Goal: Task Accomplishment & Management: Manage account settings

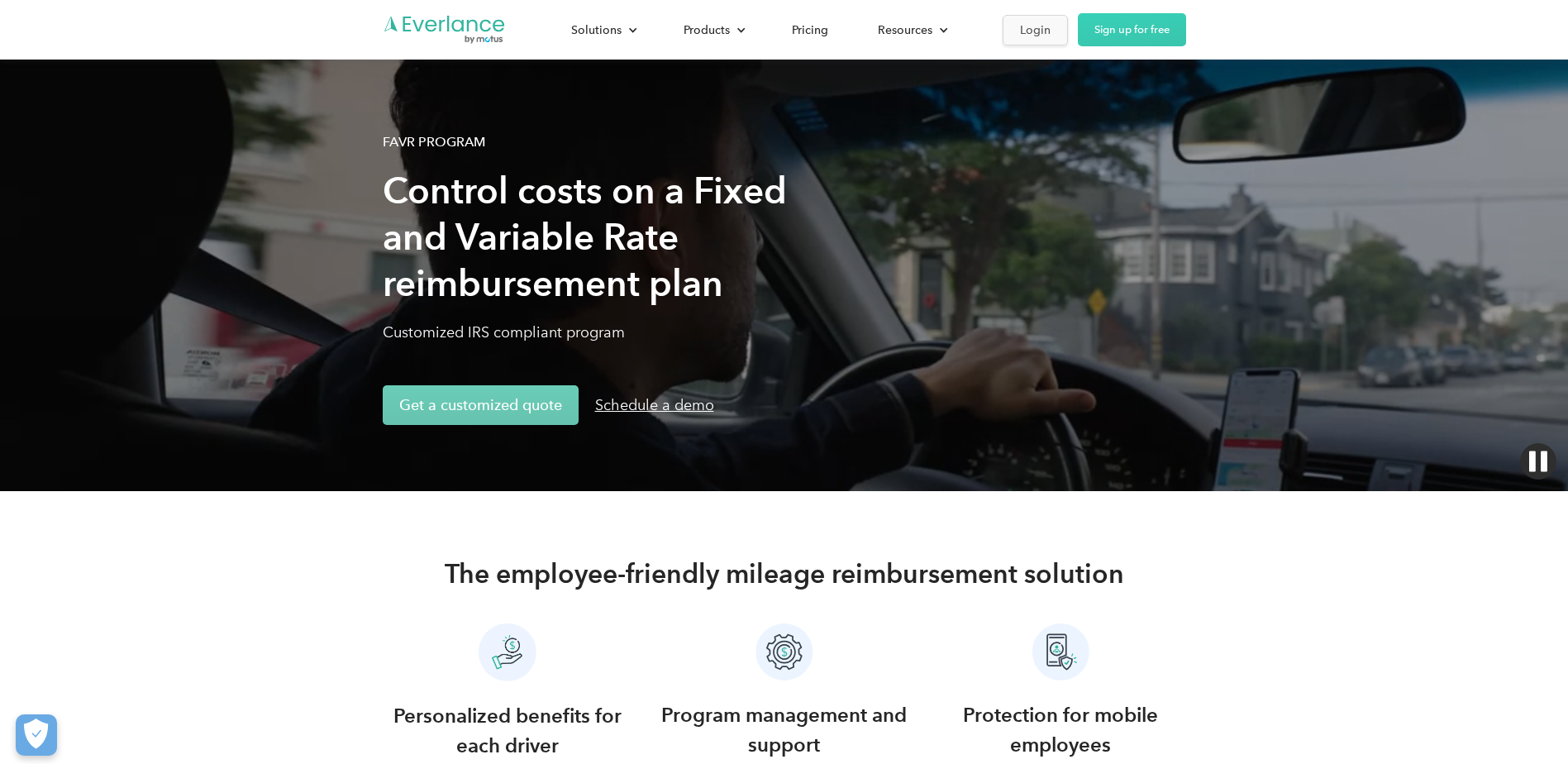
click at [1040, 34] on div "Login" at bounding box center [1035, 30] width 30 height 21
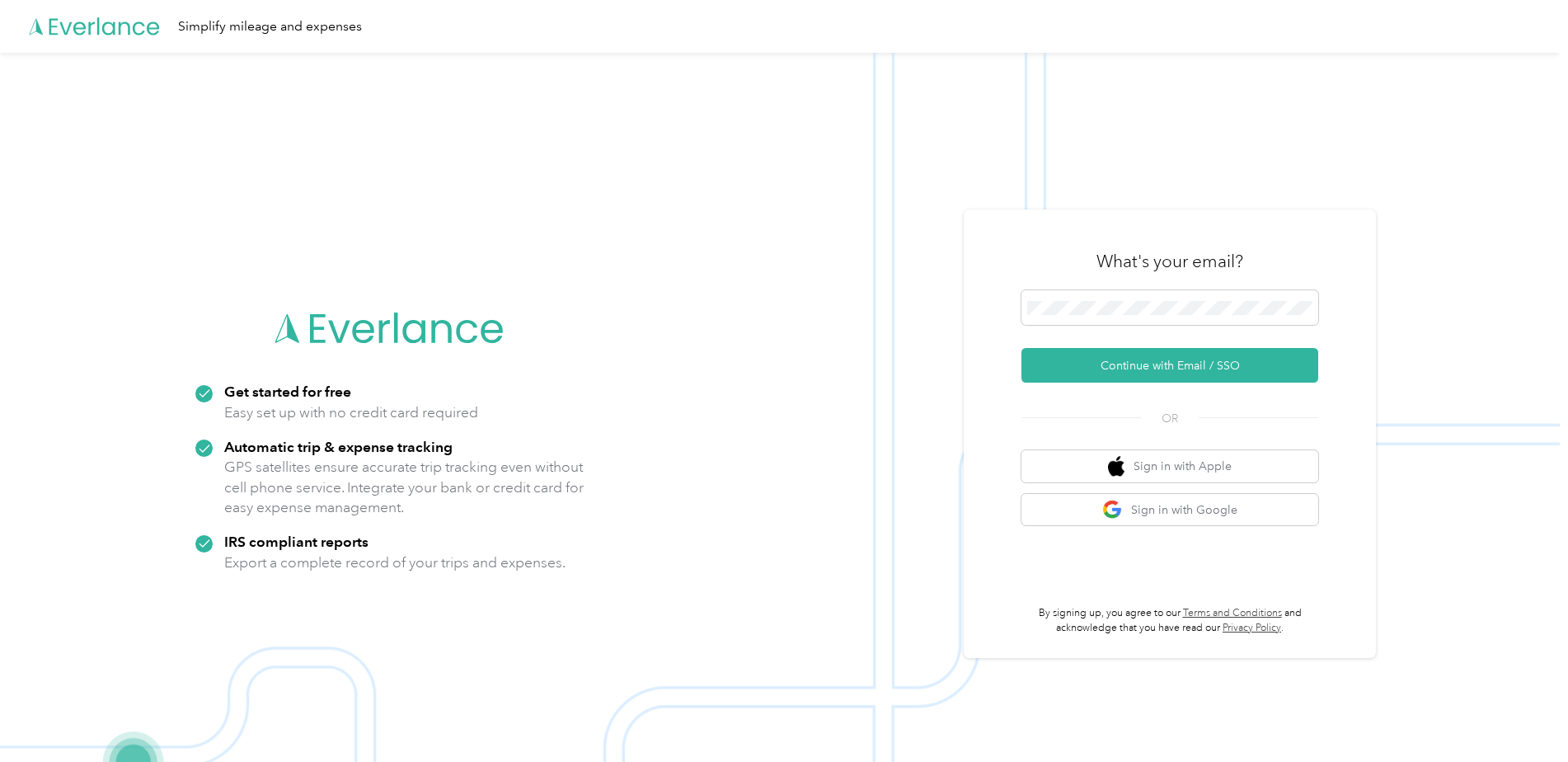
click at [1180, 329] on div at bounding box center [1170, 310] width 297 height 41
click at [1205, 321] on span at bounding box center [1170, 307] width 297 height 35
click at [1198, 372] on button "Continue with Email / SSO" at bounding box center [1170, 365] width 297 height 35
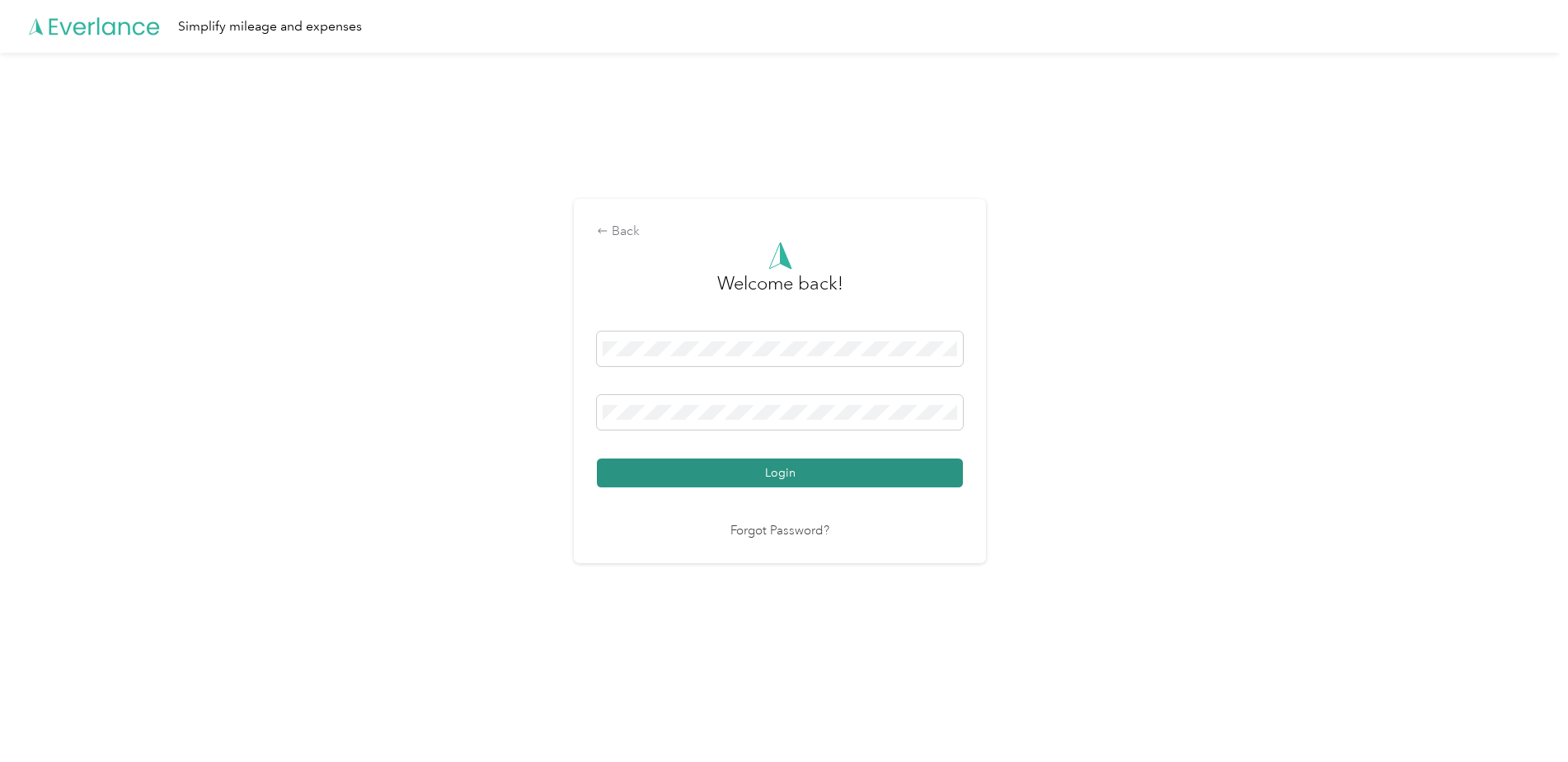
click at [792, 463] on button "Login" at bounding box center [780, 473] width 366 height 28
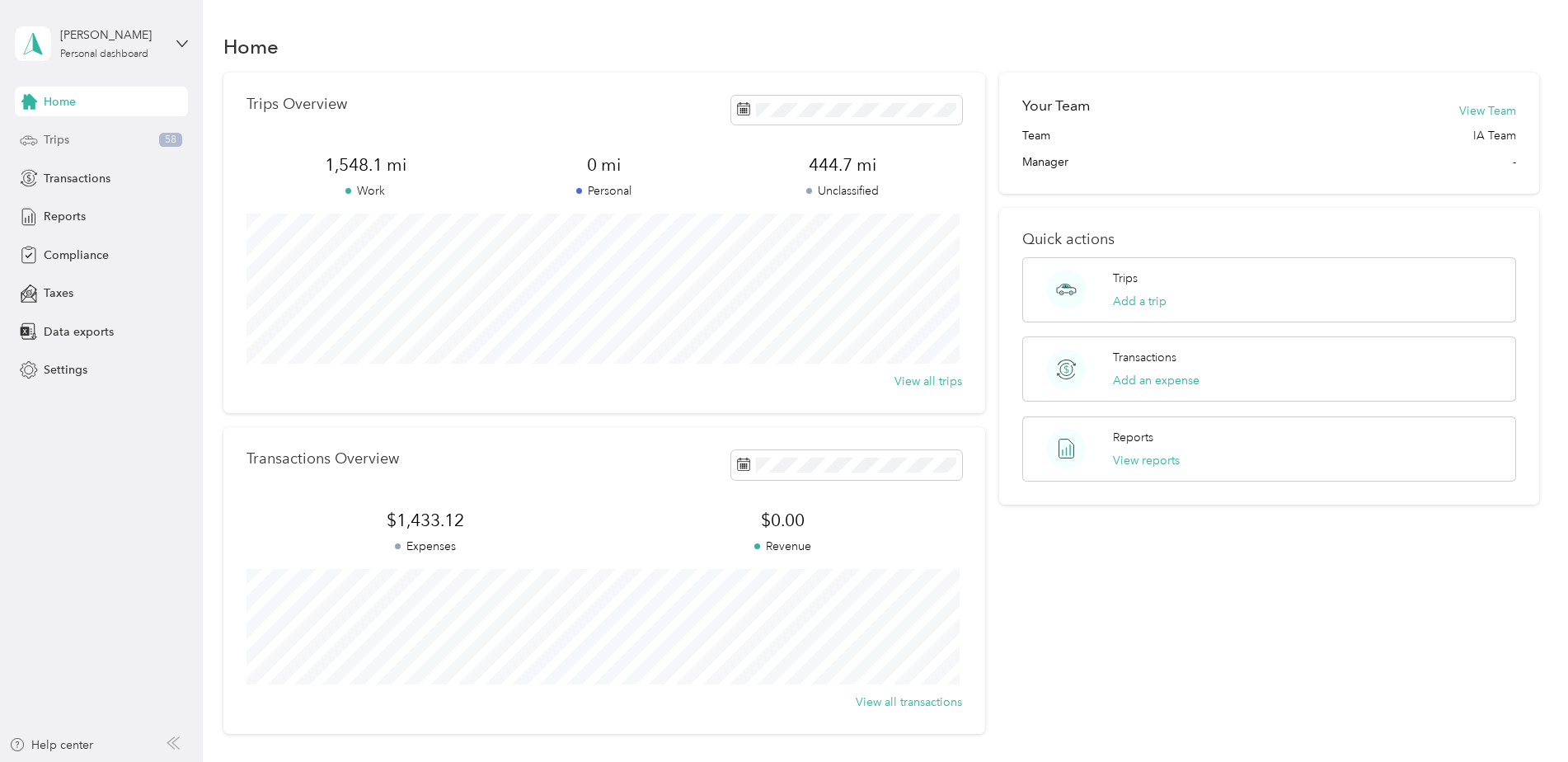
click at [63, 125] on div "Trips 58" at bounding box center [101, 139] width 173 height 29
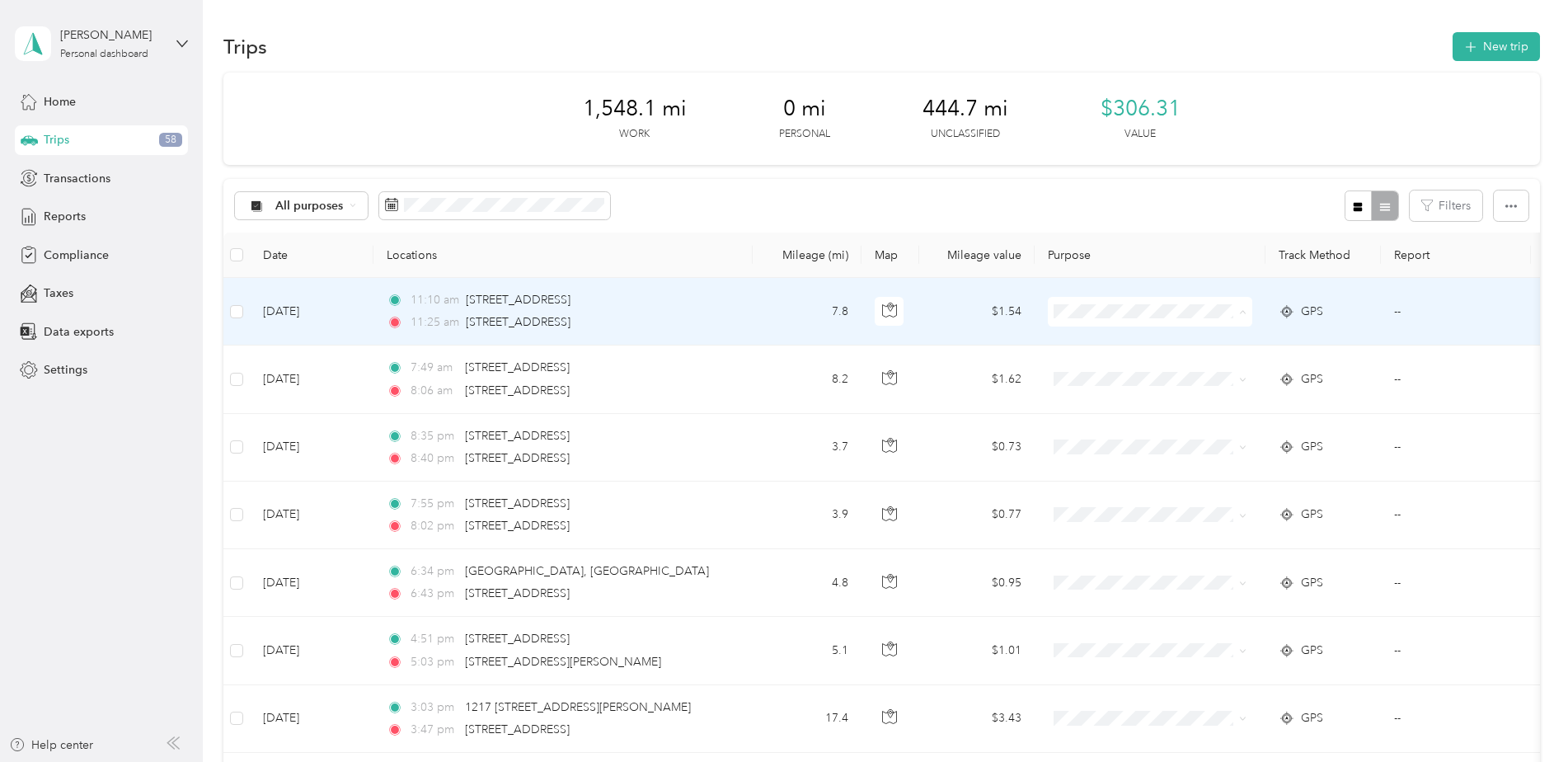
click at [1144, 367] on span "Personal" at bounding box center [1164, 372] width 153 height 17
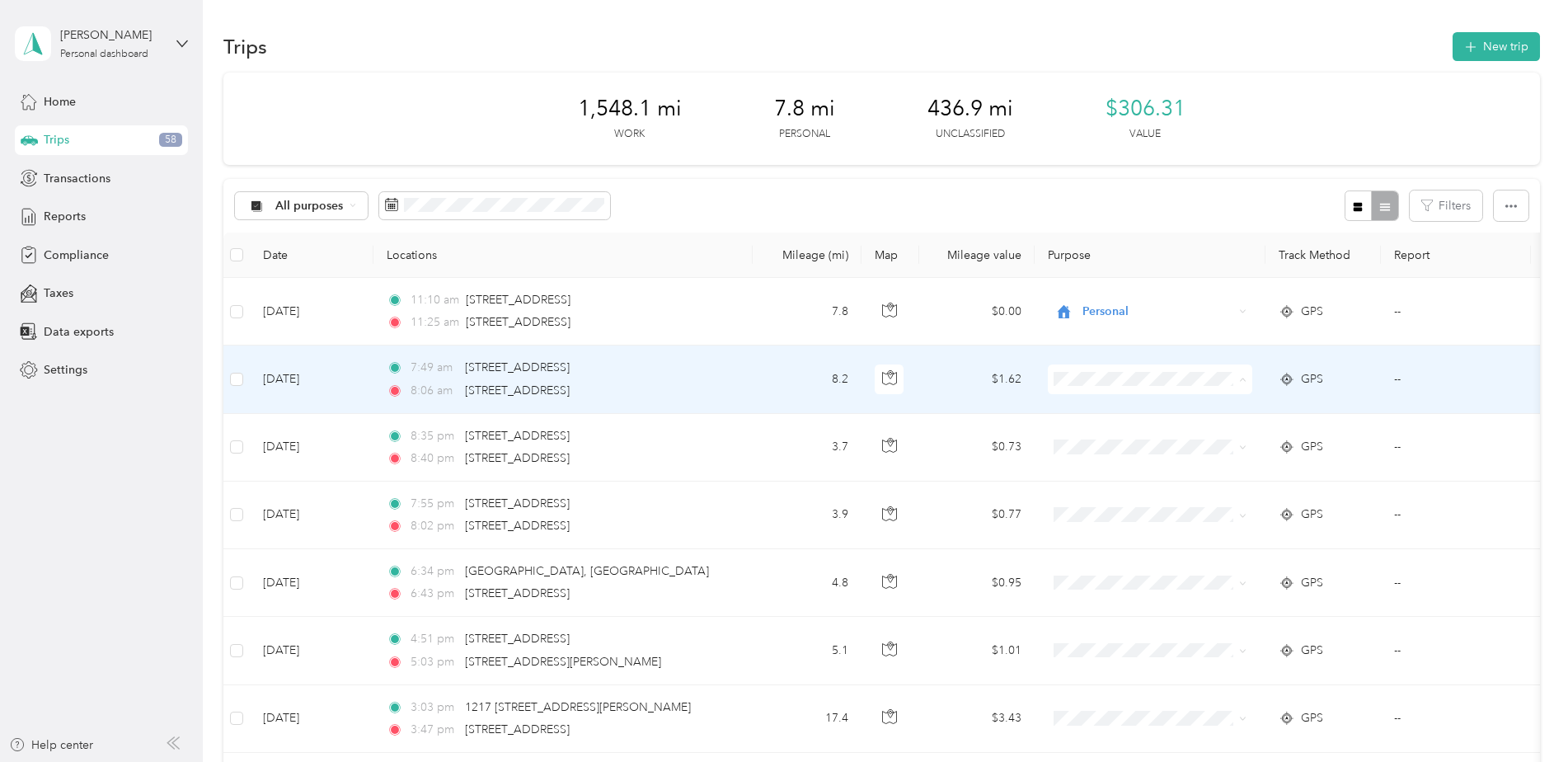
click at [1123, 434] on span "Personal" at bounding box center [1164, 439] width 153 height 17
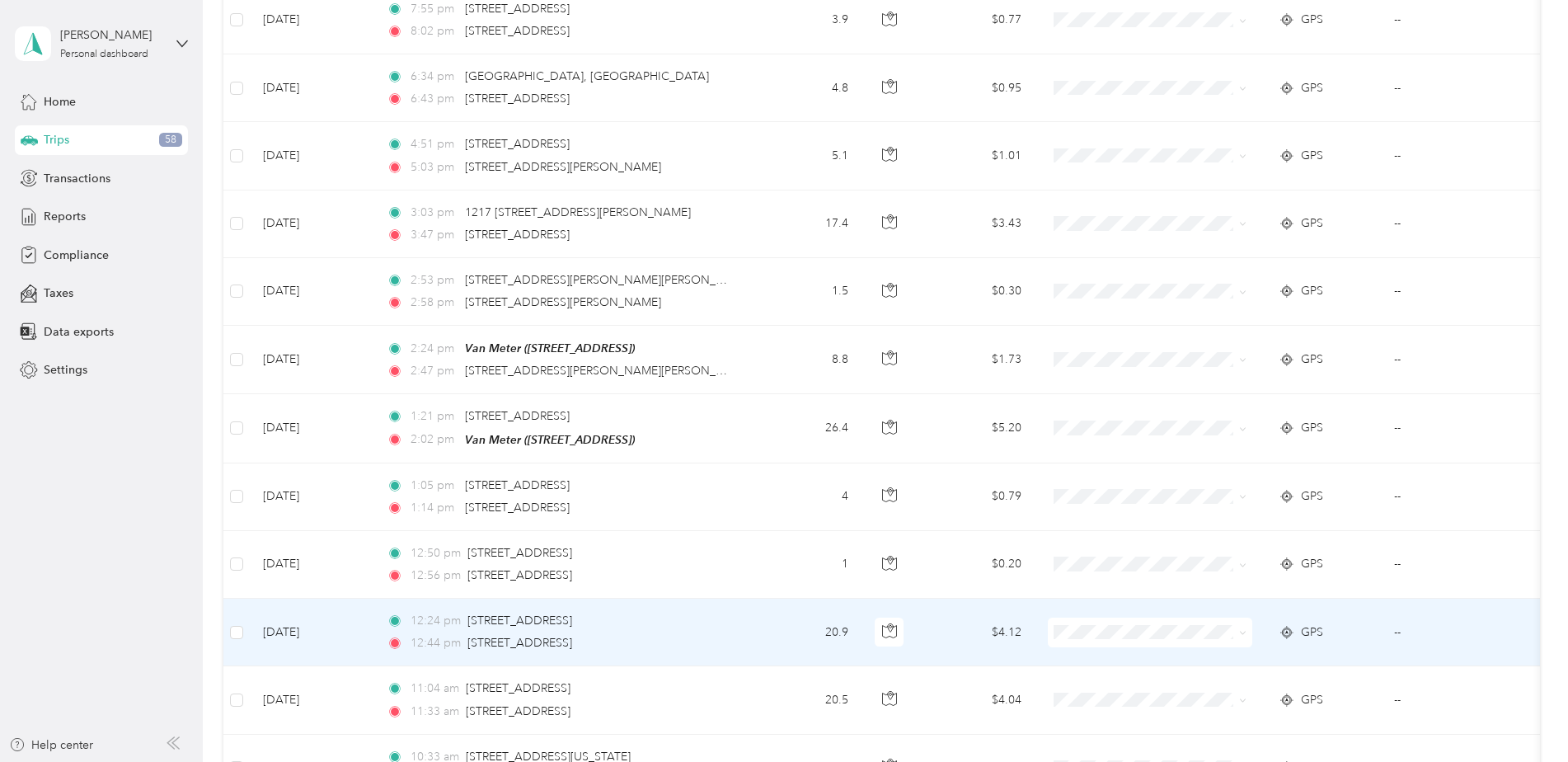
scroll to position [82, 0]
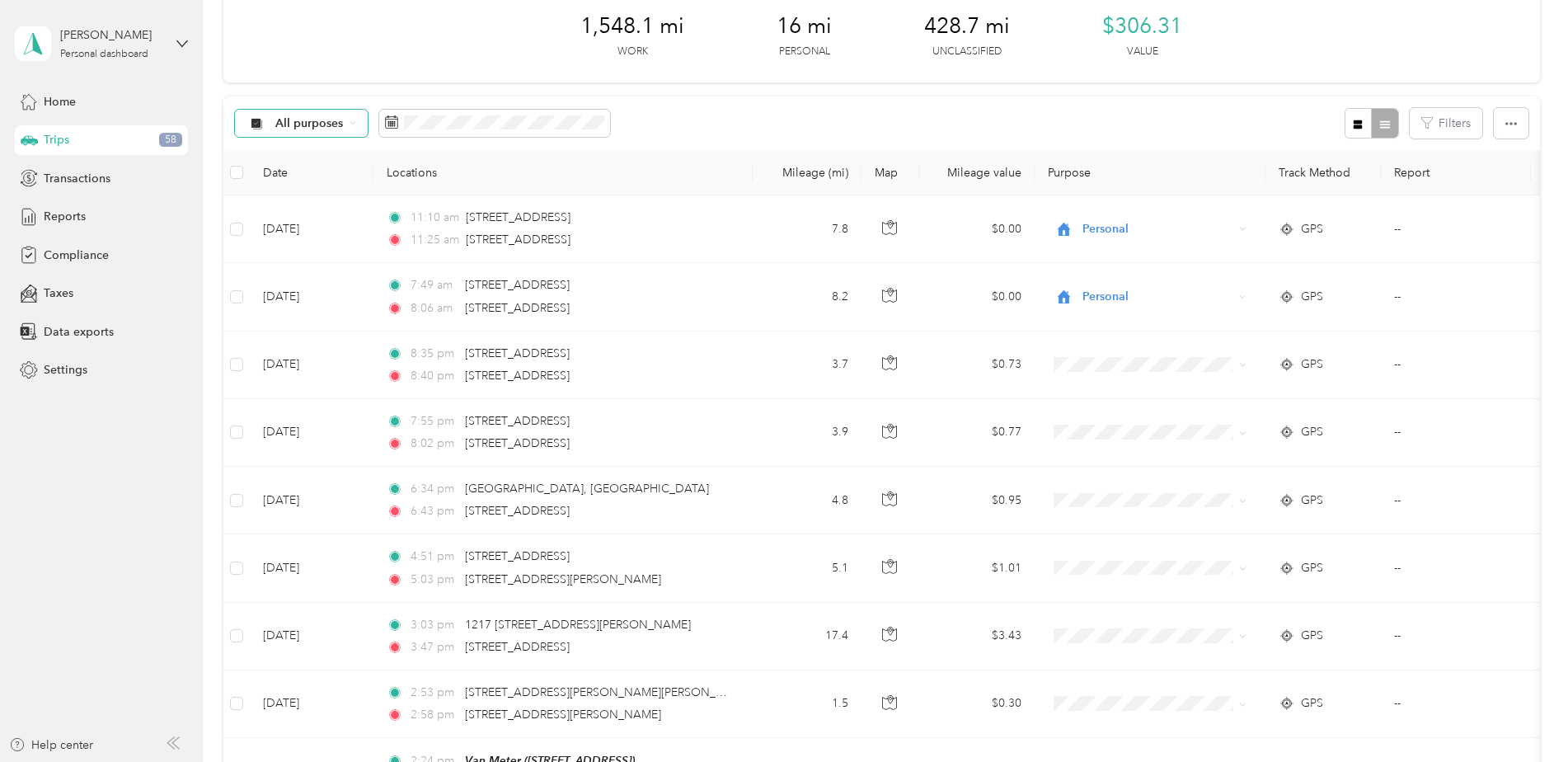
click at [337, 123] on span "All purposes" at bounding box center [309, 123] width 68 height 11
click at [336, 219] on li "Ryder" at bounding box center [301, 210] width 132 height 28
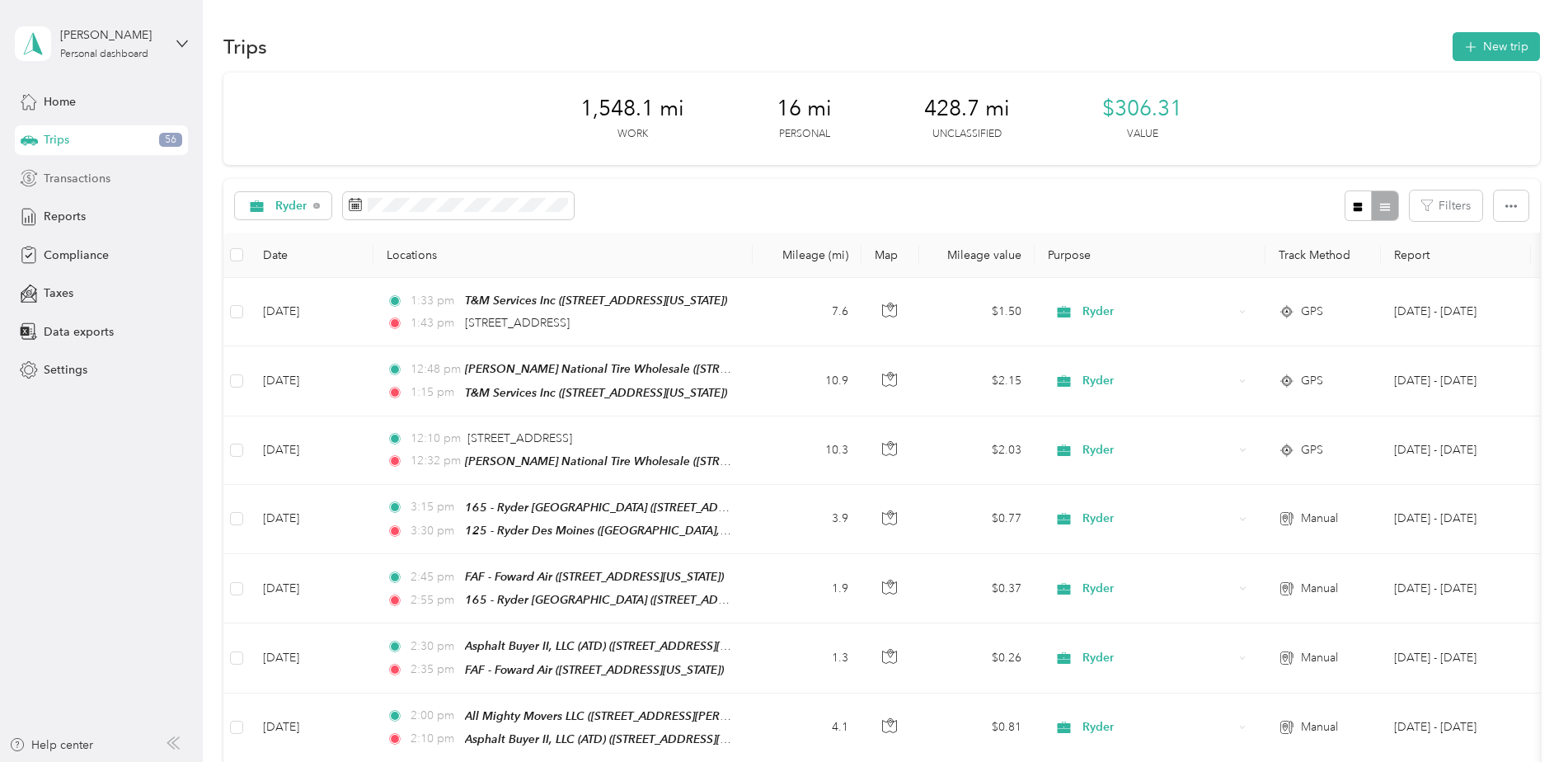
click at [98, 180] on span "Transactions" at bounding box center [77, 178] width 66 height 17
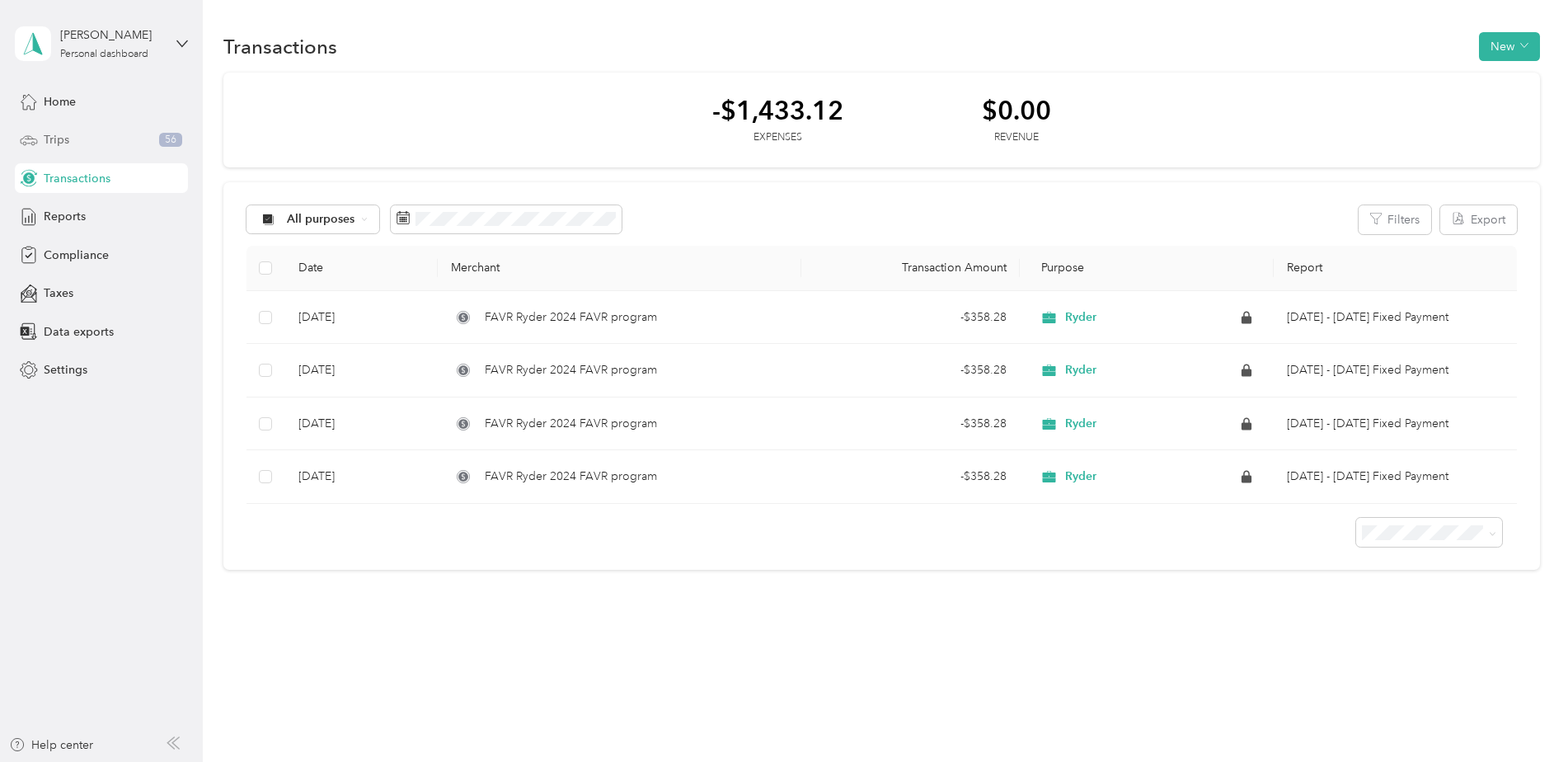
click at [92, 141] on div "Trips 56" at bounding box center [101, 139] width 173 height 29
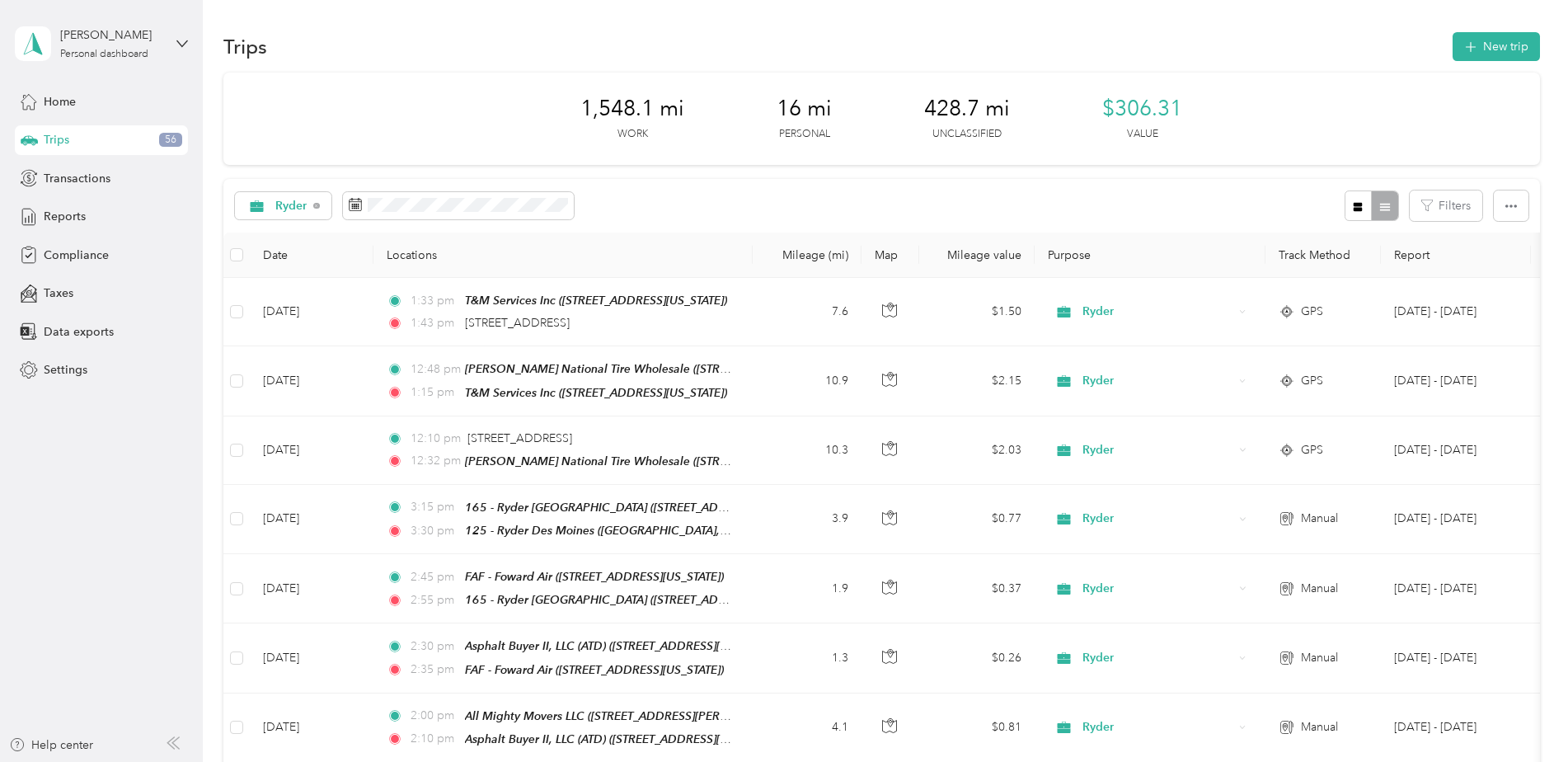
click at [84, 150] on div "Trips 56" at bounding box center [101, 139] width 173 height 29
click at [169, 143] on span "56" at bounding box center [171, 140] width 23 height 15
click at [108, 103] on div "Home" at bounding box center [101, 100] width 173 height 29
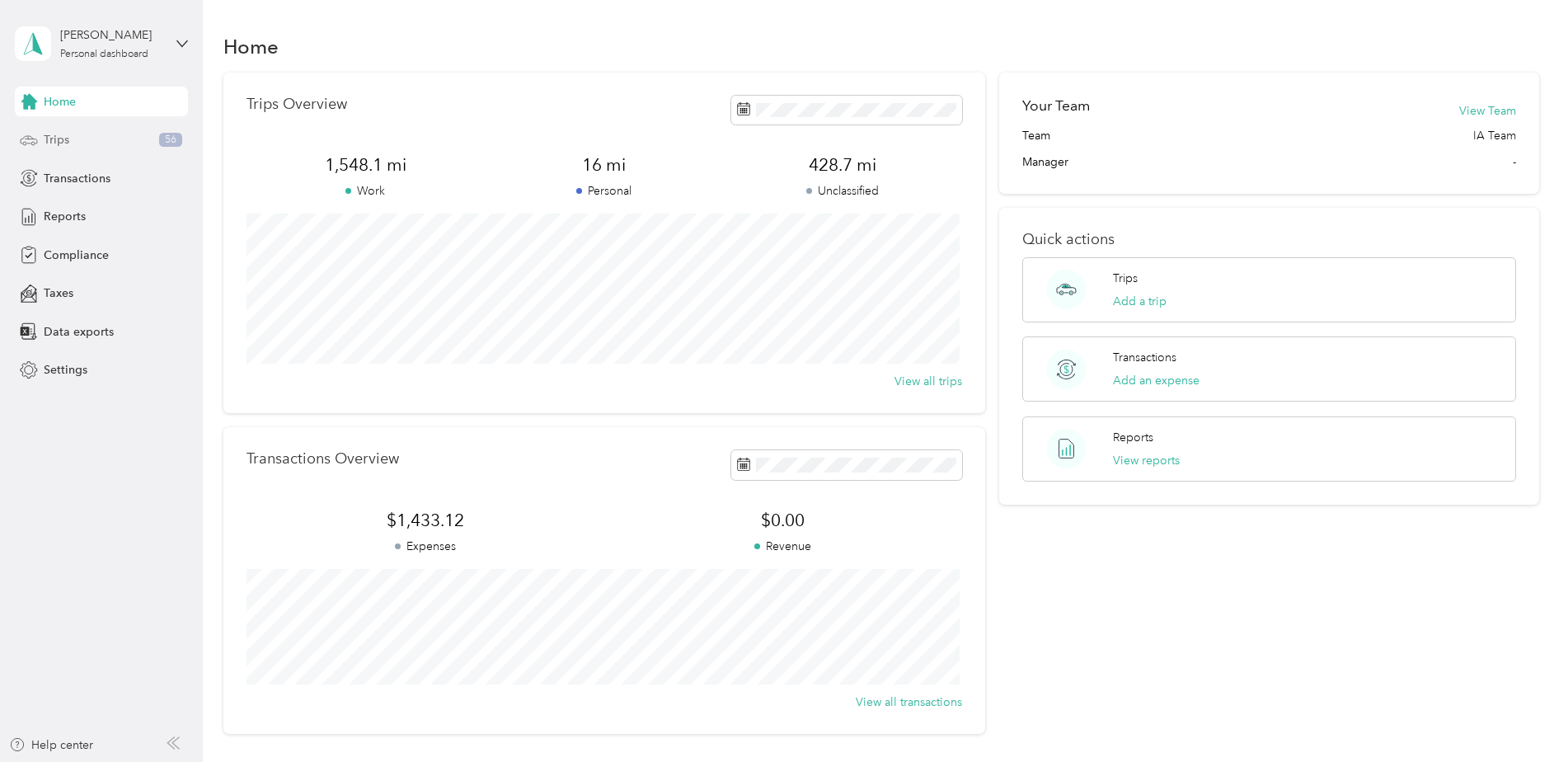
click at [104, 132] on div "Trips 56" at bounding box center [101, 139] width 173 height 29
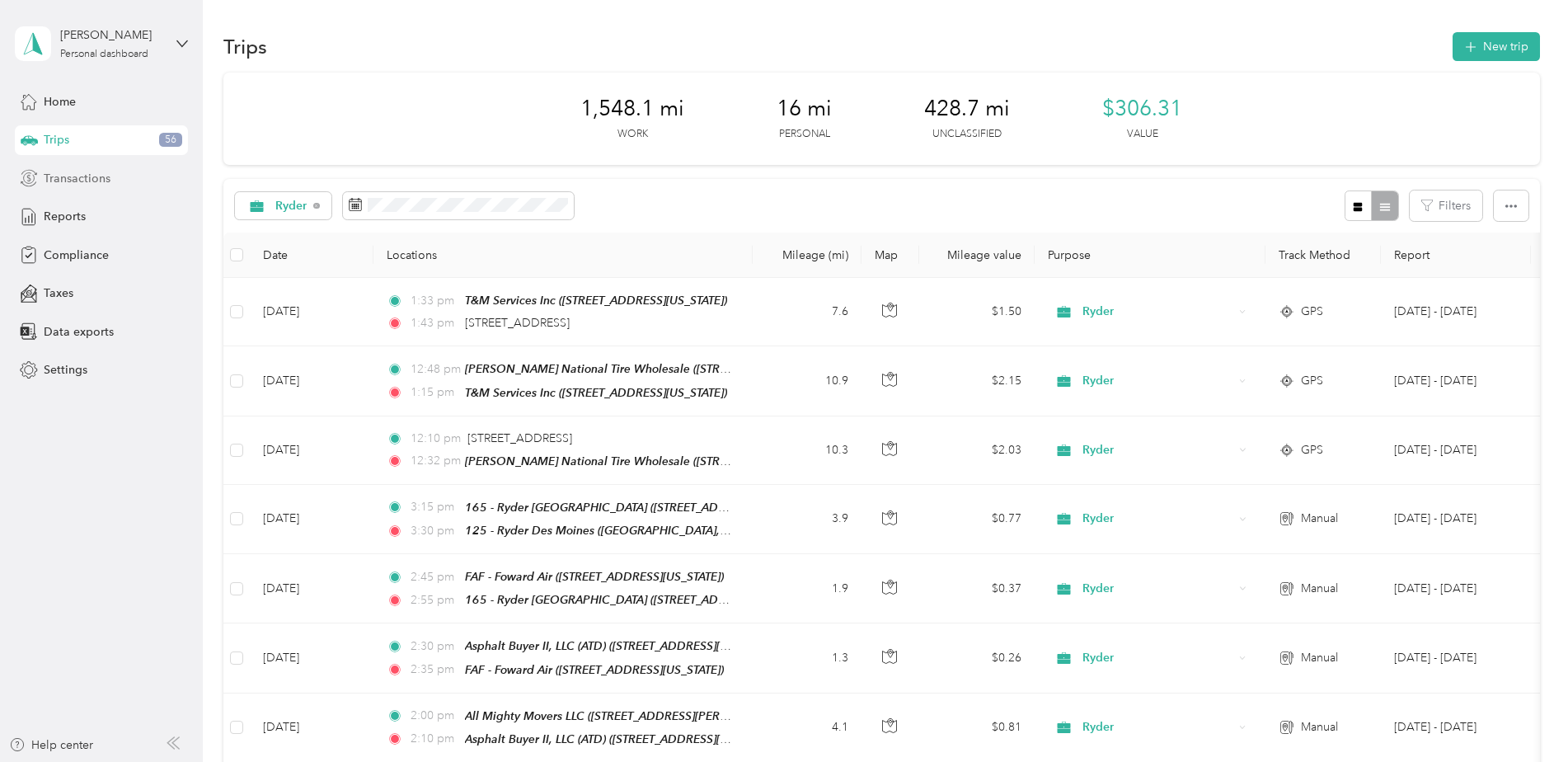
click at [134, 180] on div "Transactions" at bounding box center [101, 177] width 173 height 29
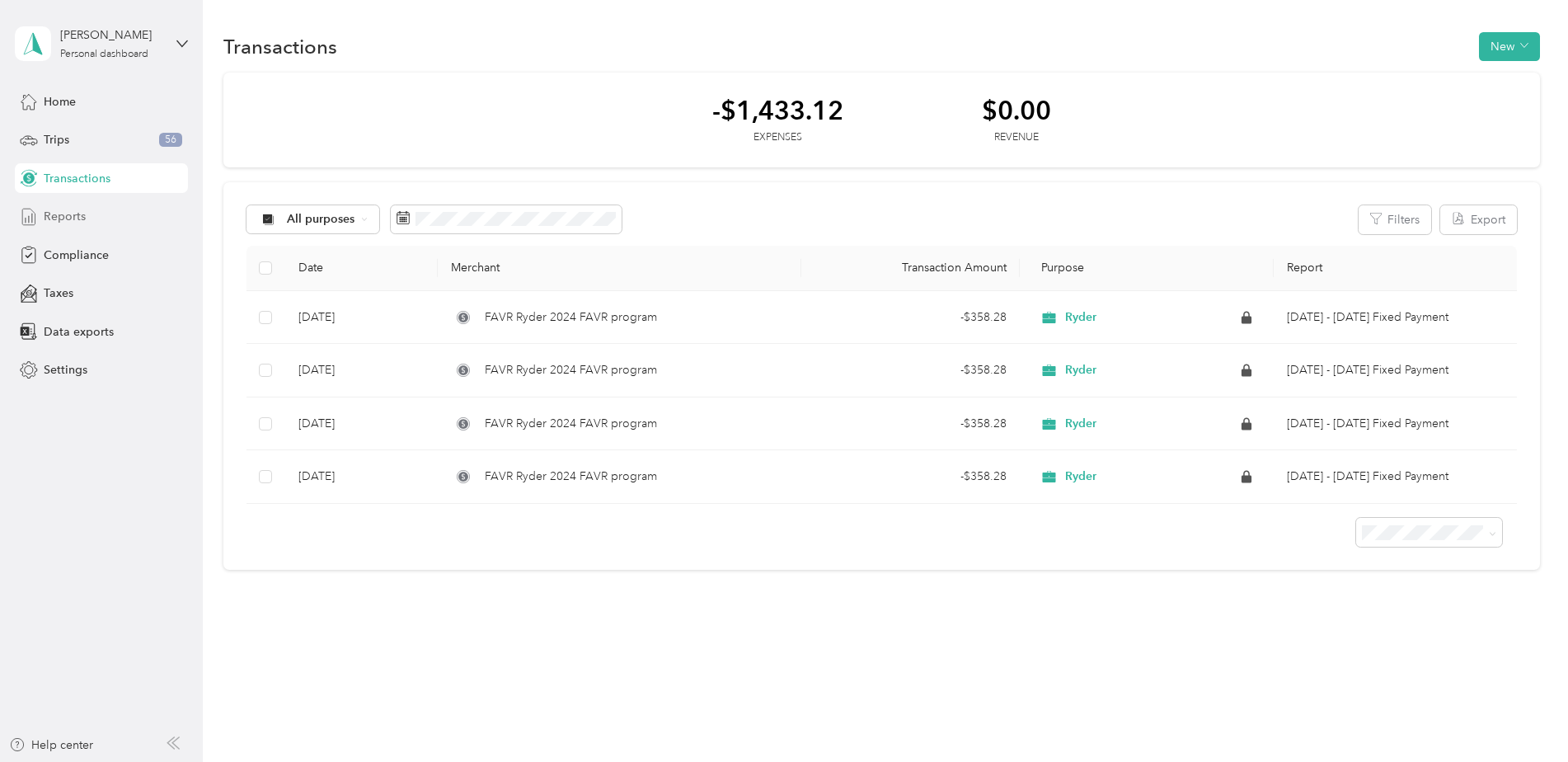
click at [121, 211] on div "Reports" at bounding box center [101, 216] width 173 height 29
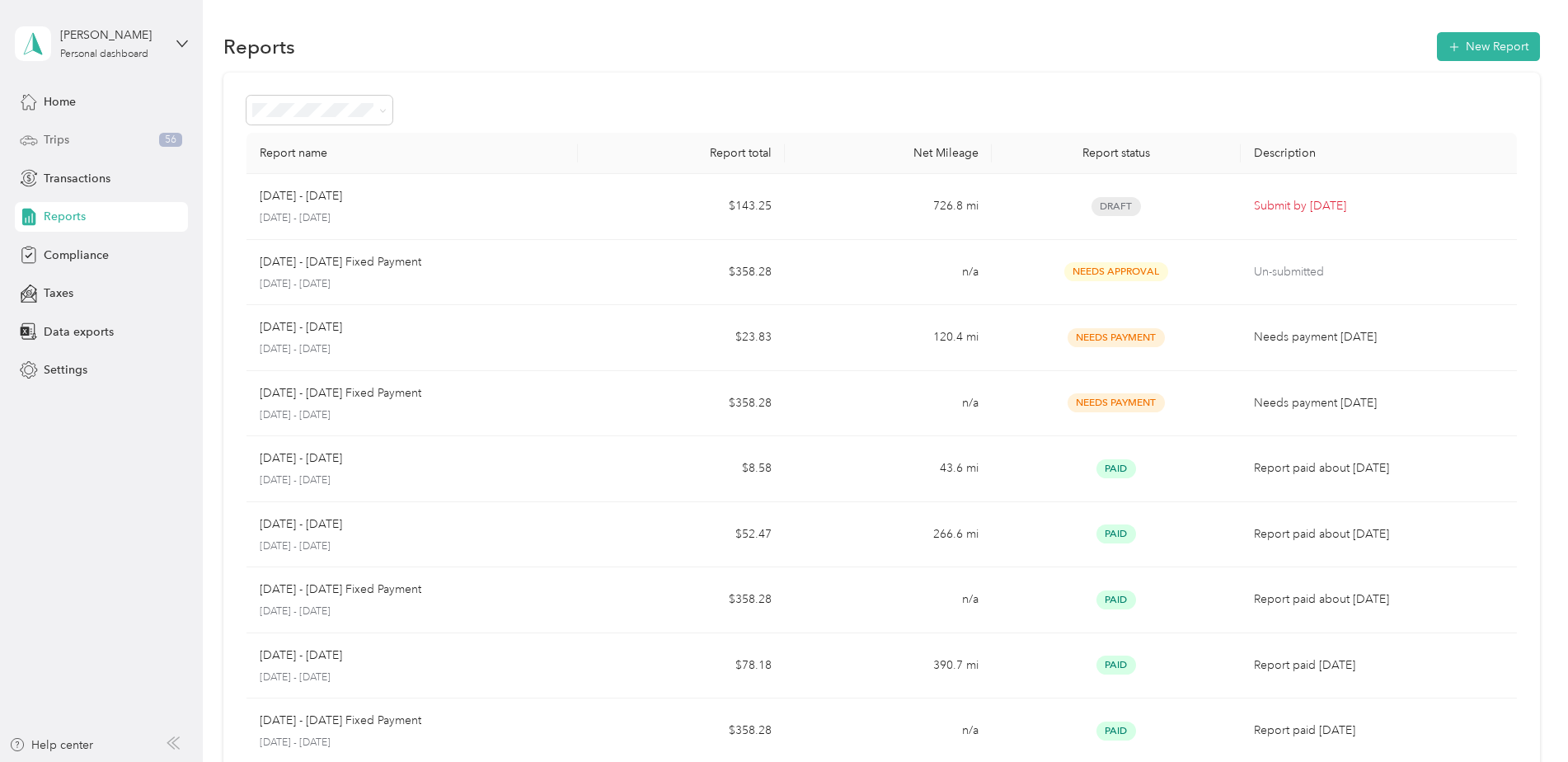
click at [86, 136] on div "Trips 56" at bounding box center [101, 139] width 173 height 29
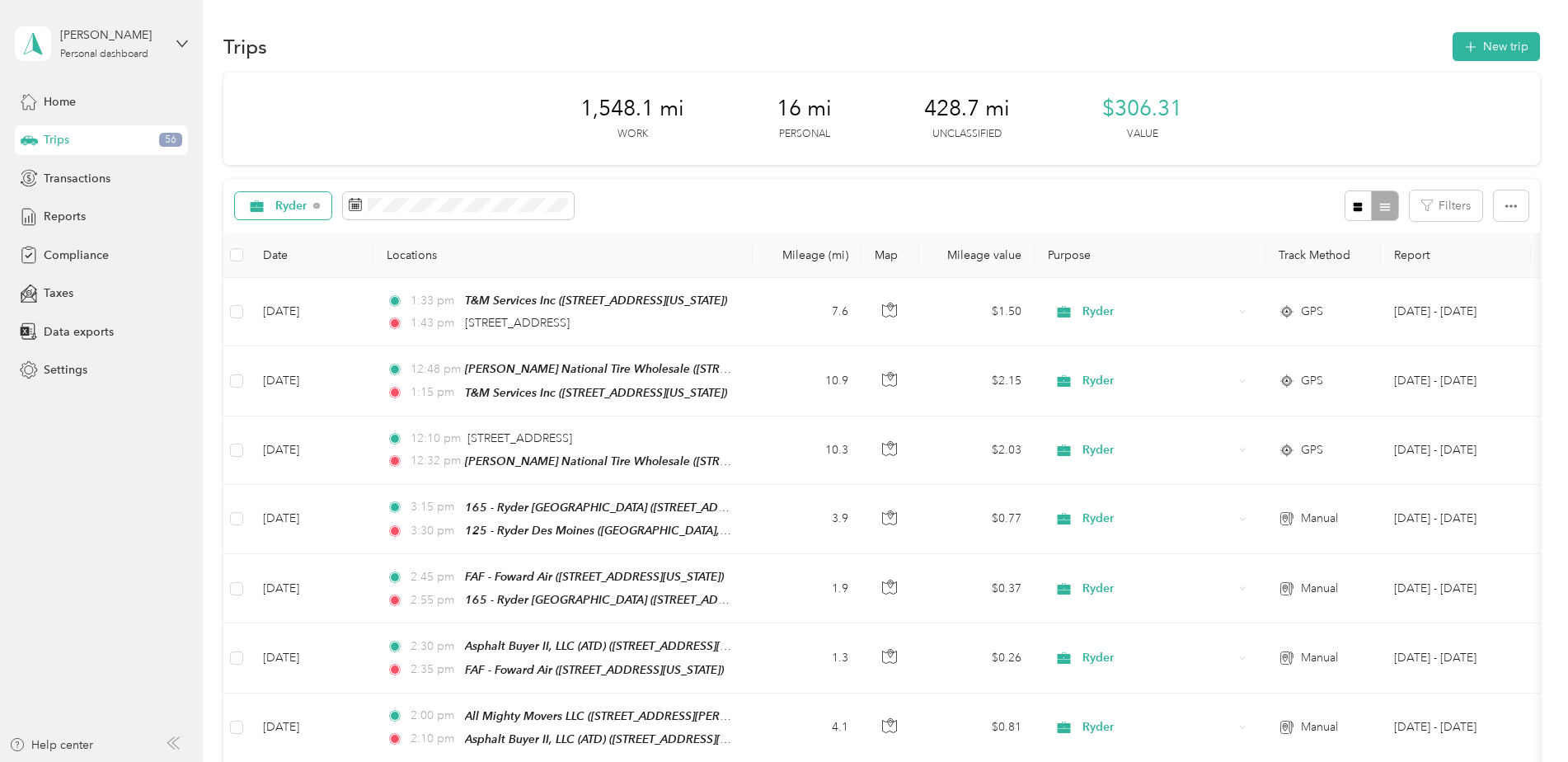
click at [279, 210] on span "Ryder" at bounding box center [291, 206] width 32 height 11
click at [296, 234] on span "All purposes" at bounding box center [308, 235] width 67 height 17
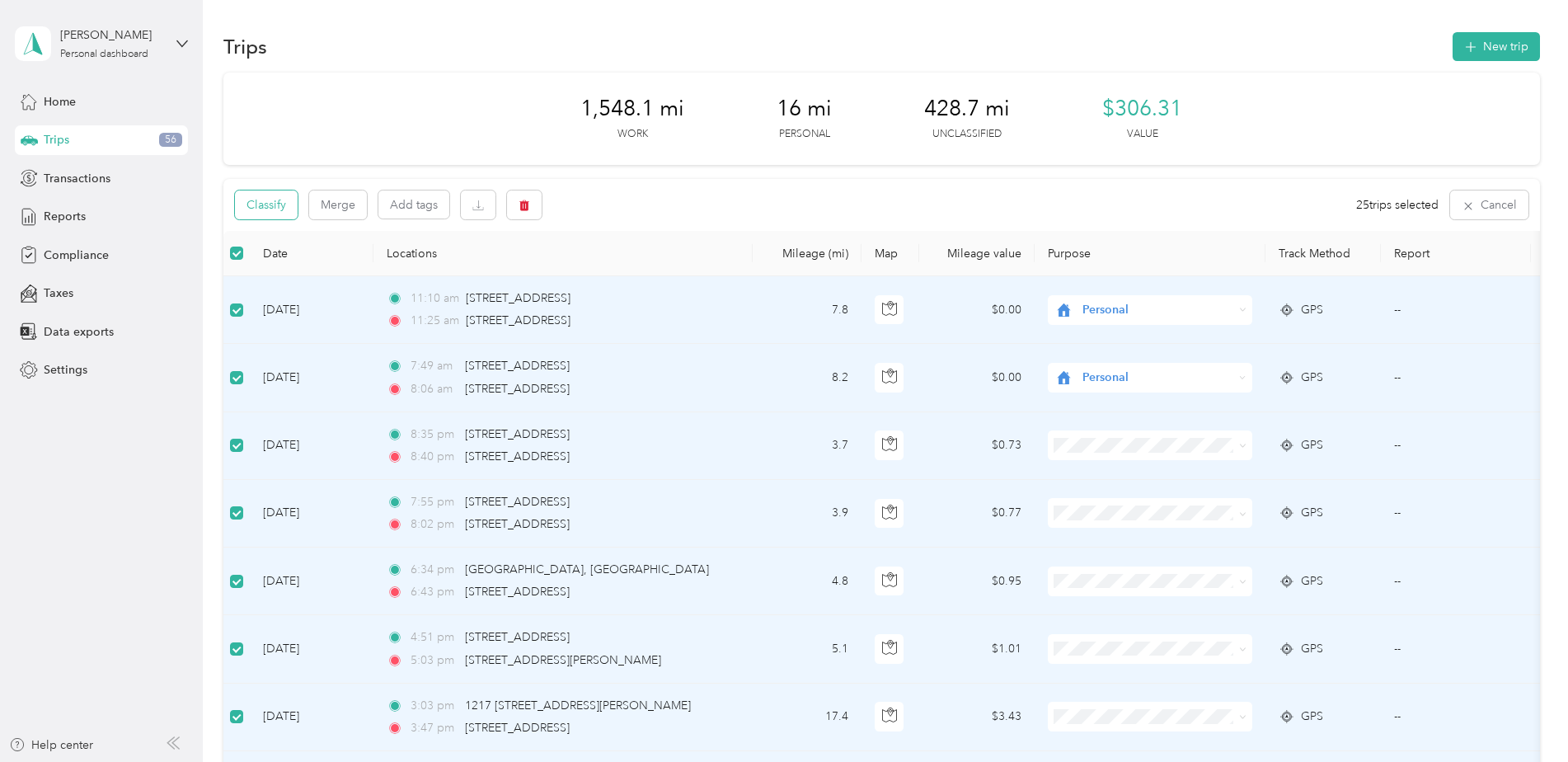
click at [251, 209] on button "Classify" at bounding box center [266, 205] width 63 height 28
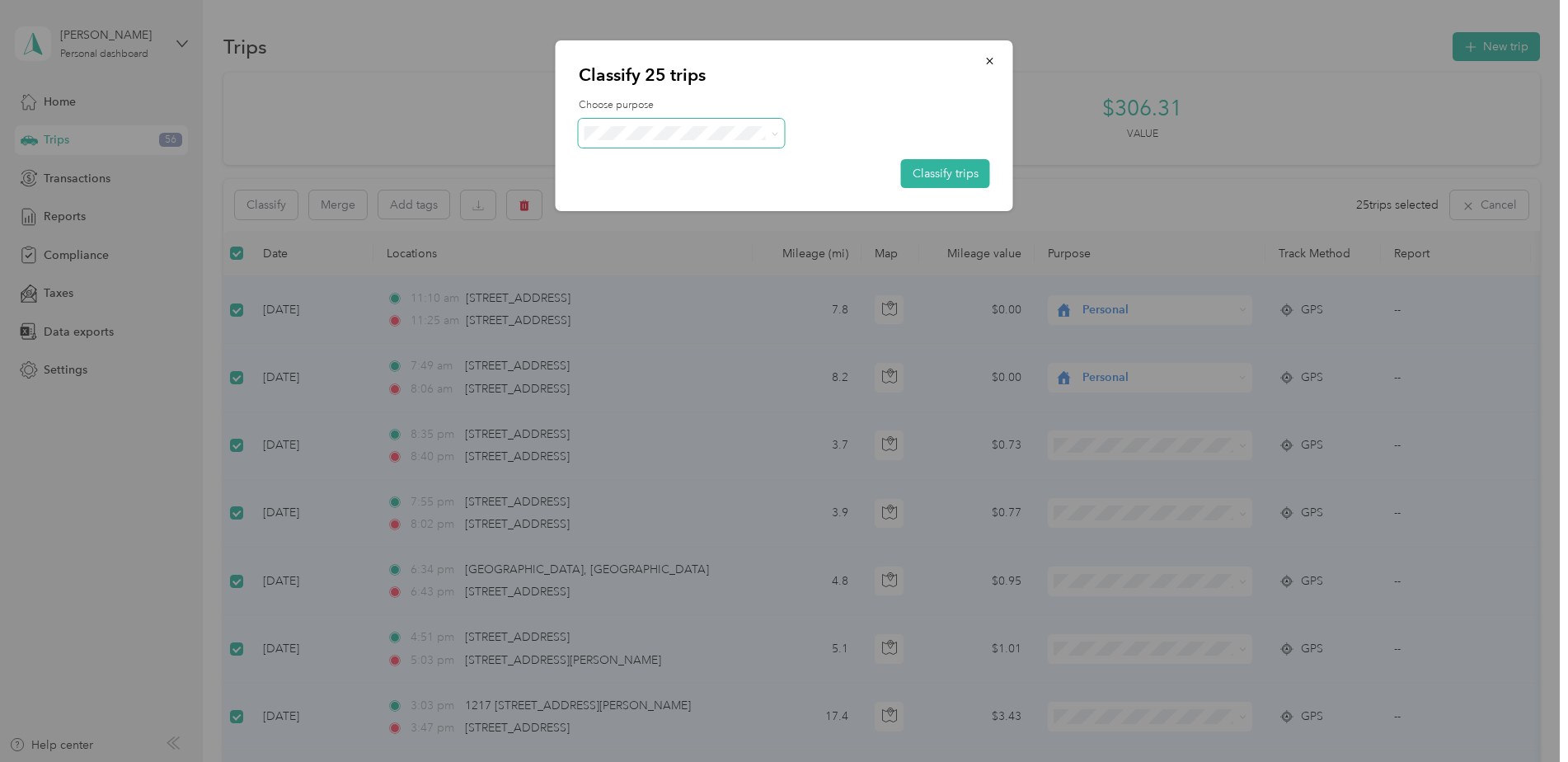
click at [720, 142] on span at bounding box center [682, 133] width 206 height 28
click at [689, 167] on span "Ryder" at bounding box center [696, 164] width 154 height 17
click at [956, 183] on button "Classify trips" at bounding box center [946, 173] width 89 height 28
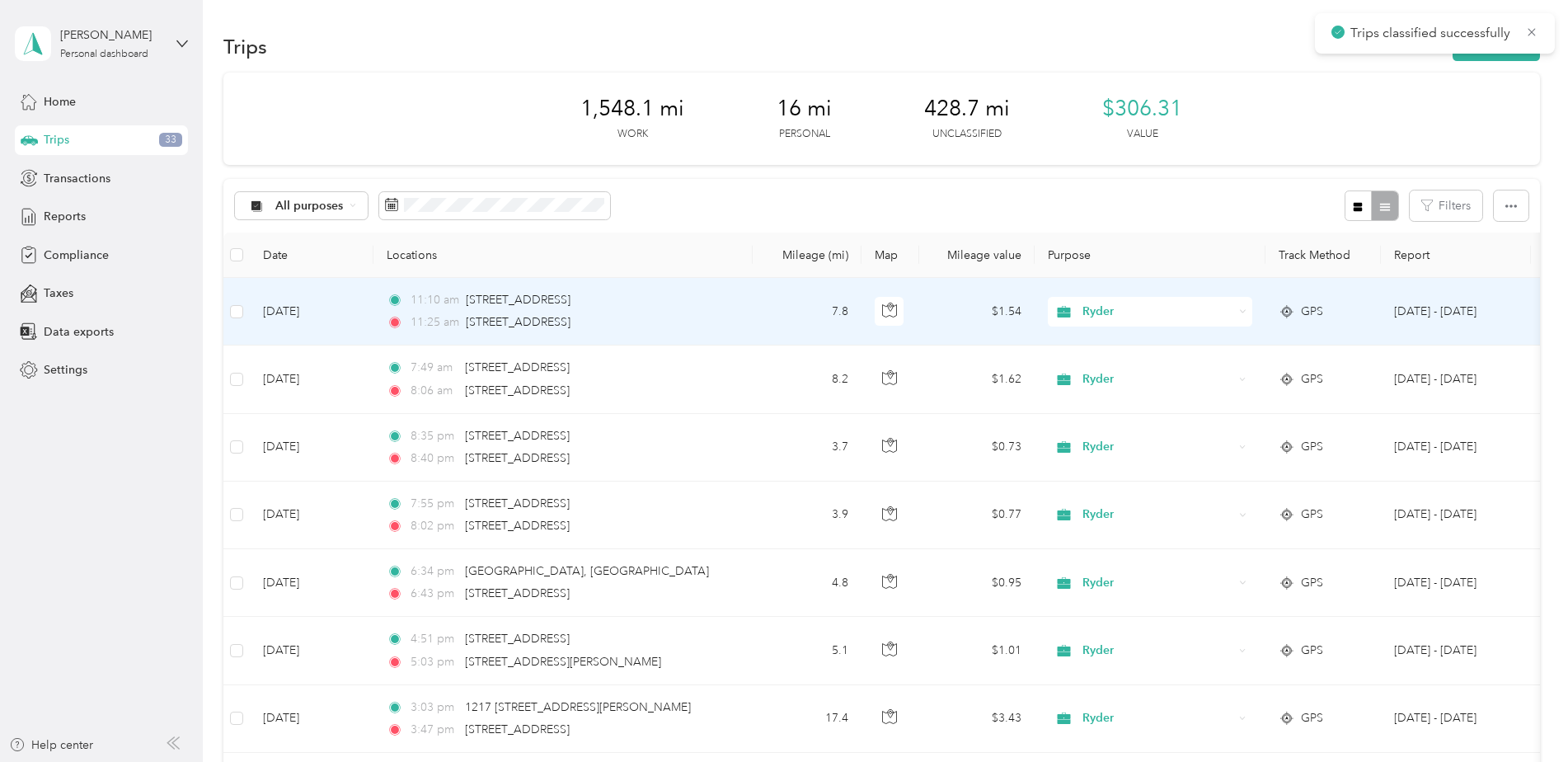
click at [1104, 313] on span "Ryder" at bounding box center [1158, 311] width 151 height 18
click at [1118, 366] on span "Personal" at bounding box center [1164, 372] width 153 height 17
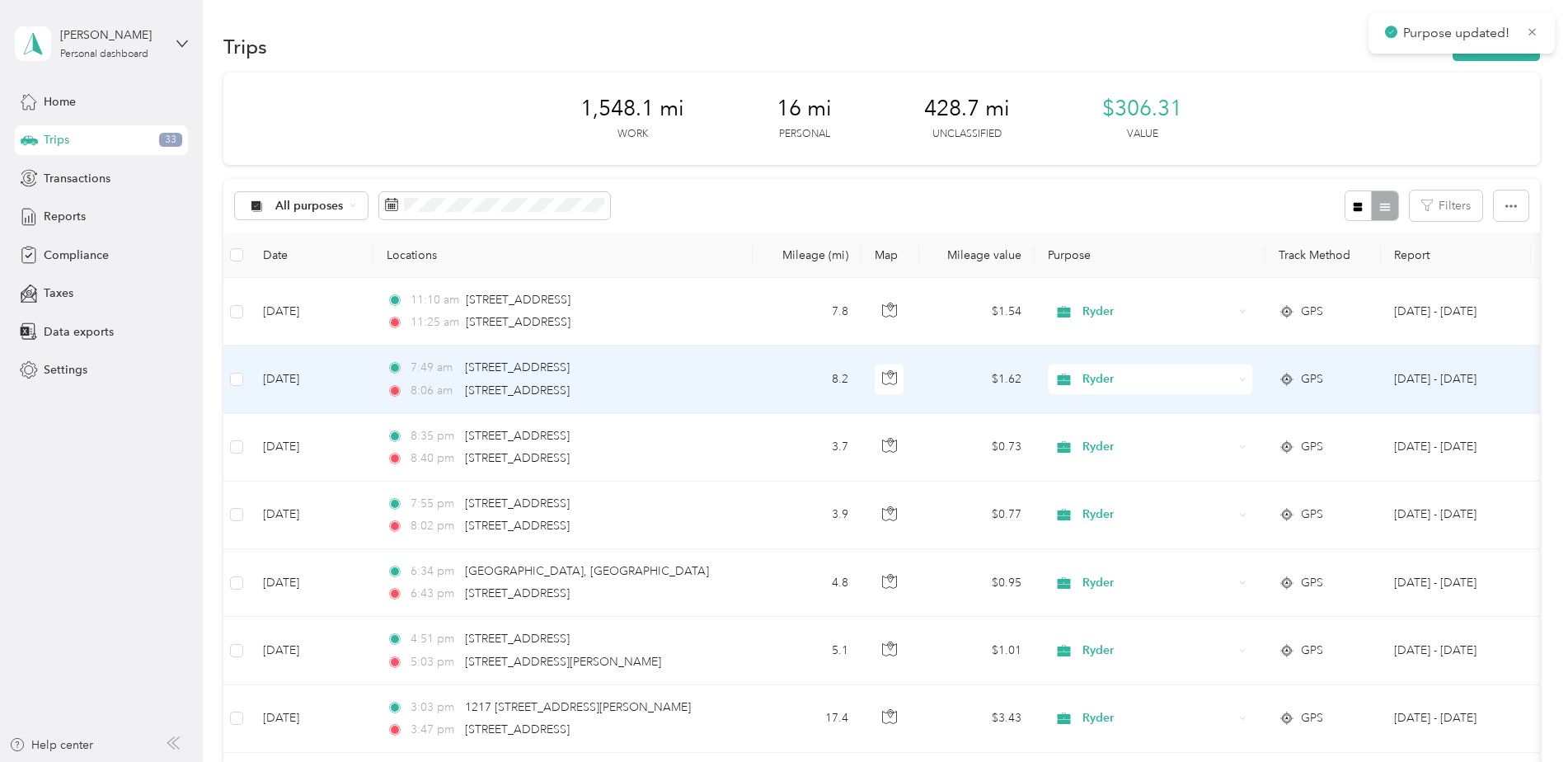
click at [1120, 379] on span "Ryder" at bounding box center [1158, 378] width 151 height 18
click at [1125, 426] on li "Personal" at bounding box center [1150, 439] width 205 height 28
click at [1100, 364] on div "Ryder" at bounding box center [1150, 378] width 205 height 29
click at [1136, 431] on span "Personal" at bounding box center [1164, 439] width 153 height 17
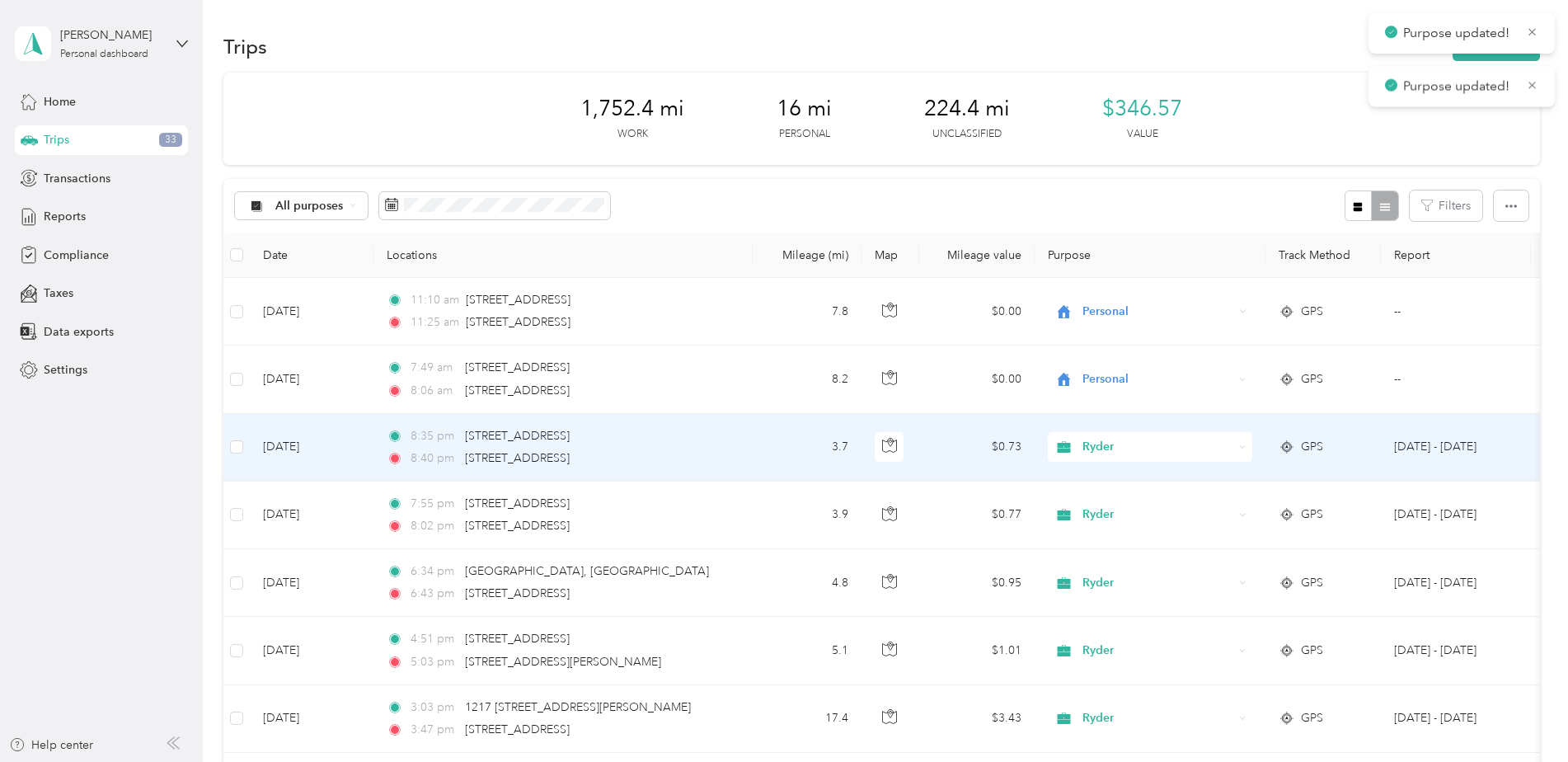
click at [1133, 443] on span "Ryder" at bounding box center [1158, 446] width 151 height 18
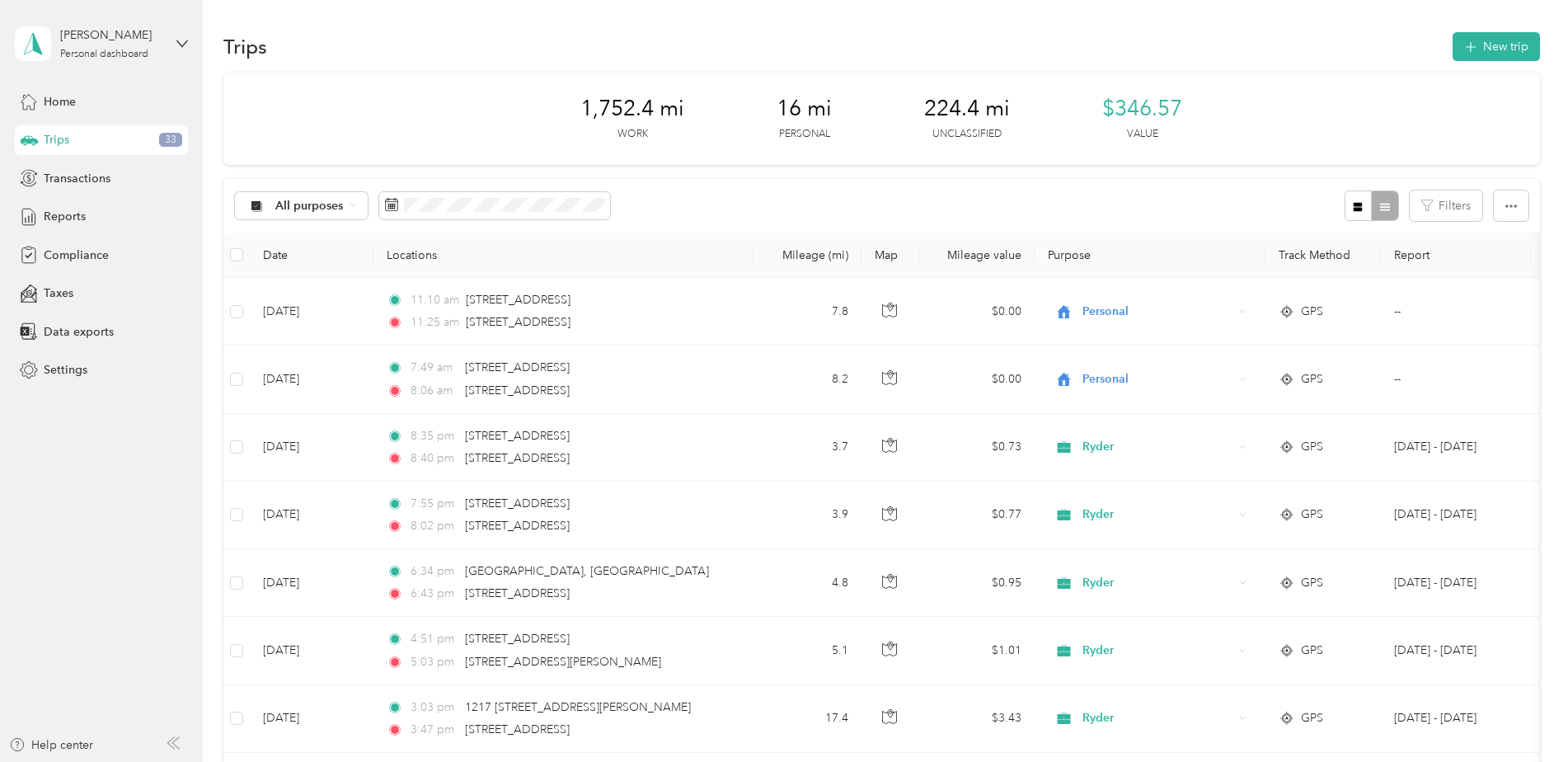
click at [678, 179] on div "All purposes Filters" at bounding box center [882, 206] width 1317 height 54
click at [123, 145] on div "Trips 33" at bounding box center [101, 139] width 173 height 29
click at [82, 95] on div "Home" at bounding box center [101, 100] width 173 height 29
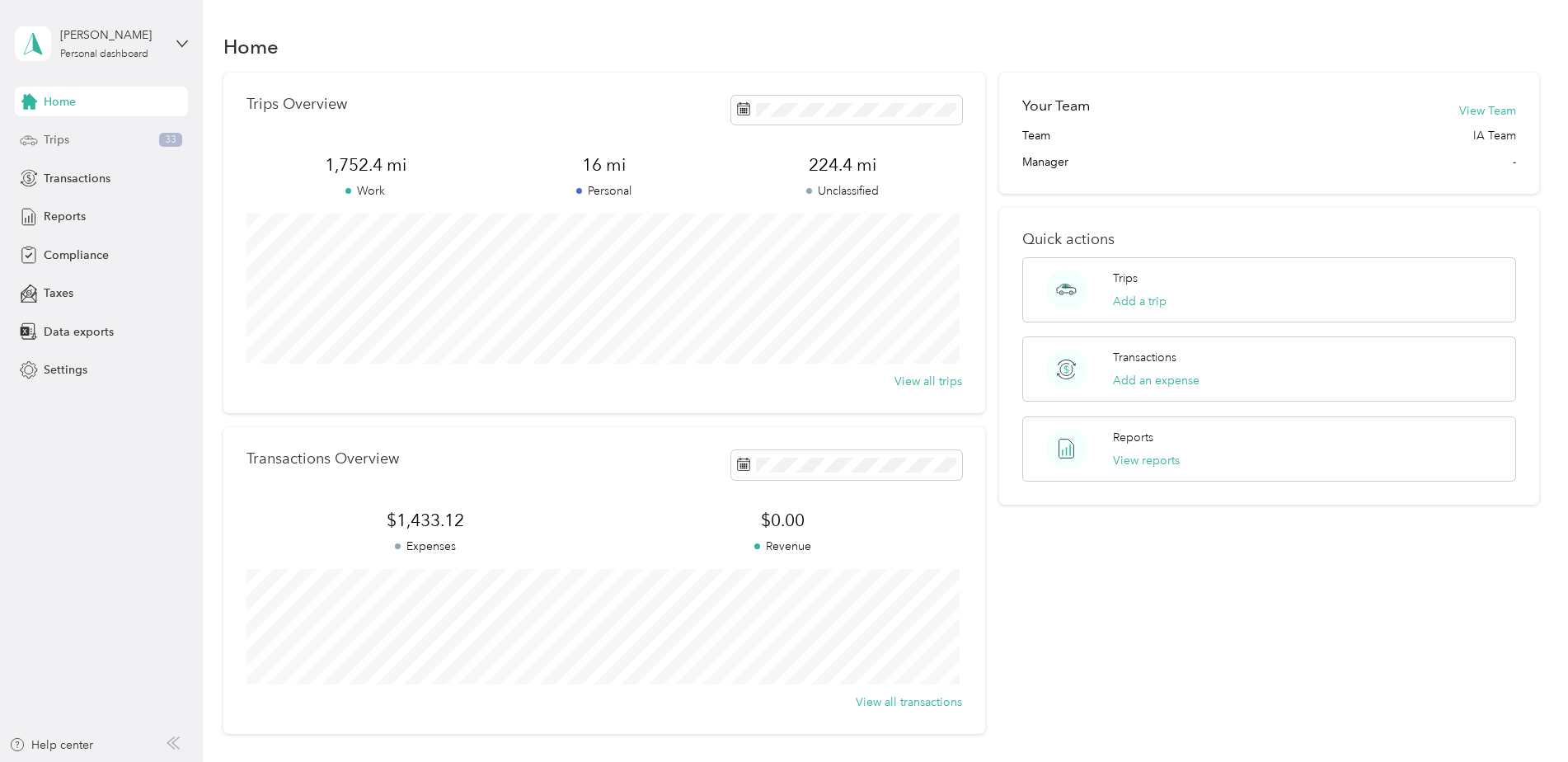
click at [100, 138] on div "Trips 33" at bounding box center [101, 139] width 173 height 29
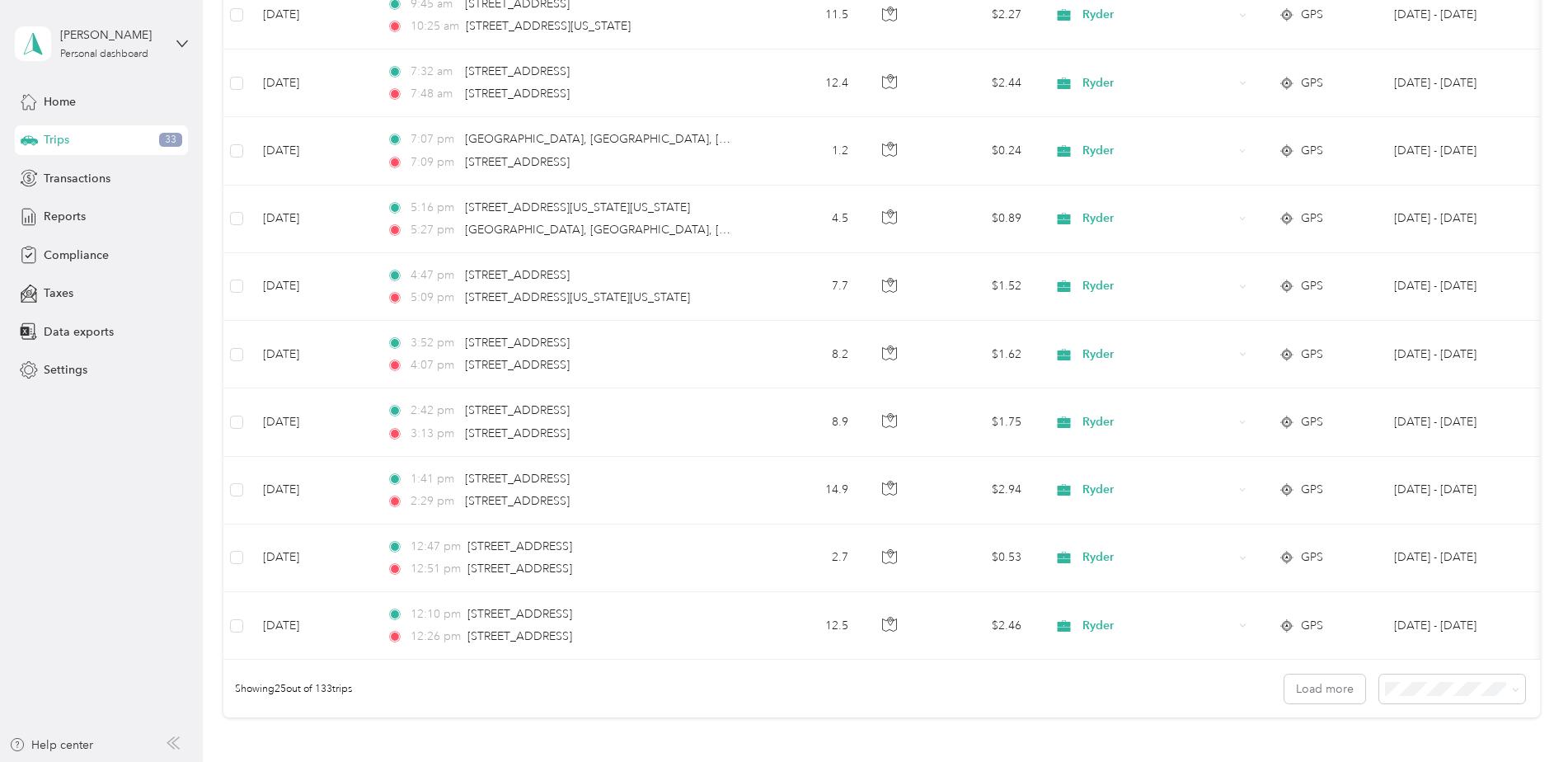
scroll to position [1319, 0]
click at [1318, 693] on button "Load more" at bounding box center [1324, 684] width 81 height 28
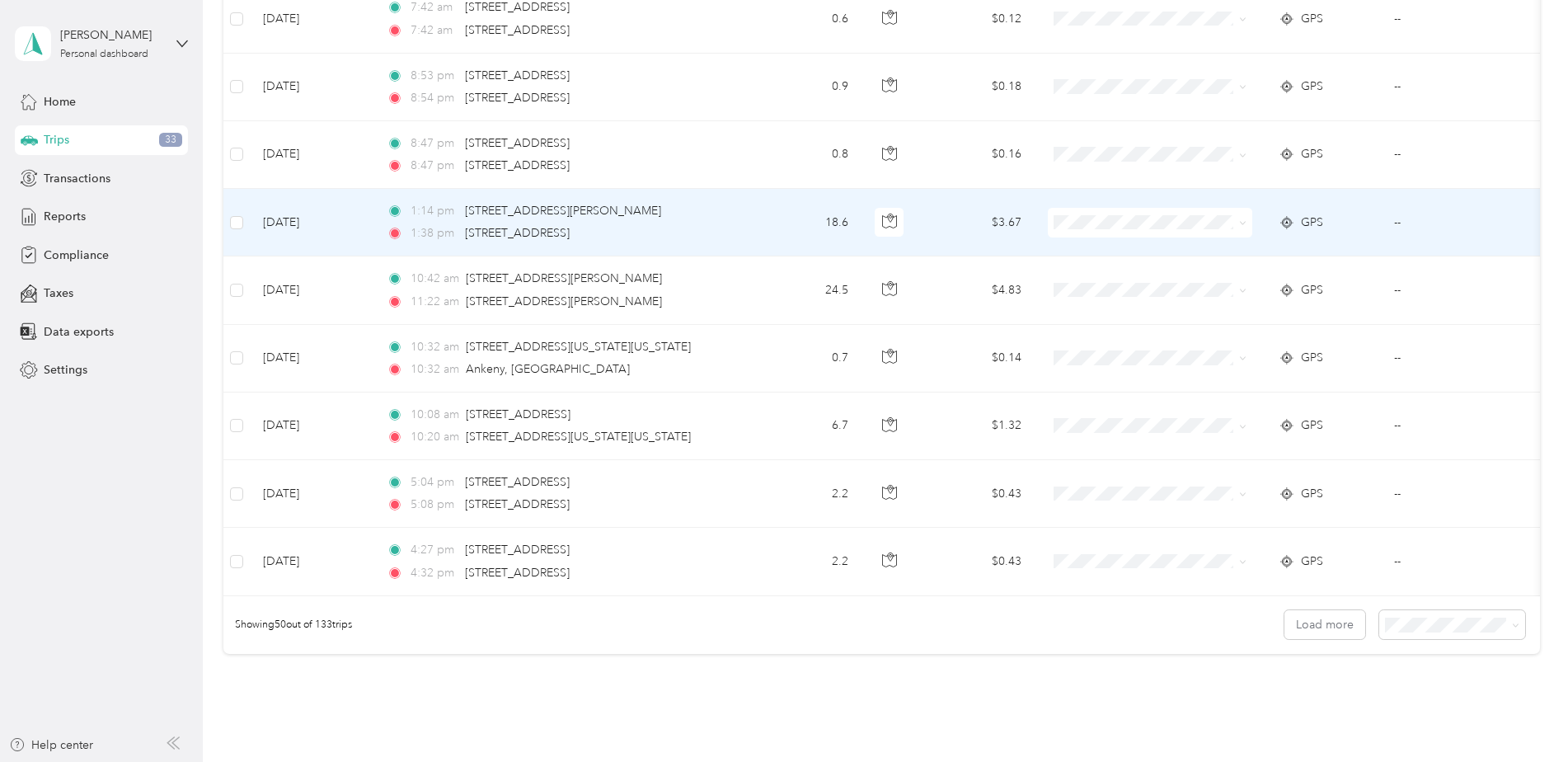
scroll to position [3204, 0]
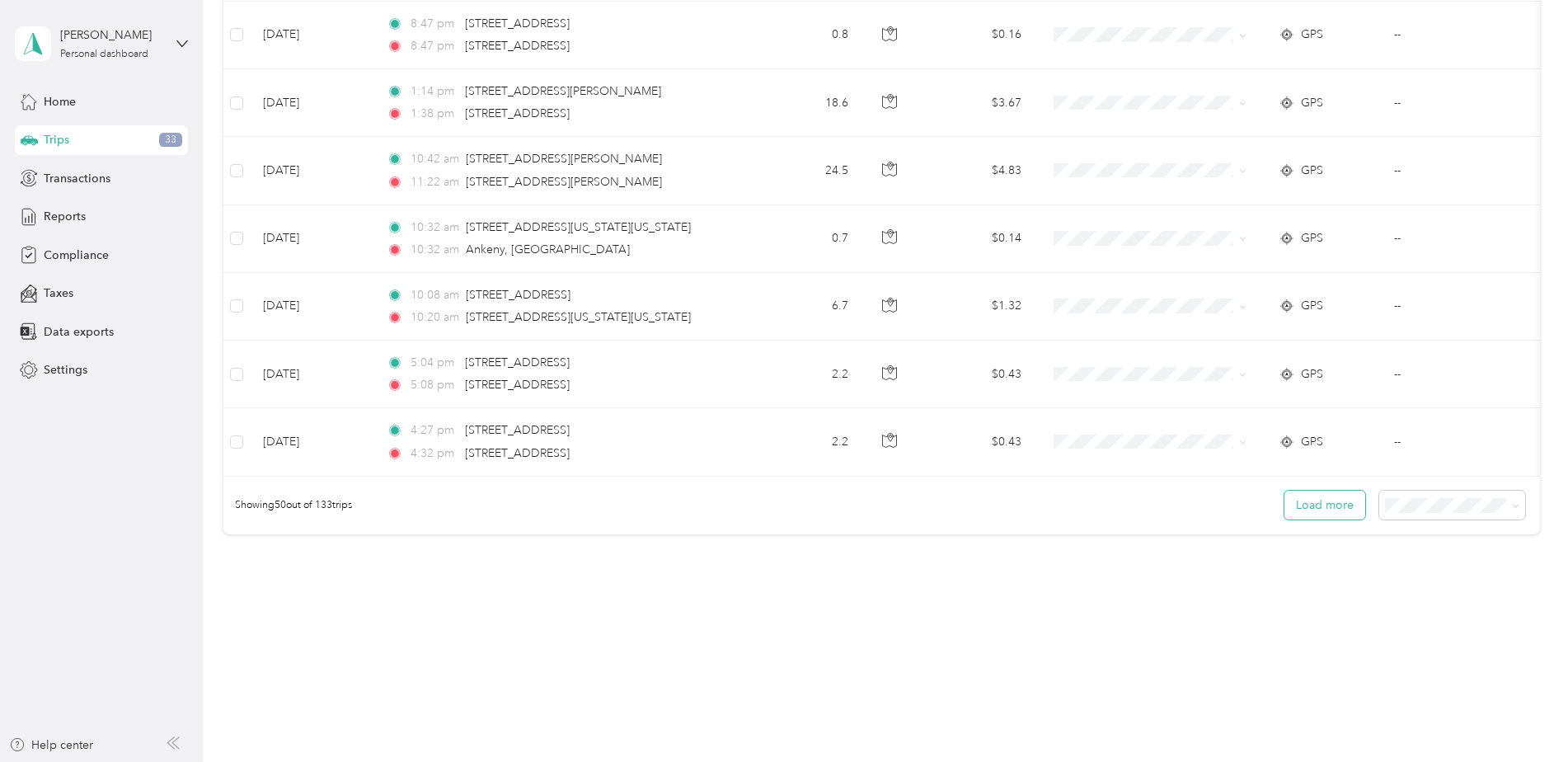
click at [1359, 510] on button "Load more" at bounding box center [1324, 504] width 81 height 28
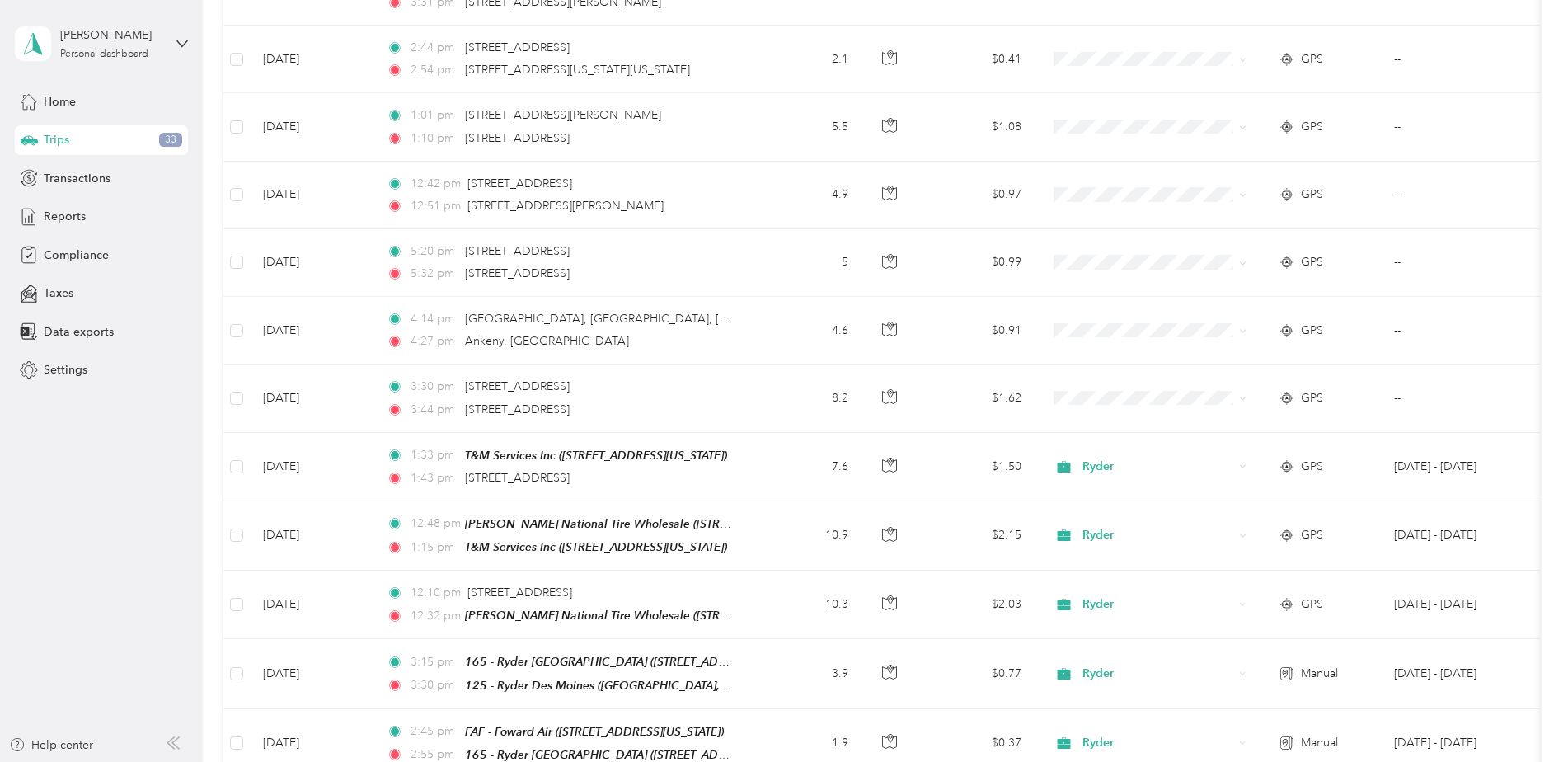
scroll to position [3533, 0]
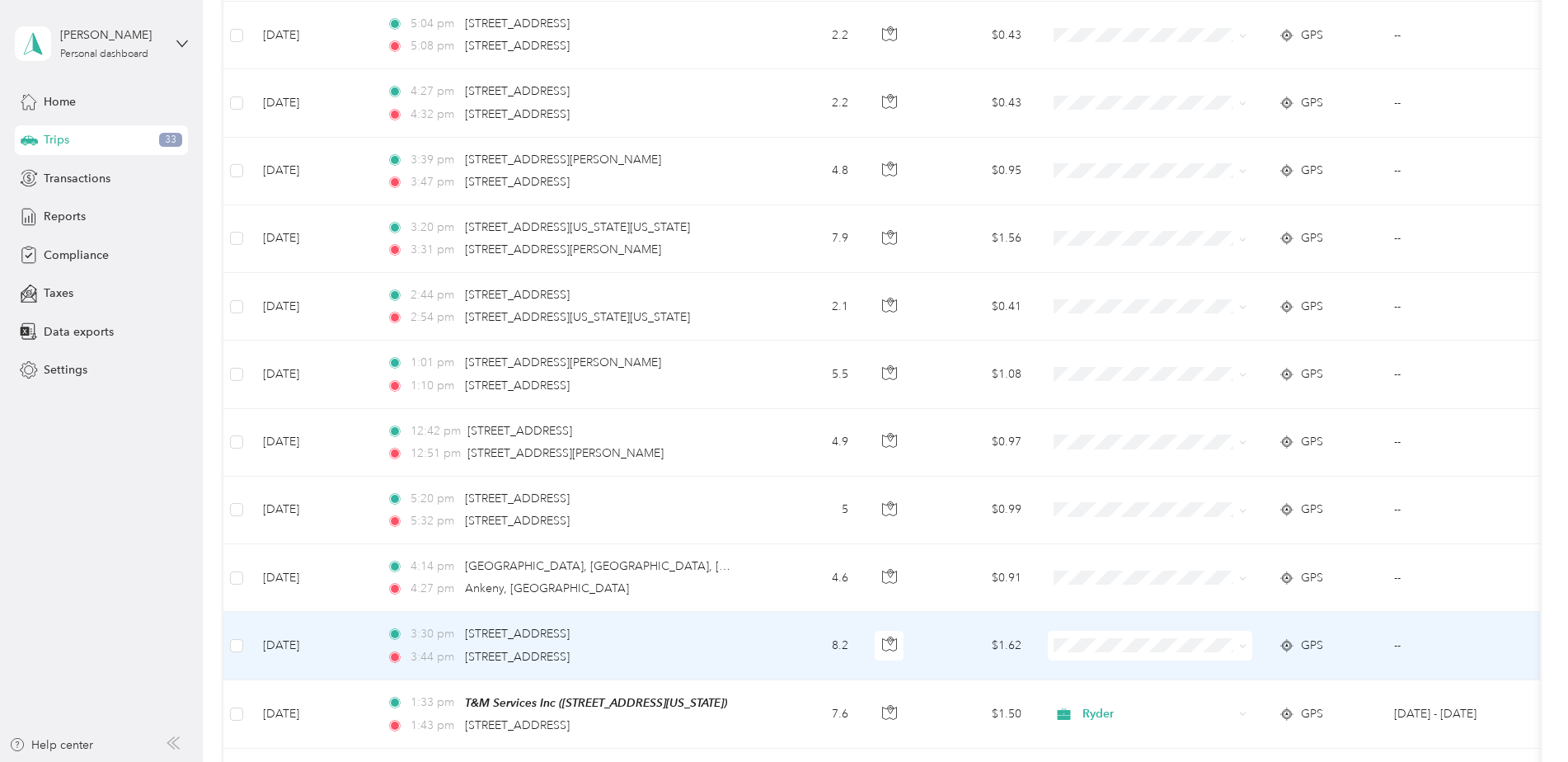
click at [246, 638] on td at bounding box center [237, 644] width 27 height 67
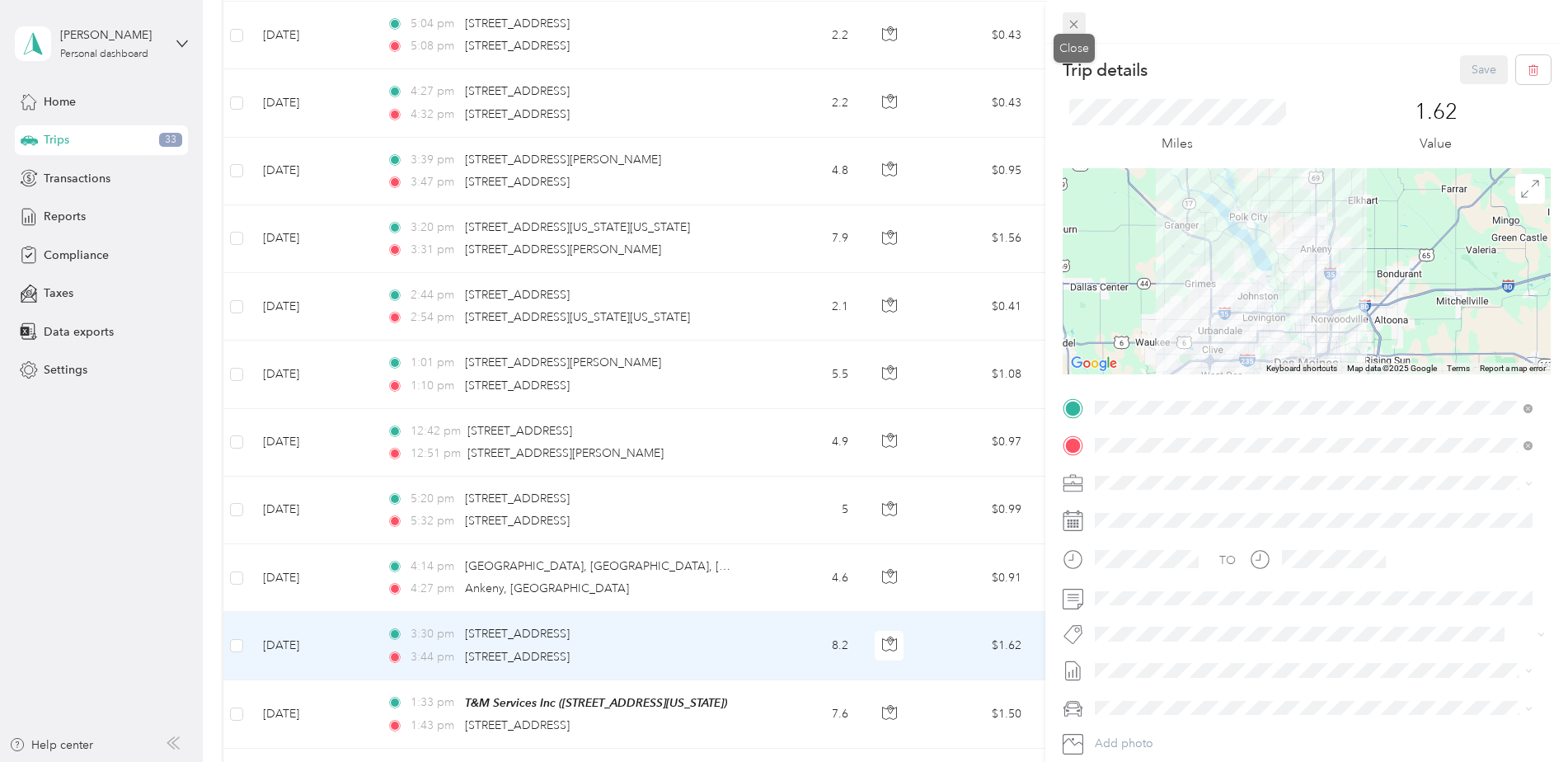
click at [1072, 27] on icon at bounding box center [1074, 25] width 9 height 9
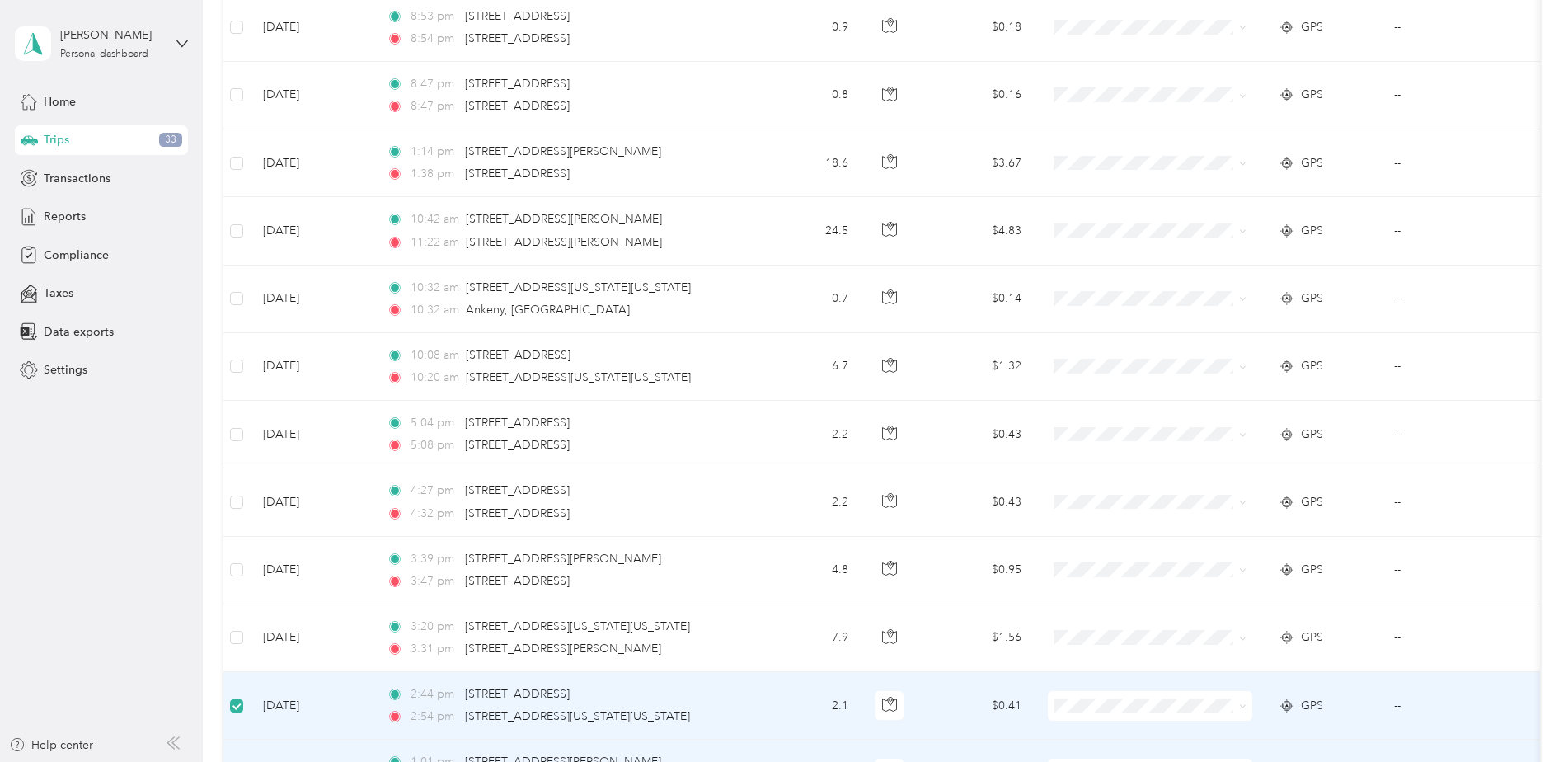
scroll to position [3038, 0]
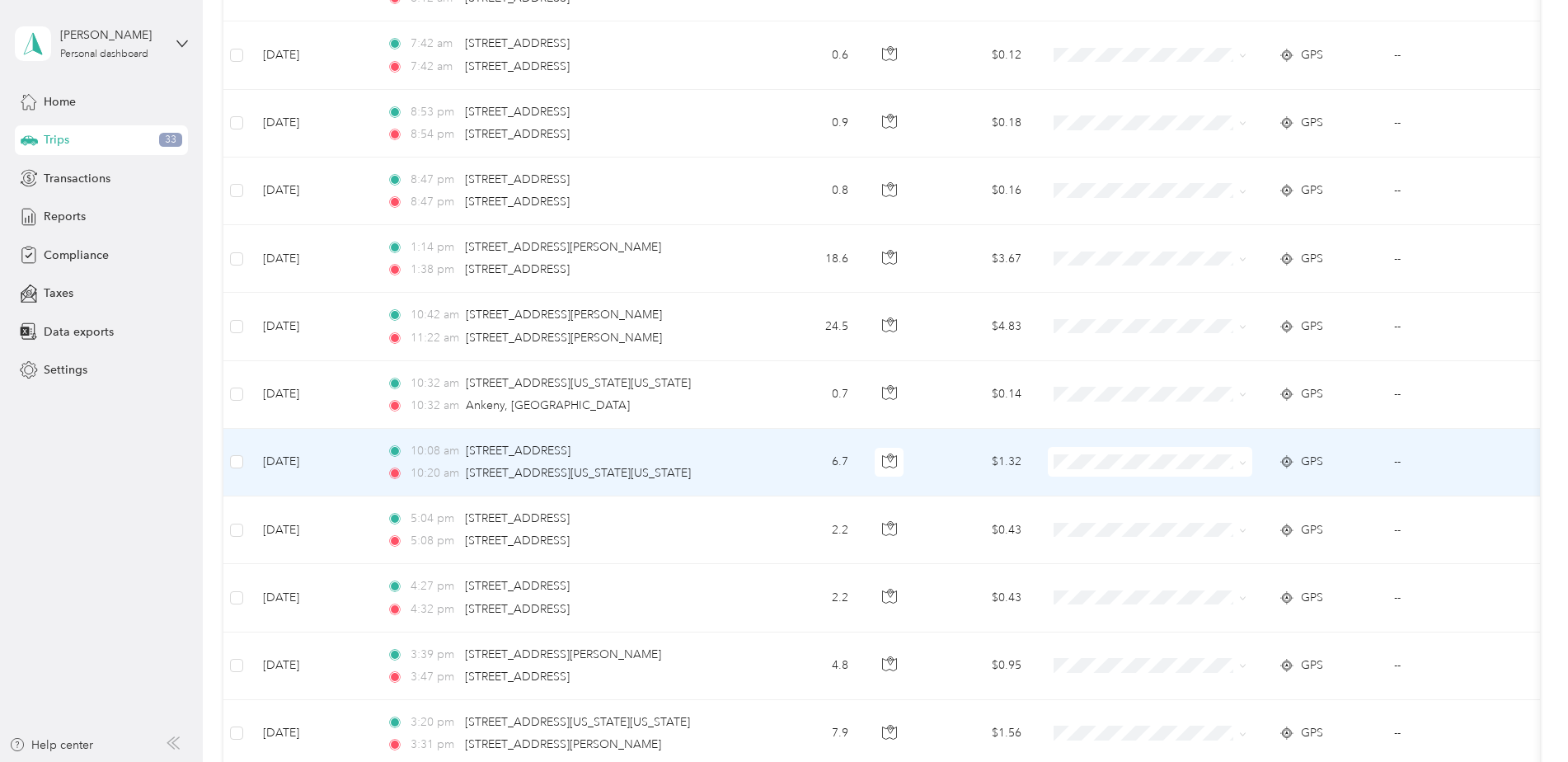
click at [246, 462] on td at bounding box center [237, 462] width 27 height 67
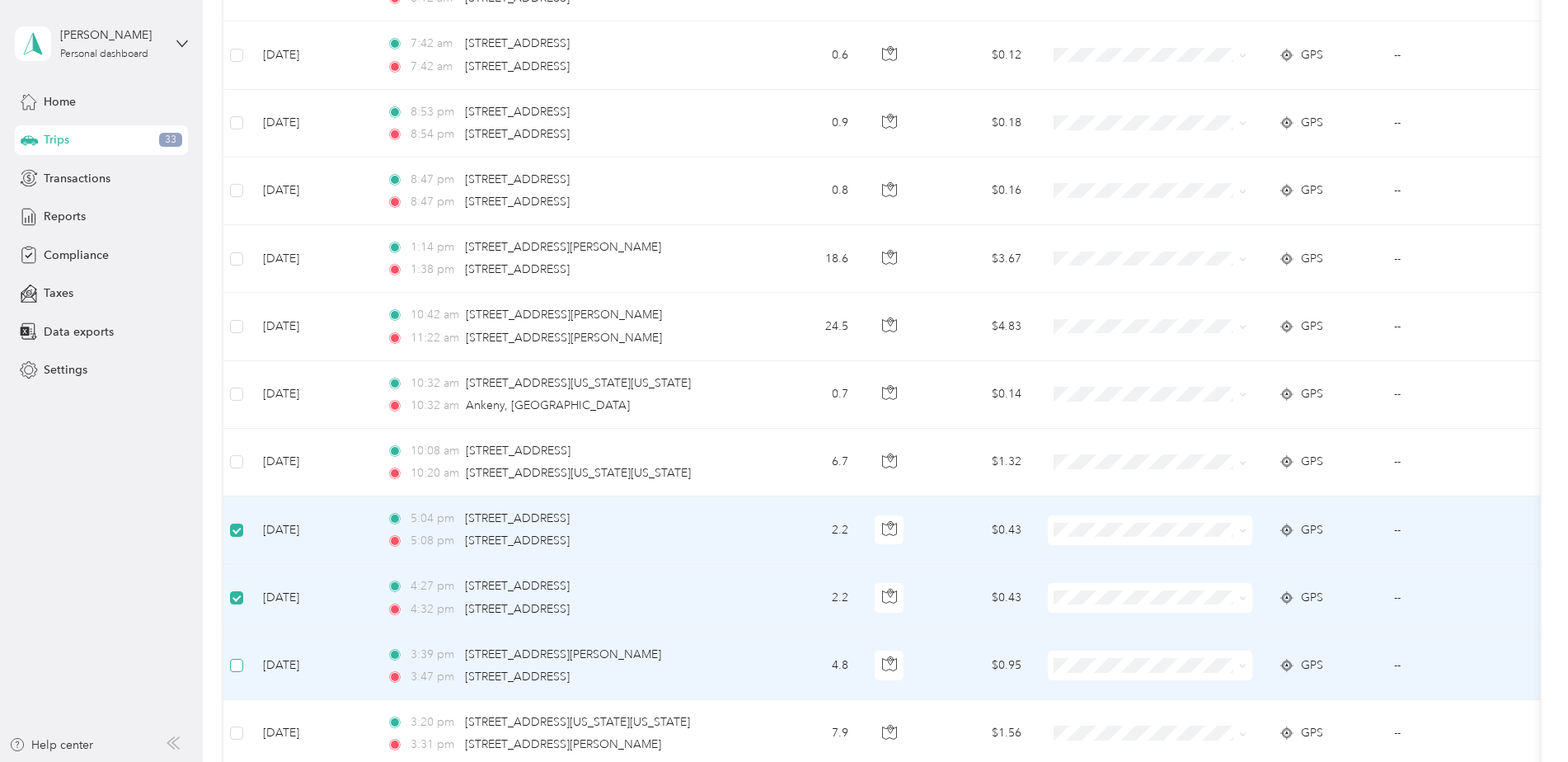
click at [239, 670] on label at bounding box center [237, 664] width 13 height 18
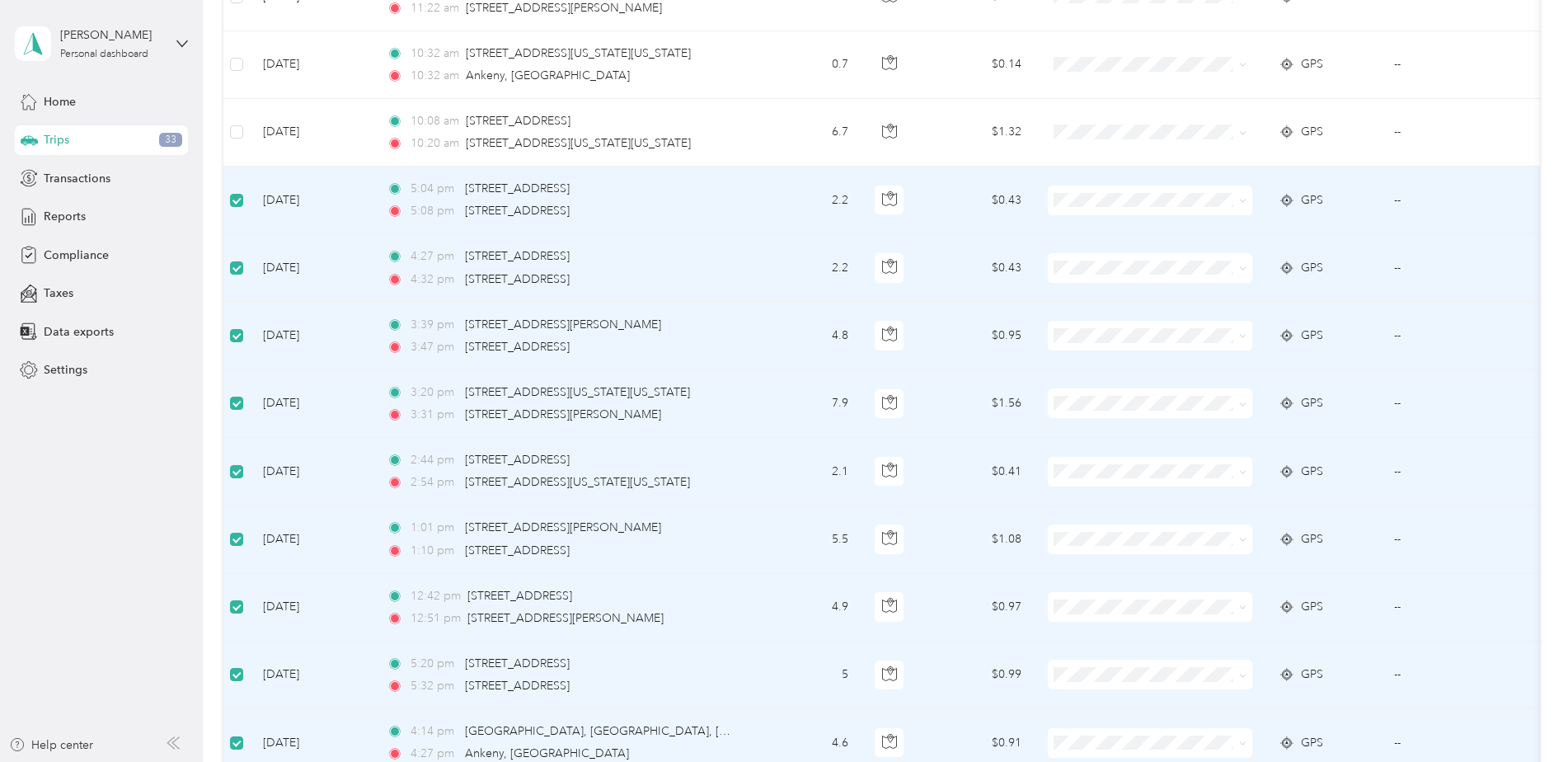
click at [1143, 208] on span at bounding box center [1150, 200] width 205 height 29
click at [1156, 249] on span "Personal" at bounding box center [1164, 257] width 153 height 17
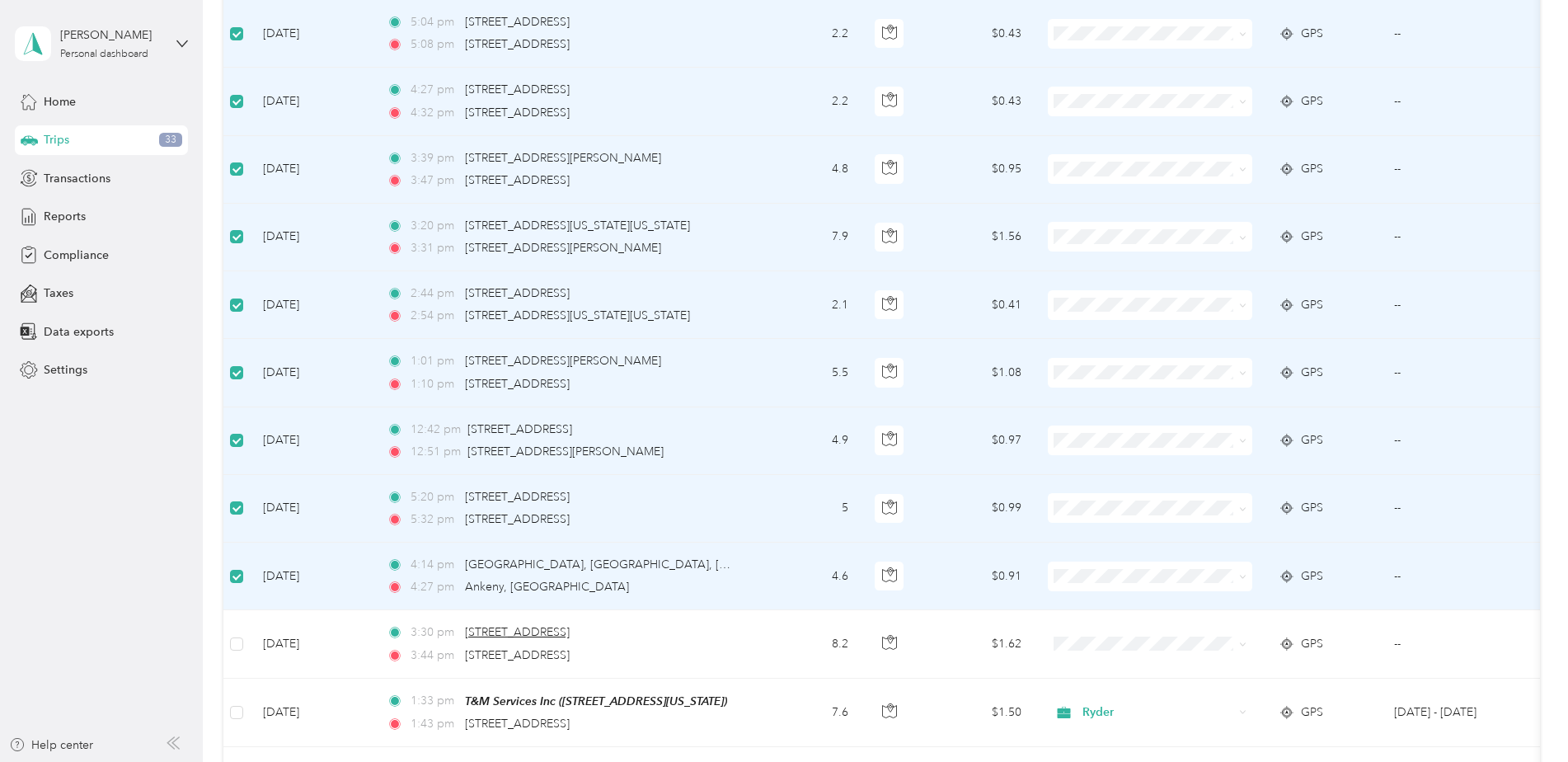
scroll to position [3532, 0]
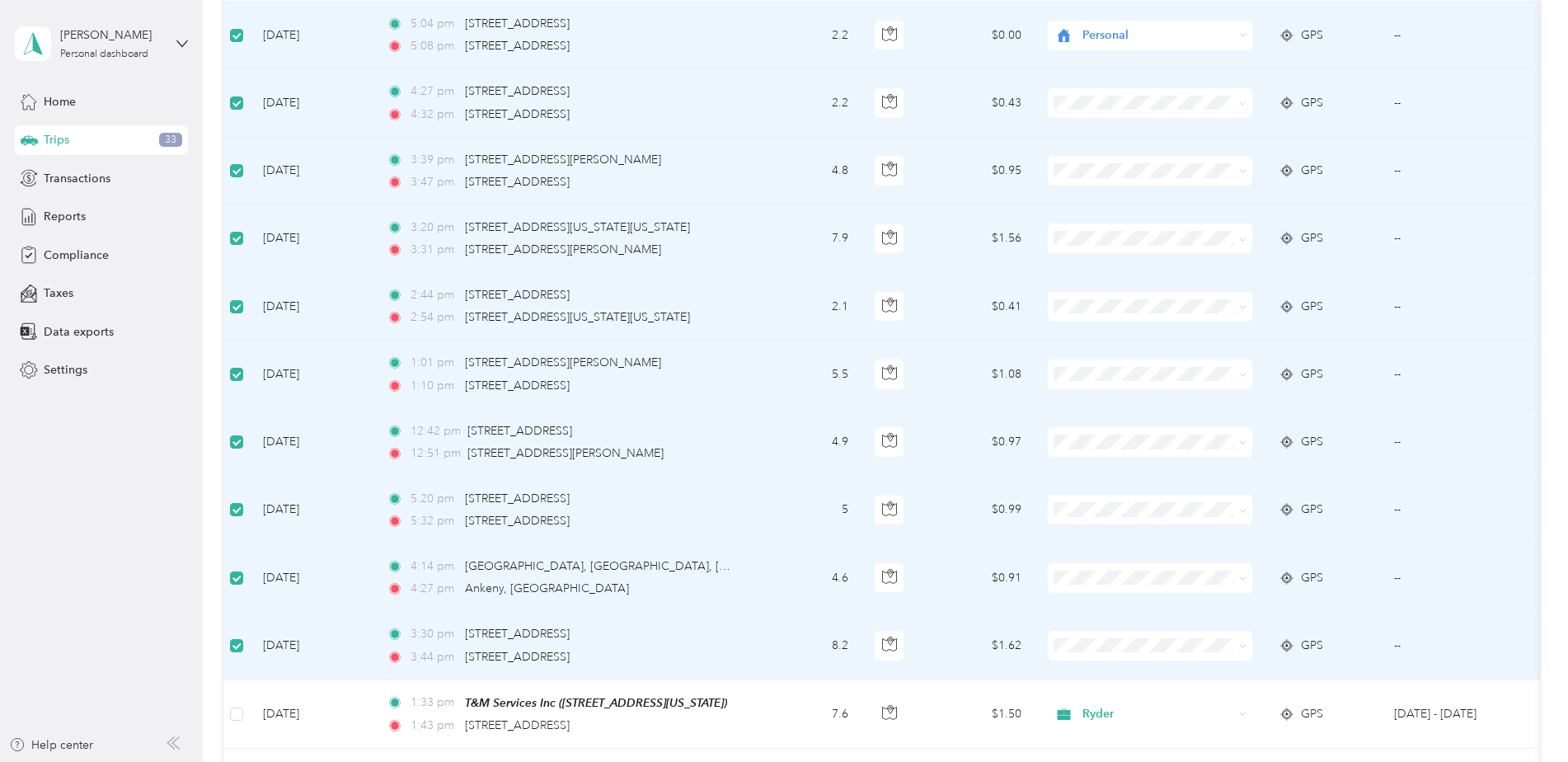
click at [1213, 657] on td at bounding box center [1150, 644] width 231 height 67
click at [1159, 692] on li "Personal" at bounding box center [1150, 701] width 205 height 28
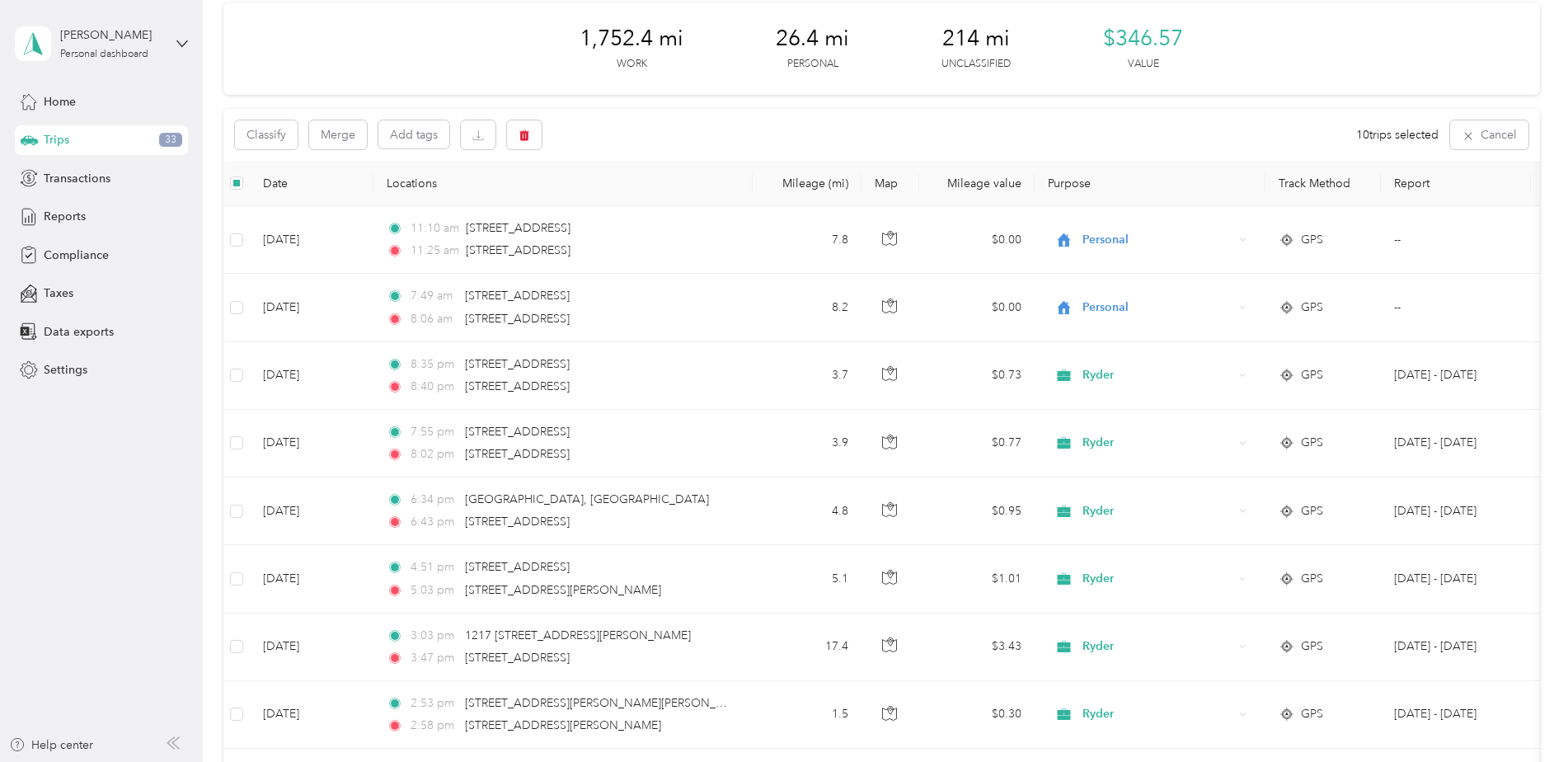
scroll to position [0, 0]
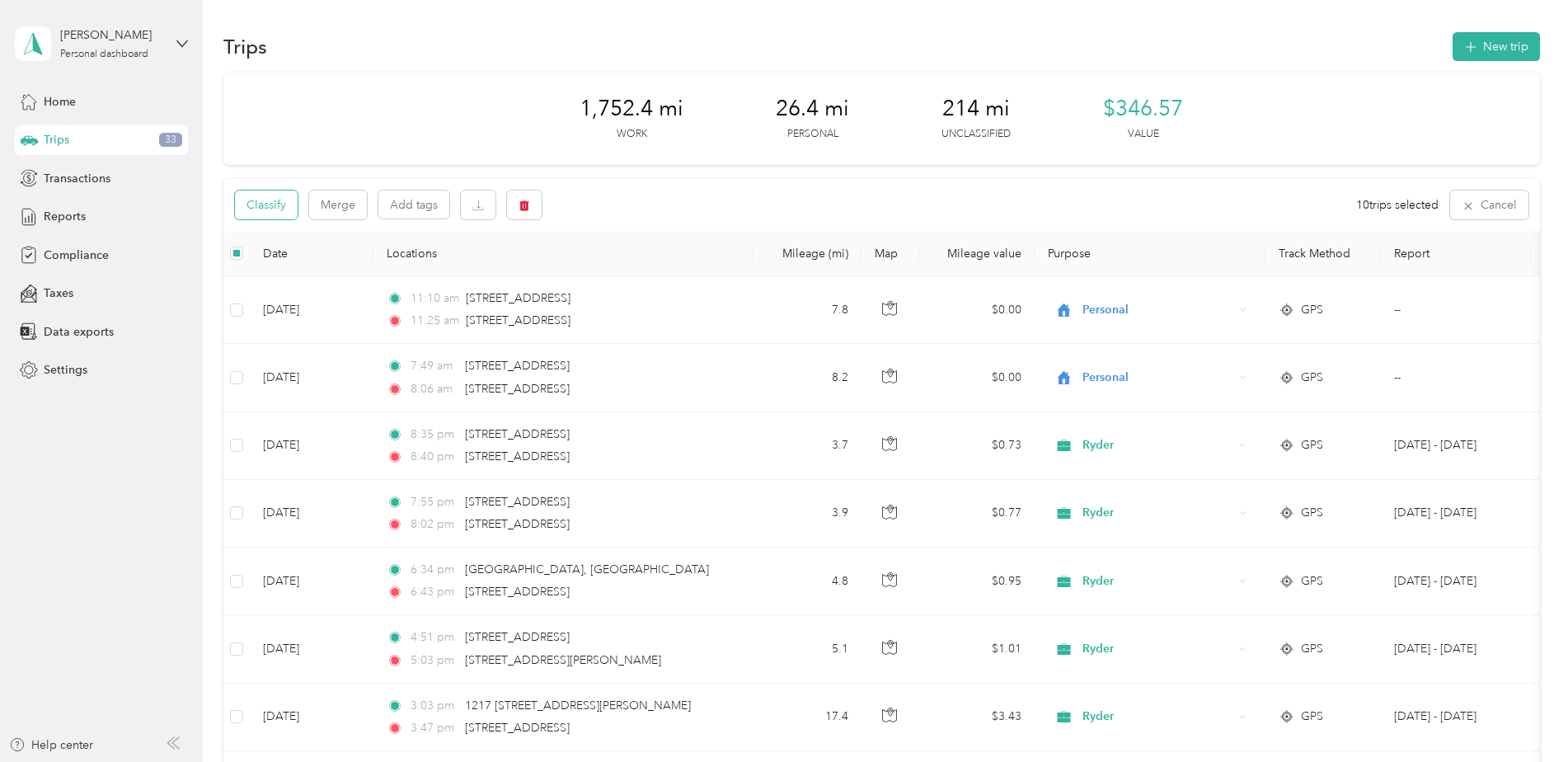
click at [268, 213] on button "Classify" at bounding box center [266, 205] width 63 height 28
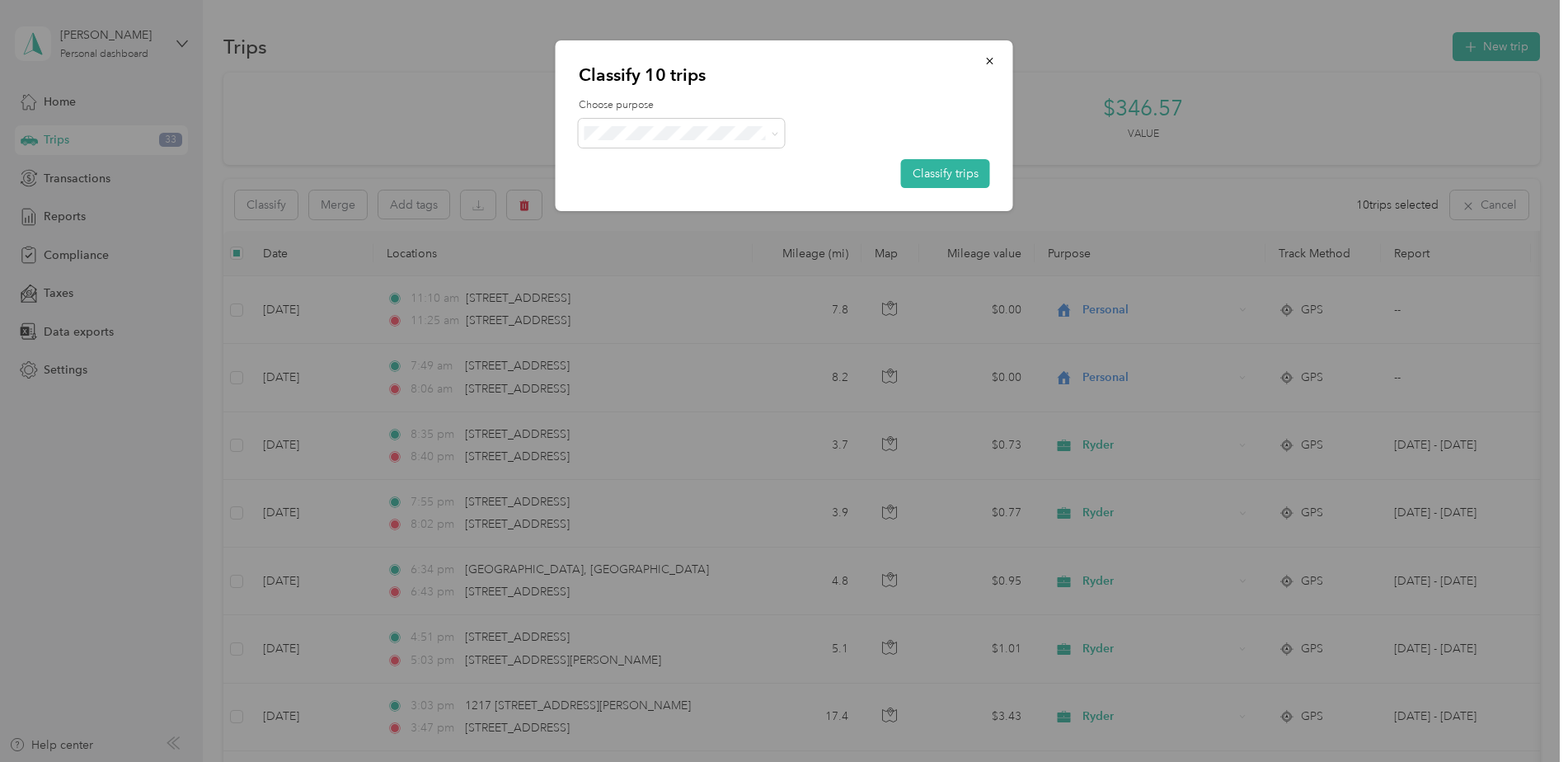
click at [727, 186] on span "Personal" at bounding box center [696, 192] width 154 height 17
click at [953, 180] on button "Classify trips" at bounding box center [946, 173] width 89 height 28
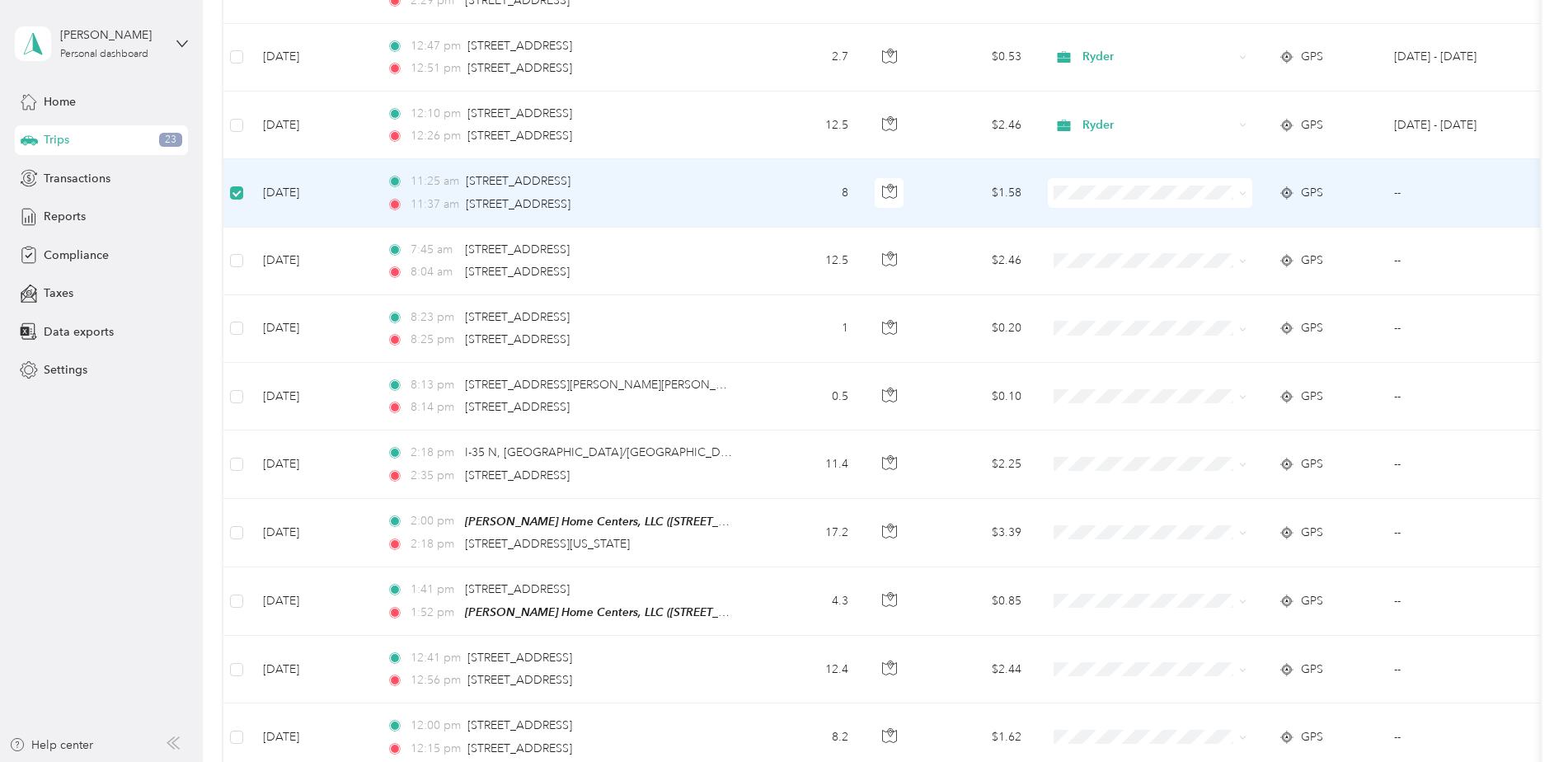
scroll to position [1812, 0]
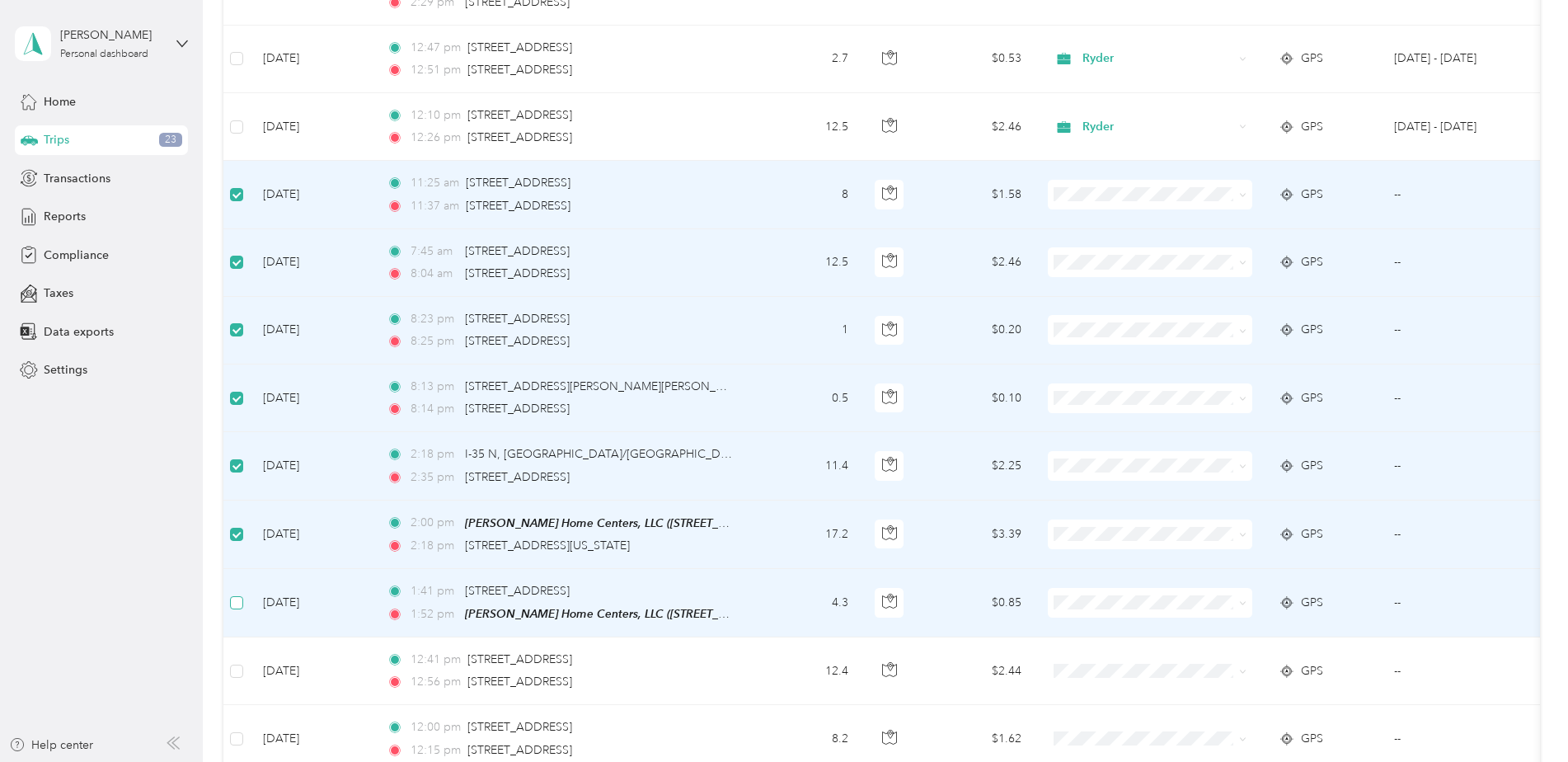
click at [232, 608] on label at bounding box center [237, 602] width 13 height 18
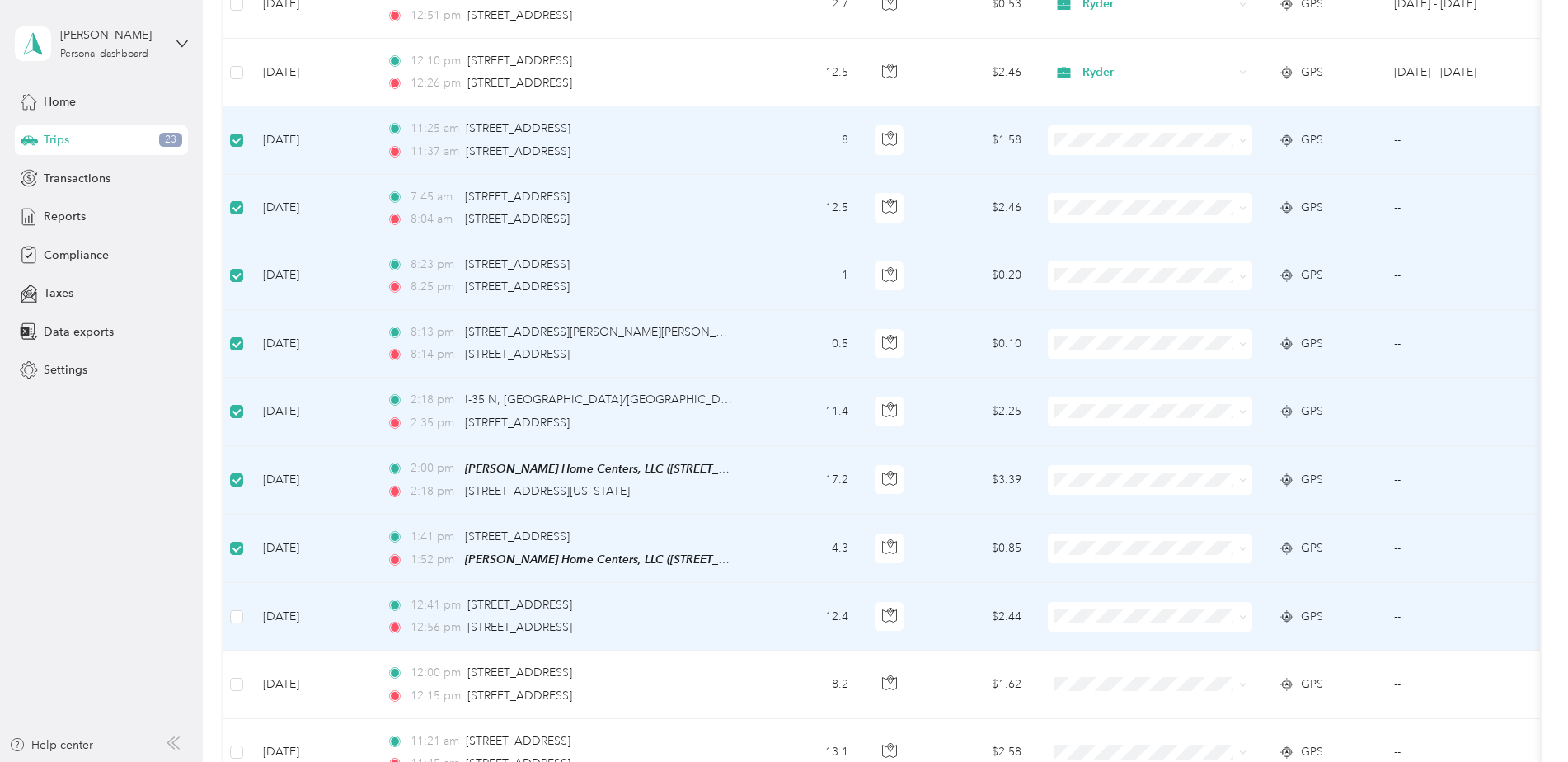
scroll to position [1895, 0]
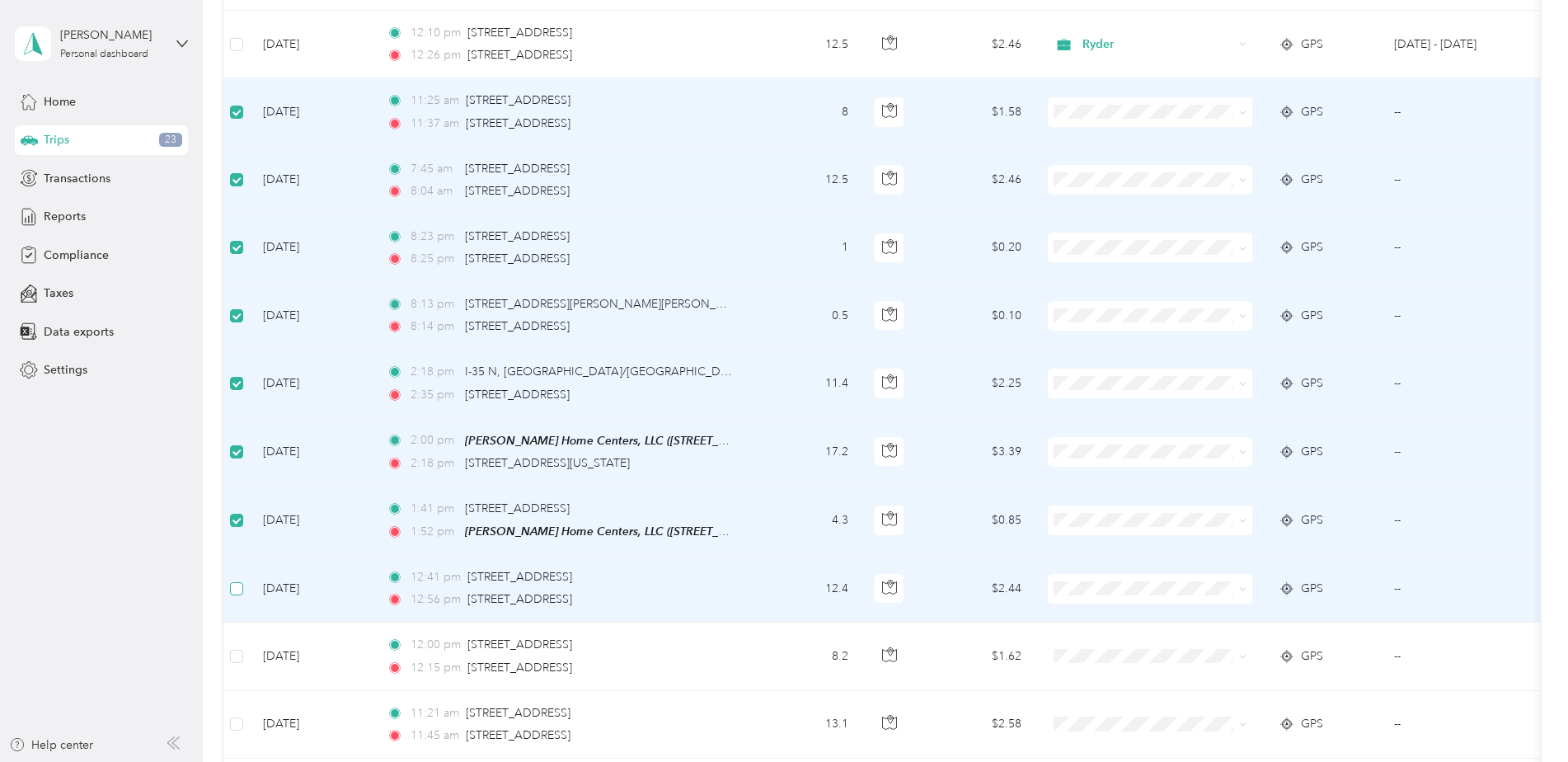
click at [239, 592] on label at bounding box center [237, 588] width 13 height 18
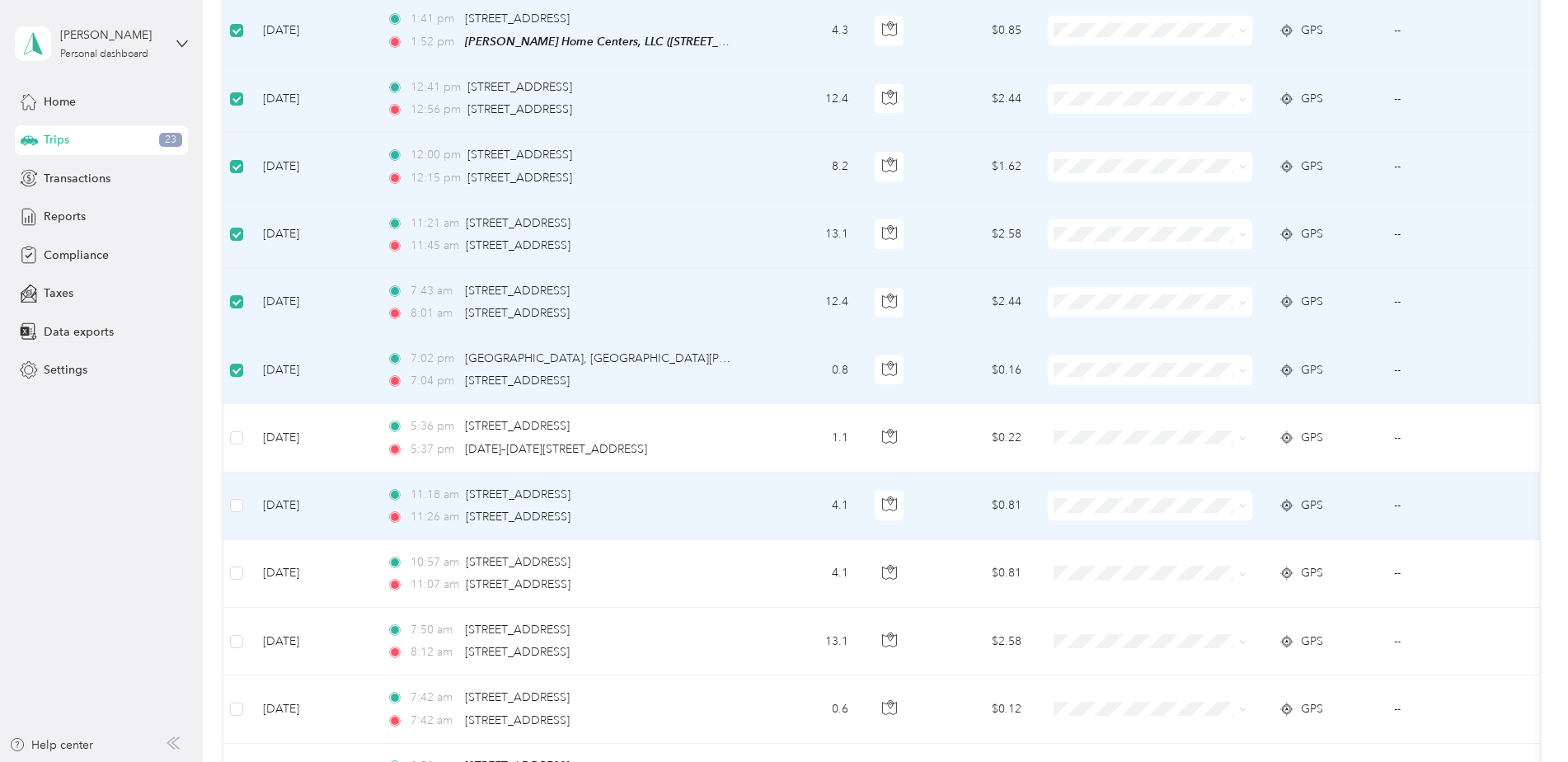
scroll to position [2388, 0]
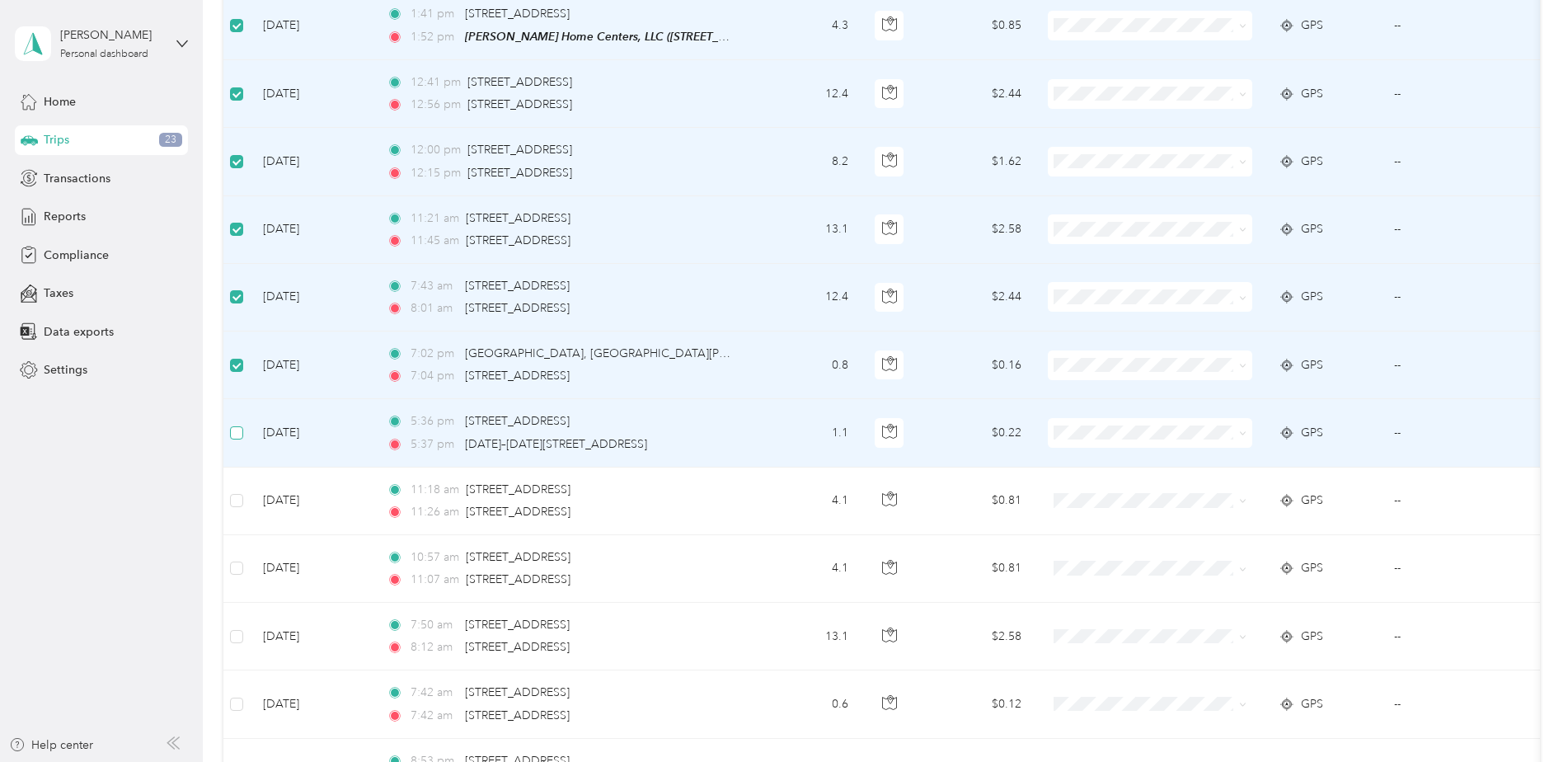
click at [233, 436] on label at bounding box center [237, 432] width 13 height 18
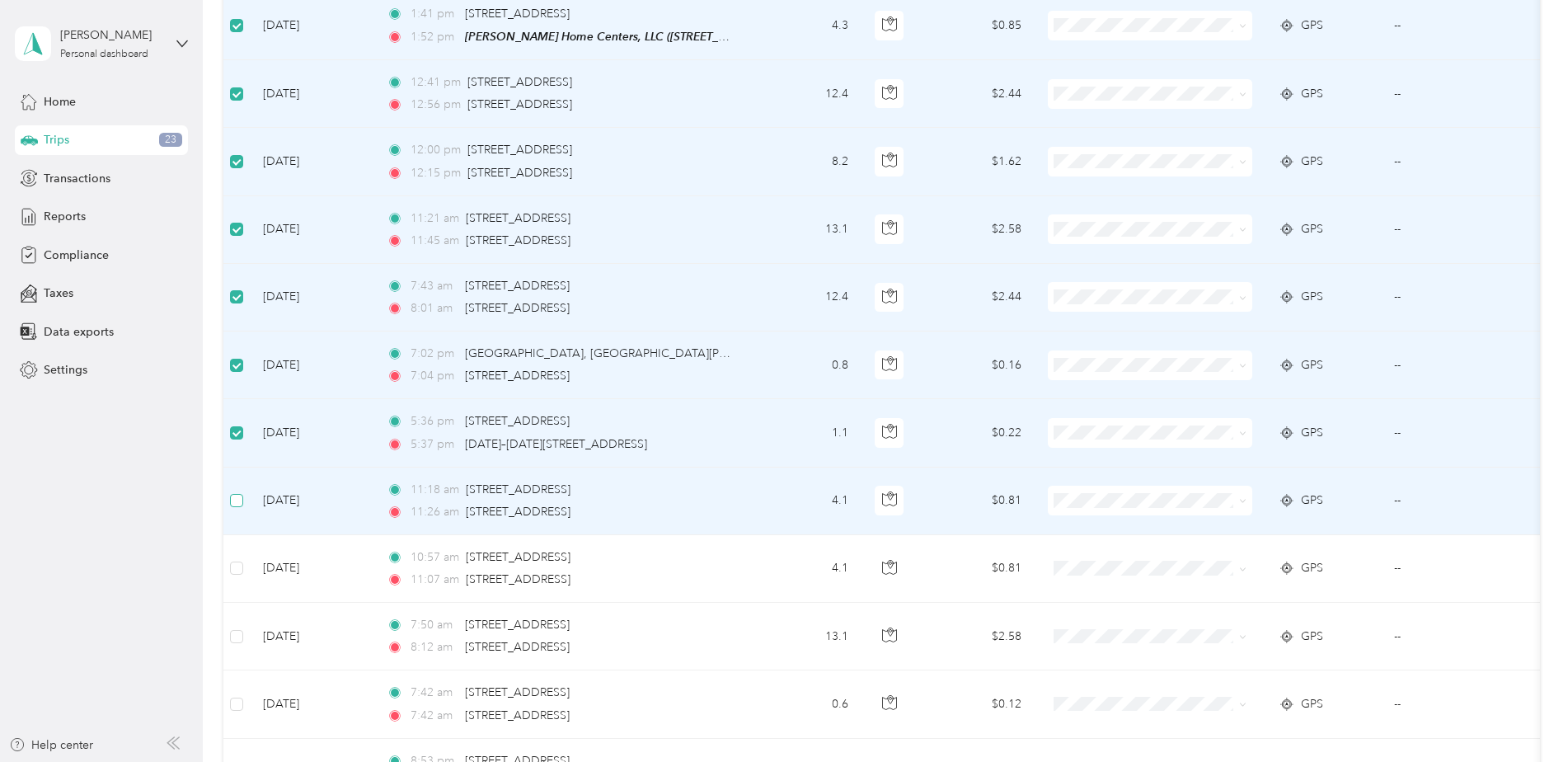
click at [242, 504] on label at bounding box center [237, 499] width 13 height 18
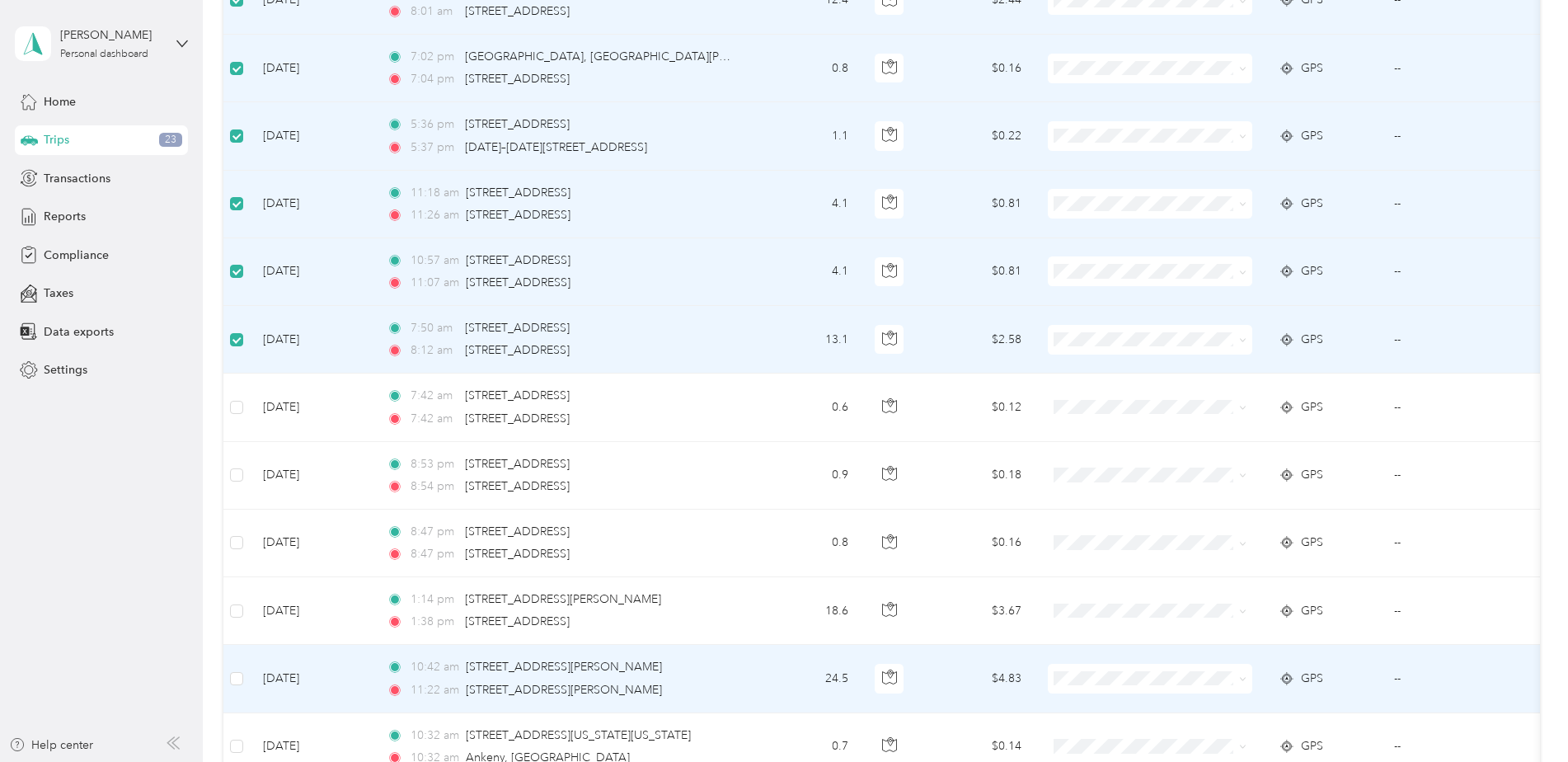
scroll to position [2883, 0]
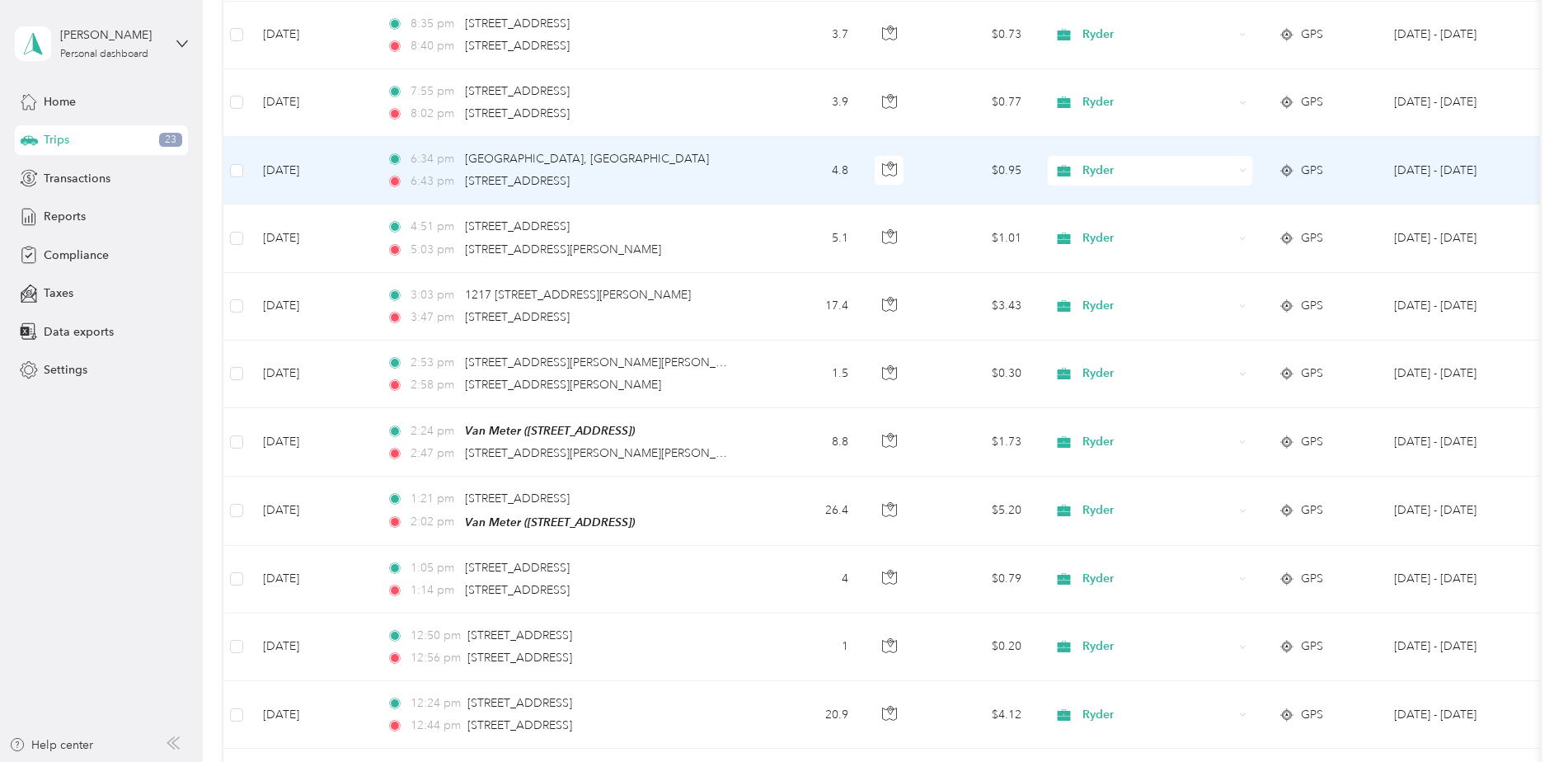
scroll to position [0, 0]
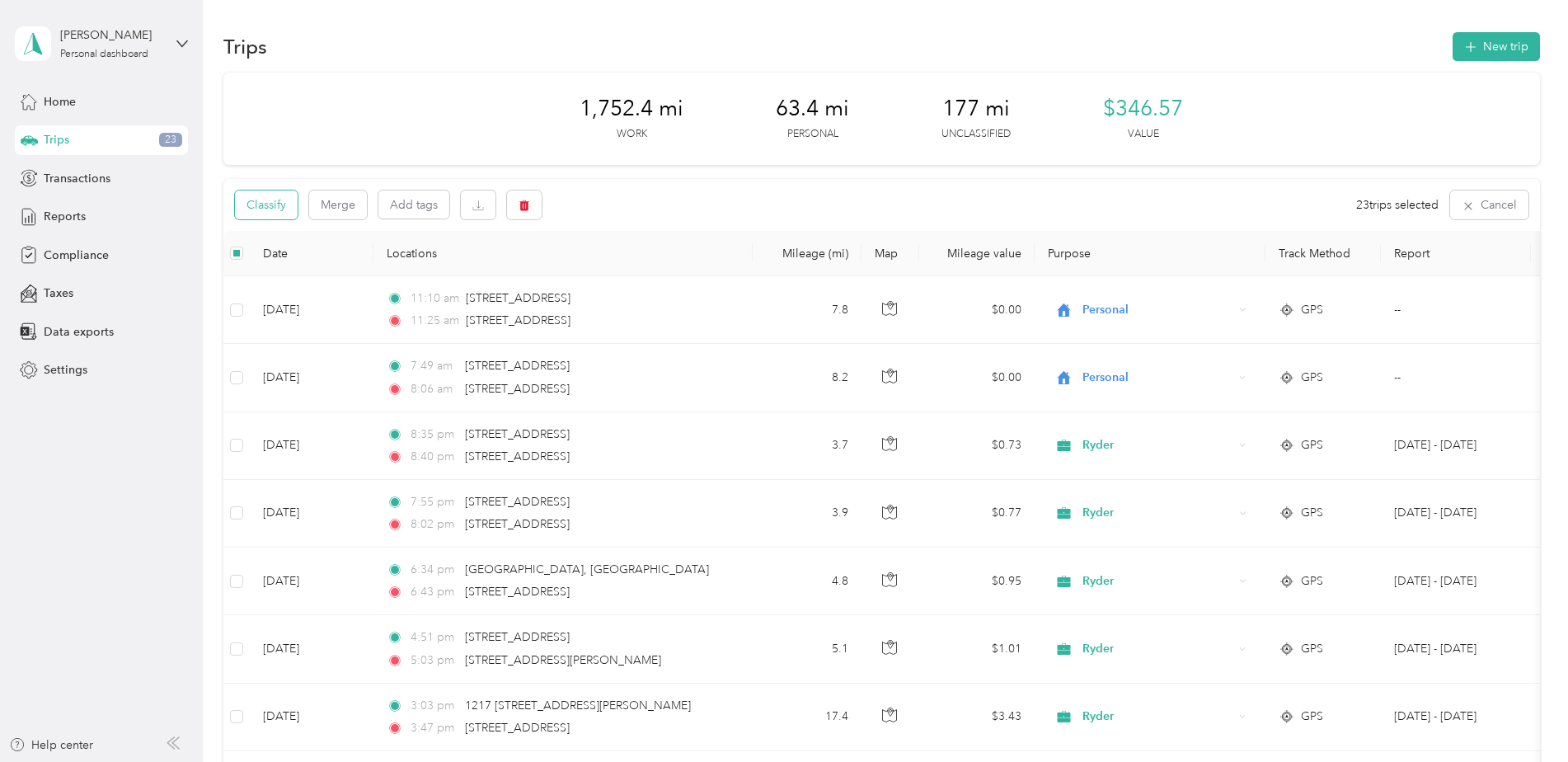
click at [290, 203] on button "Classify" at bounding box center [266, 205] width 63 height 28
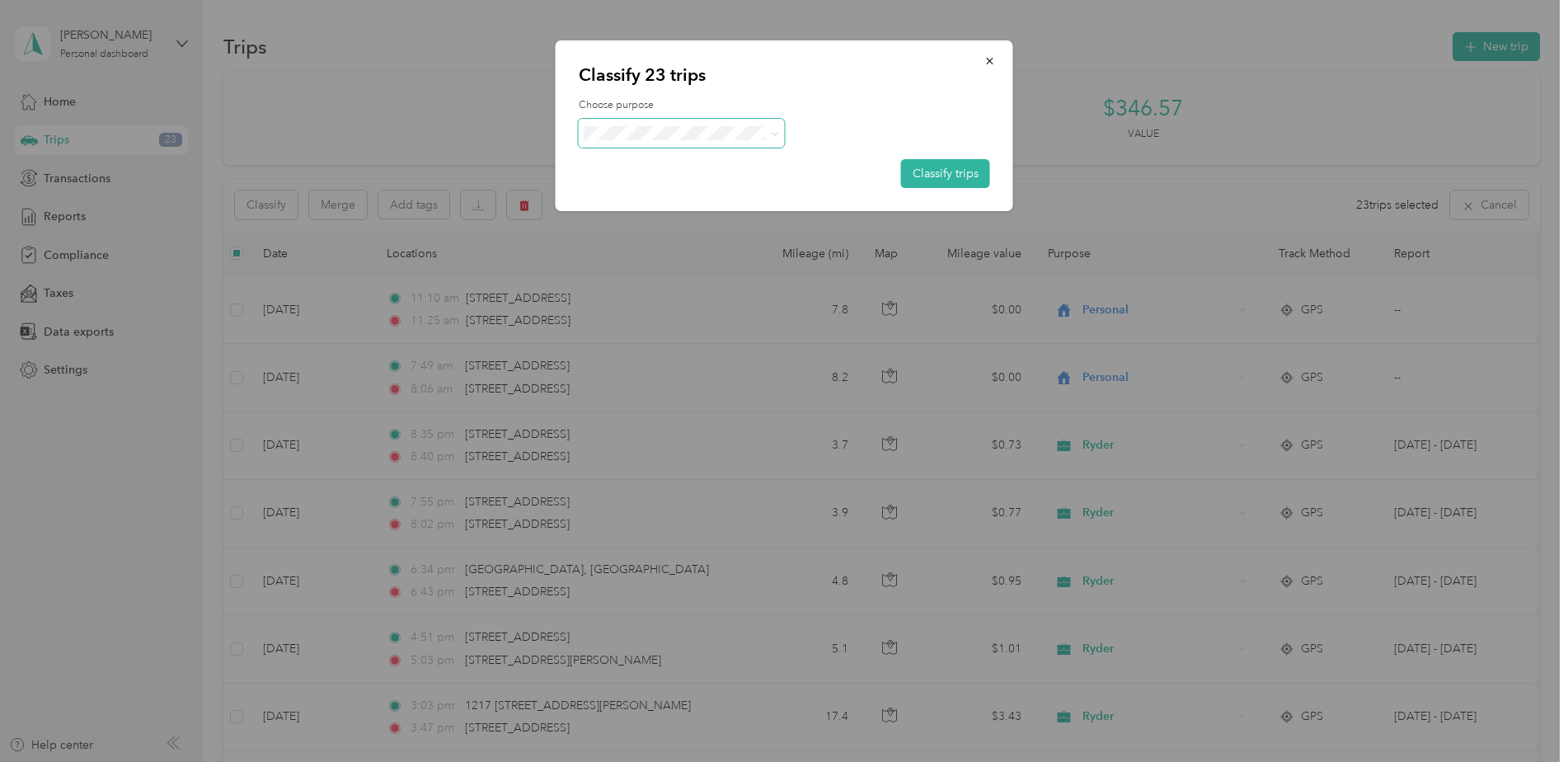
click at [694, 140] on span at bounding box center [682, 133] width 206 height 28
click at [942, 155] on div "Choose purpose Classify trips" at bounding box center [785, 142] width 411 height 90
drag, startPoint x: 942, startPoint y: 156, endPoint x: 952, endPoint y: 167, distance: 14.9
click at [952, 167] on button "Classify trips" at bounding box center [946, 173] width 89 height 28
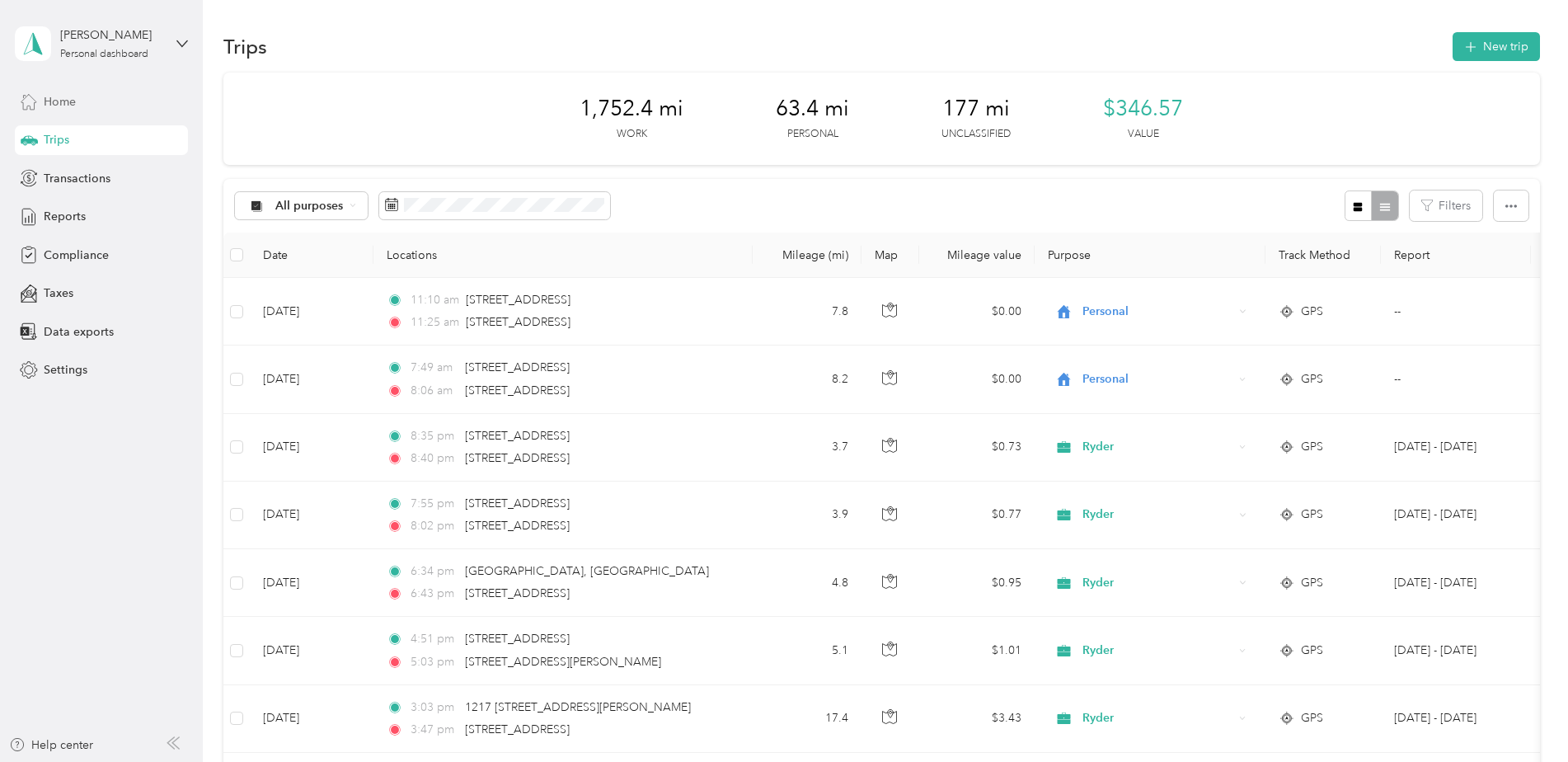
click at [58, 116] on div "Home" at bounding box center [101, 100] width 173 height 29
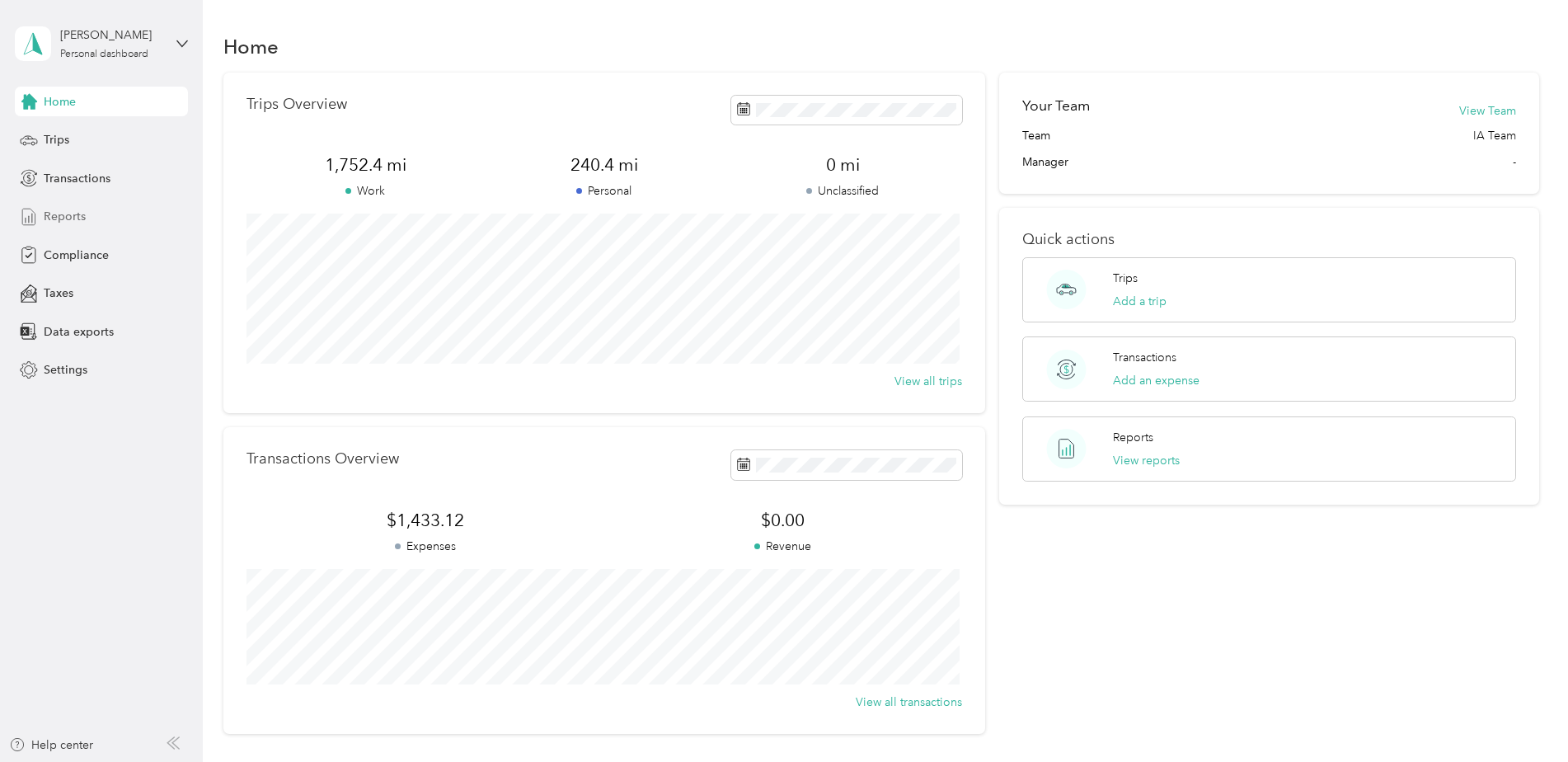
click at [58, 227] on div "Reports" at bounding box center [101, 216] width 173 height 29
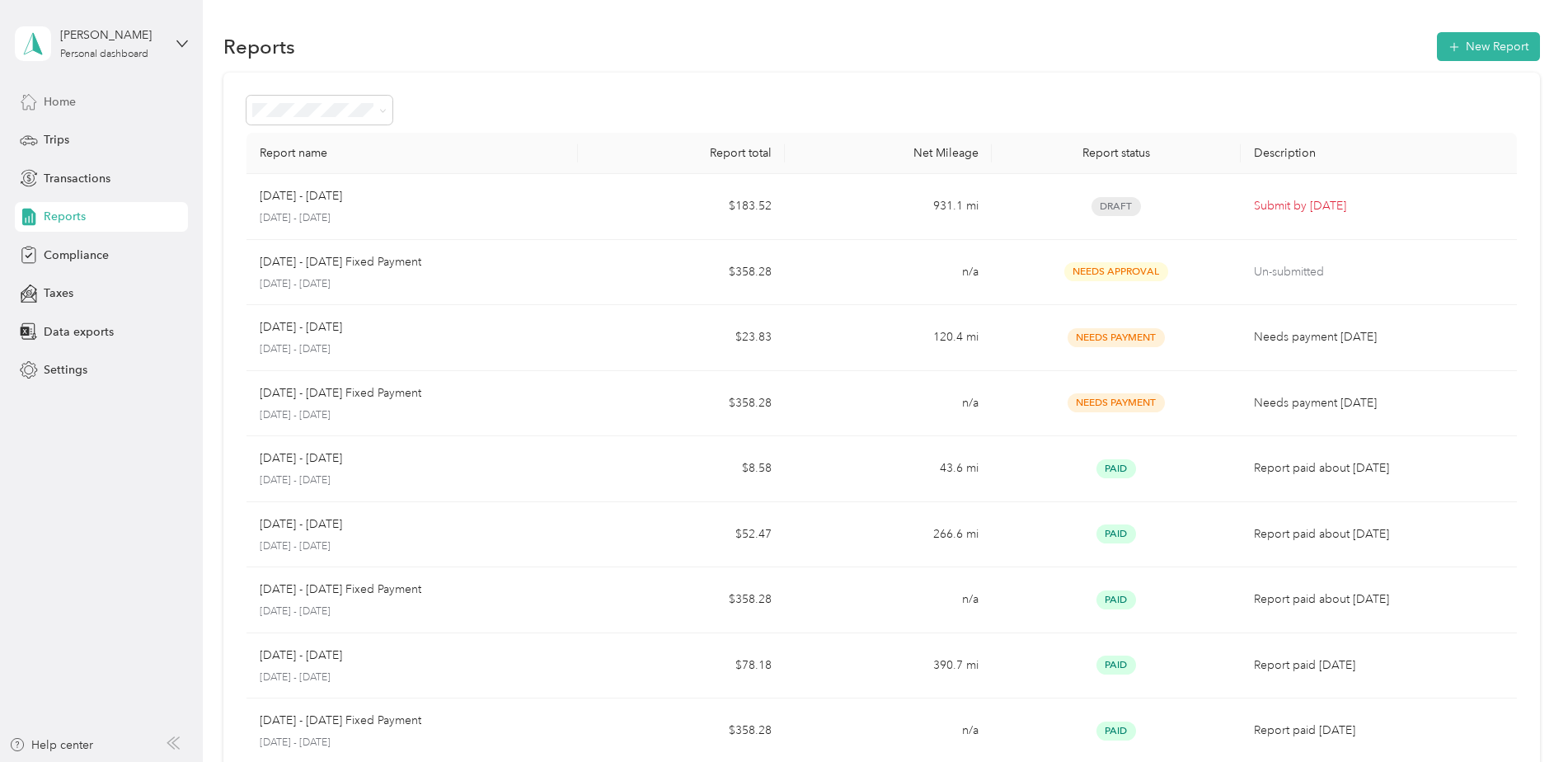
click at [81, 111] on div "Home" at bounding box center [101, 100] width 173 height 29
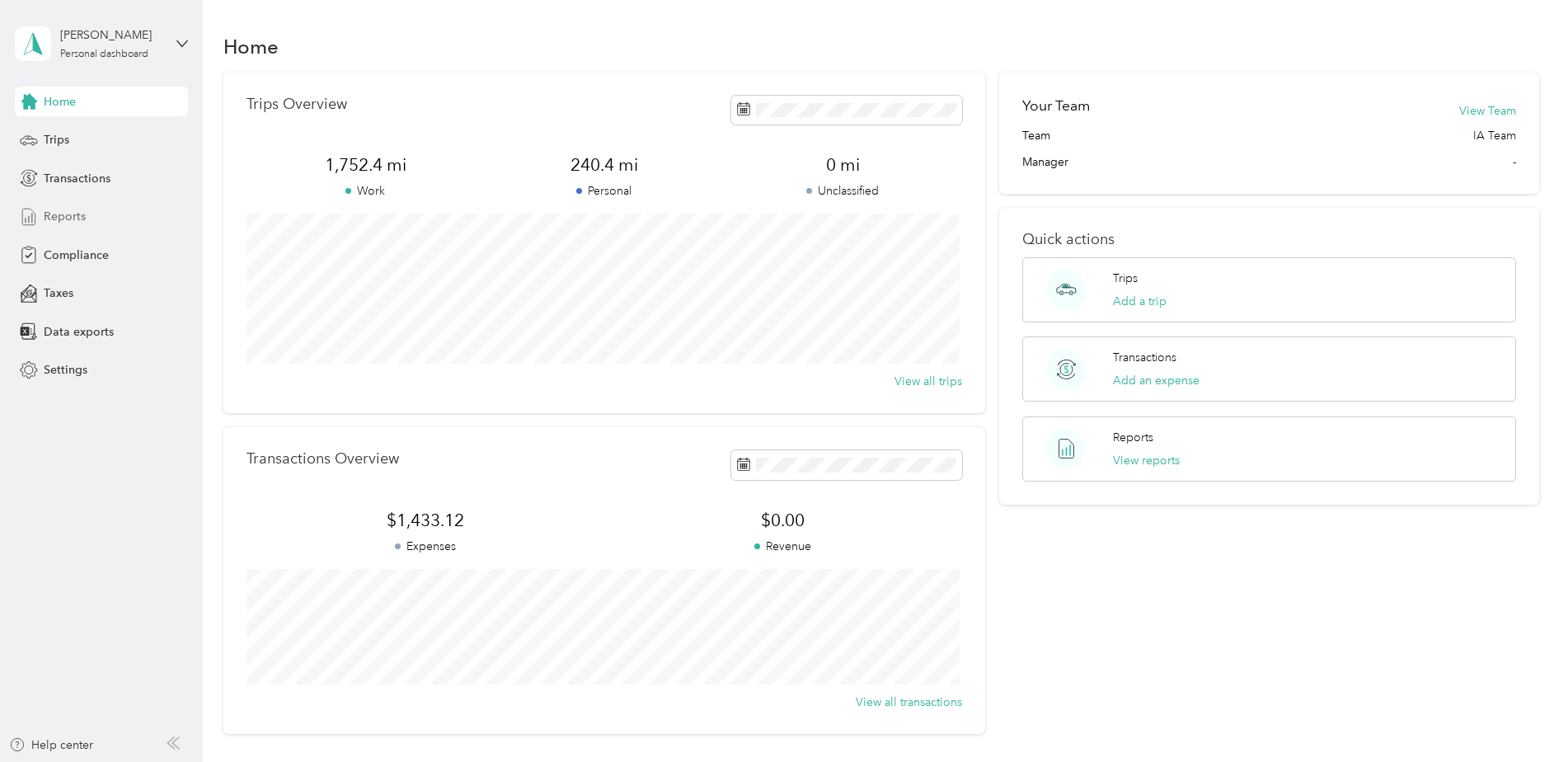
click at [73, 225] on div "Reports" at bounding box center [101, 216] width 173 height 29
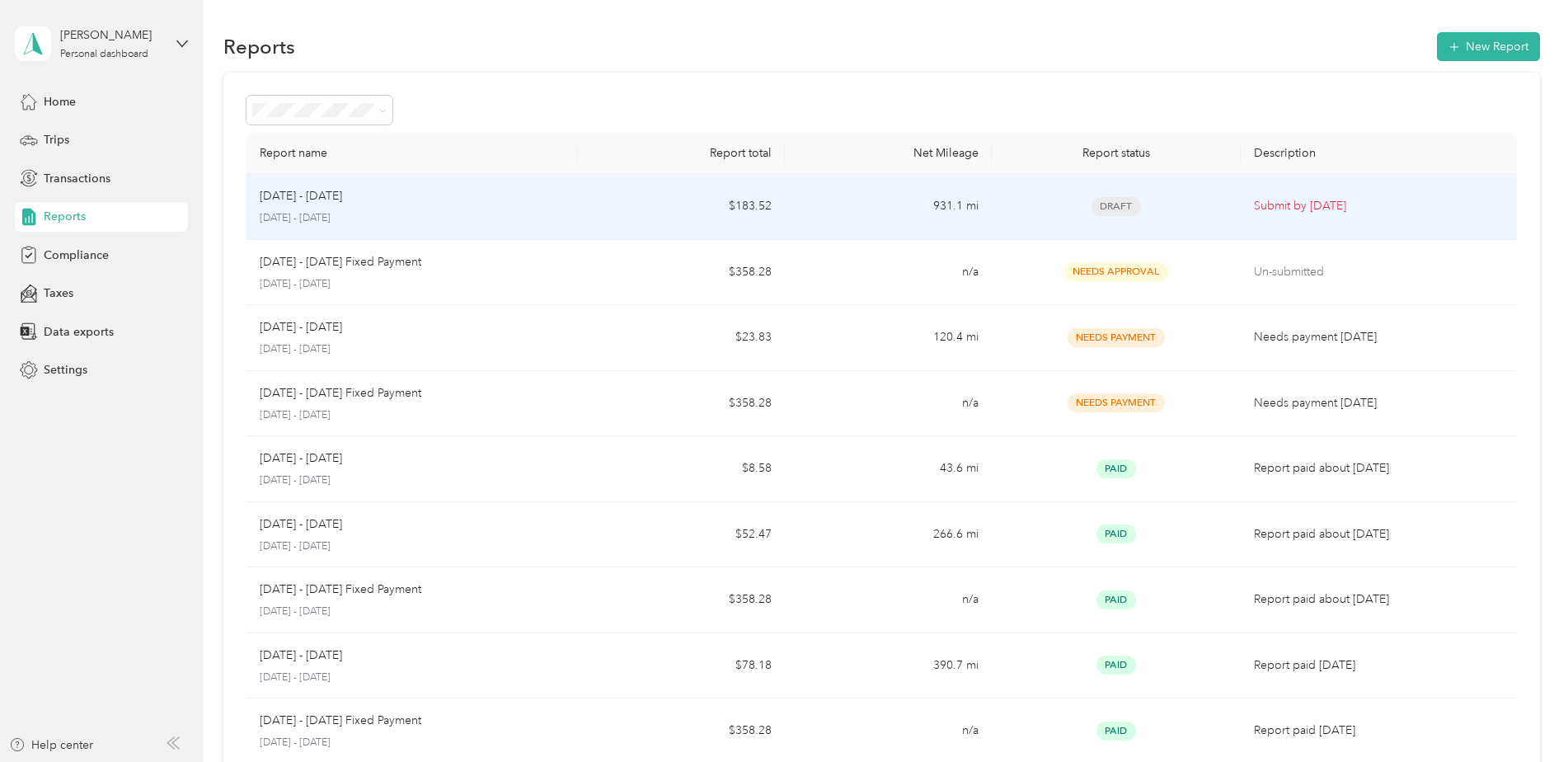
click at [1196, 216] on td "Draft" at bounding box center [1116, 208] width 248 height 66
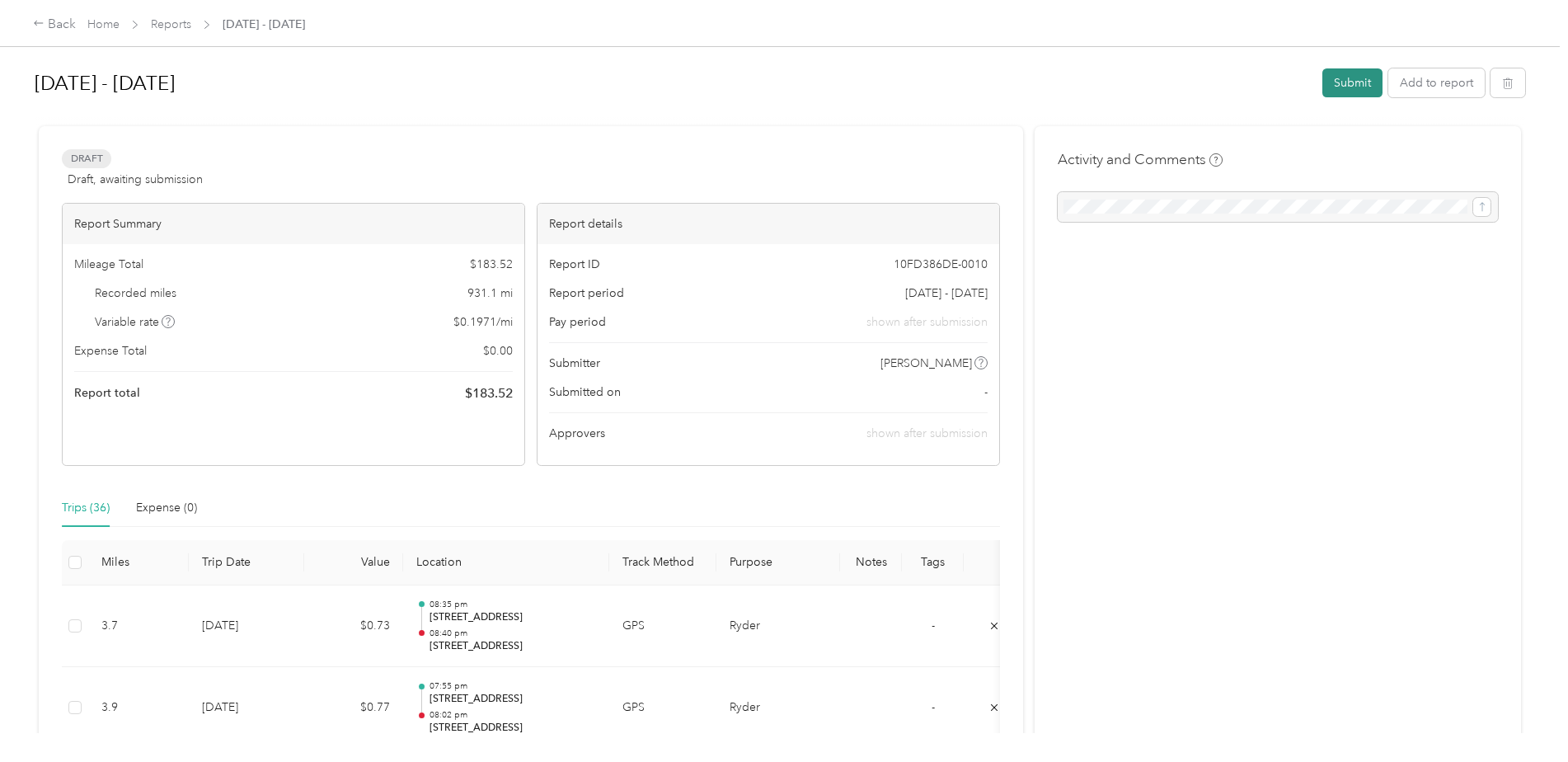
click at [1350, 82] on button "Submit" at bounding box center [1352, 82] width 60 height 28
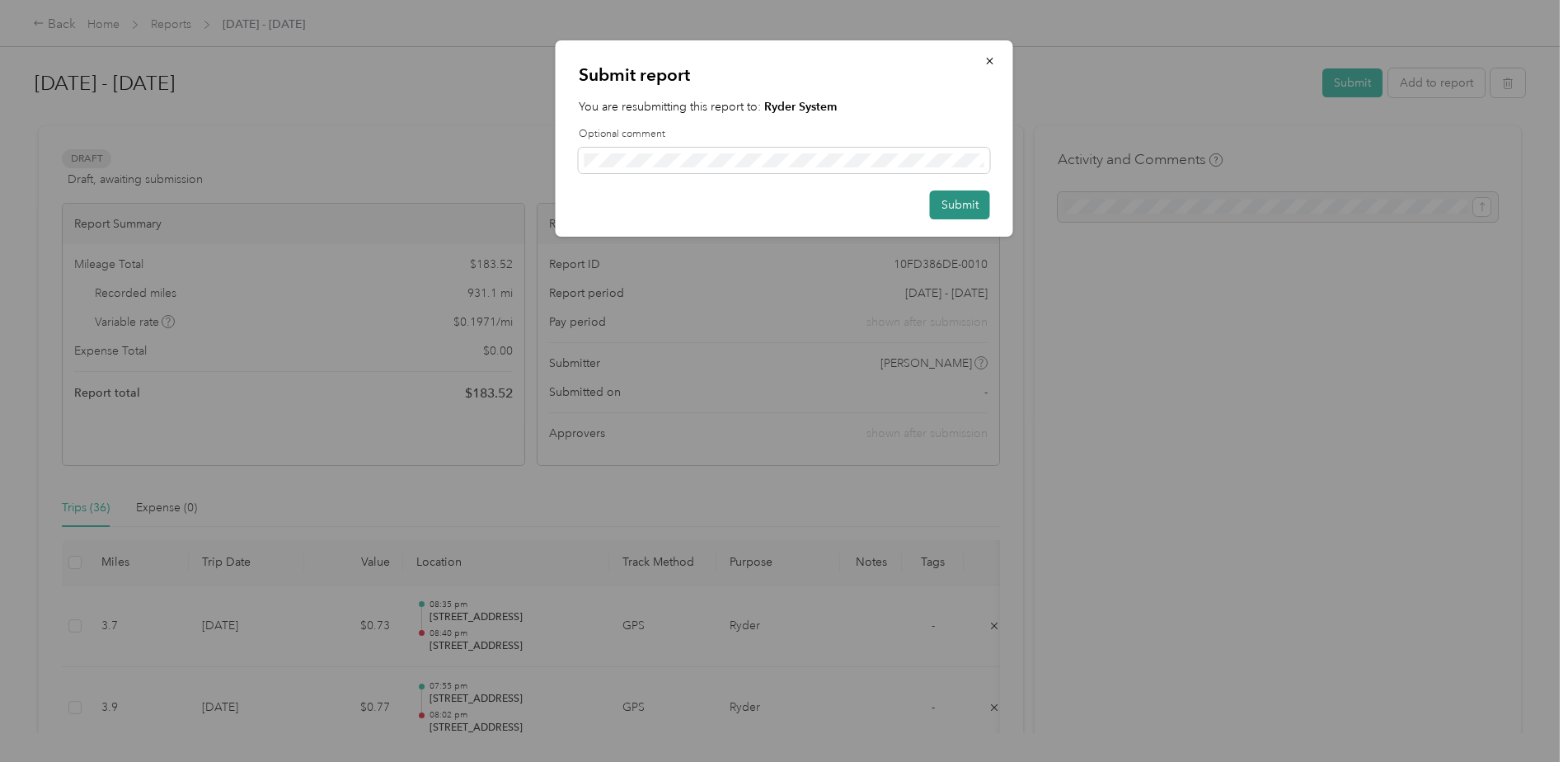
click at [938, 195] on button "Submit" at bounding box center [959, 205] width 60 height 28
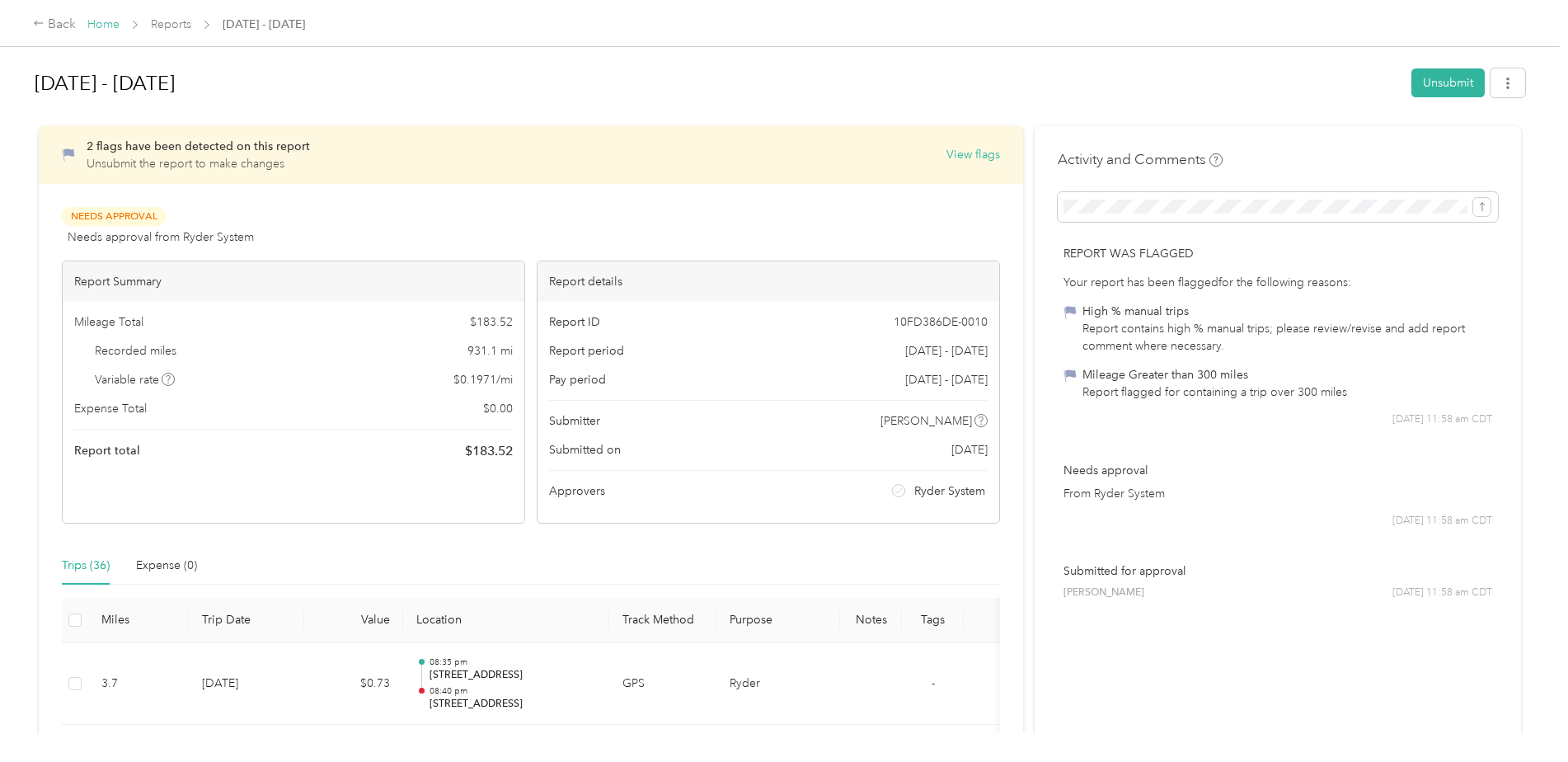
click at [98, 28] on link "Home" at bounding box center [103, 24] width 32 height 14
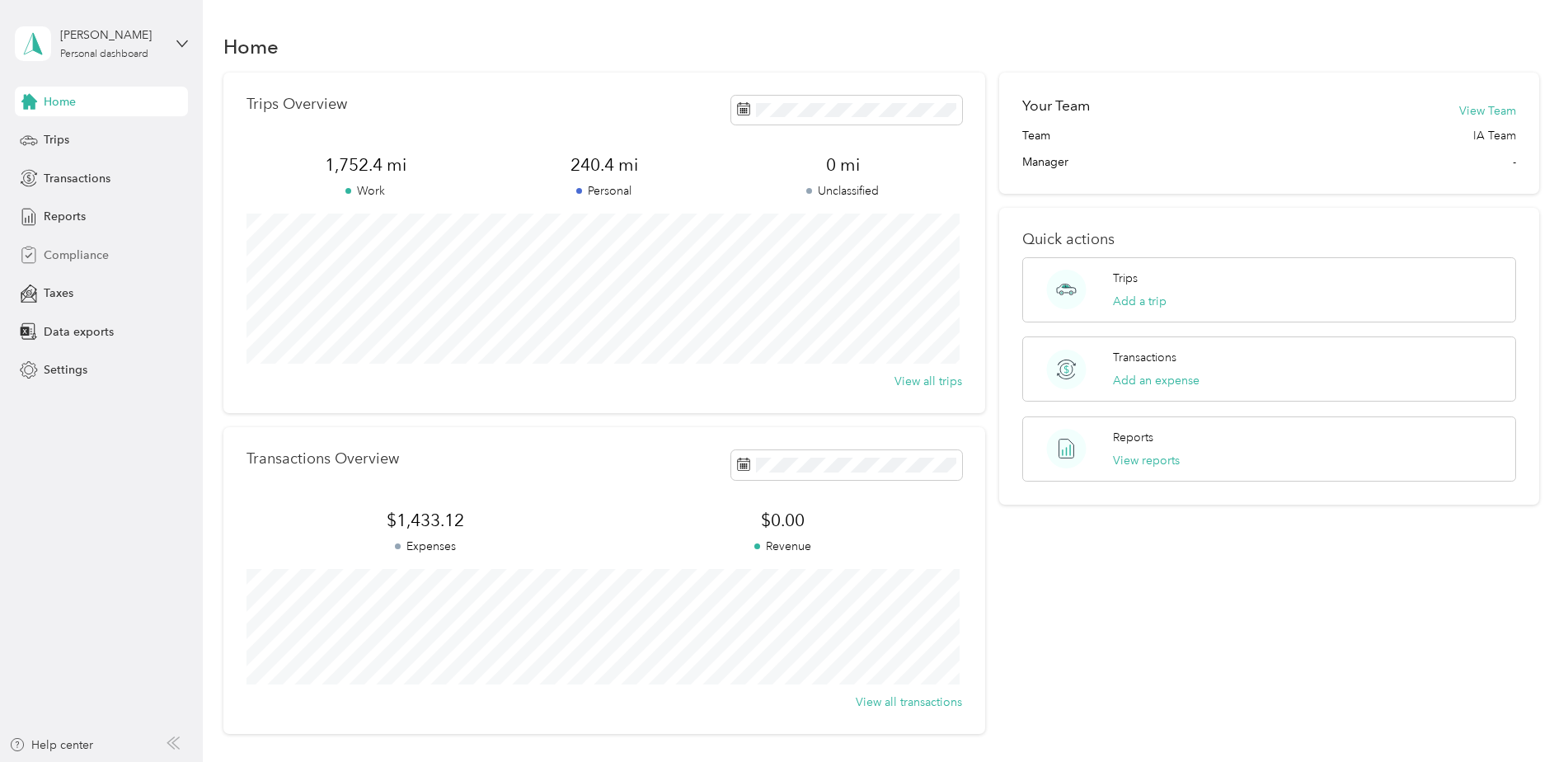
click at [82, 261] on span "Compliance" at bounding box center [76, 255] width 65 height 17
